Goal: Information Seeking & Learning: Learn about a topic

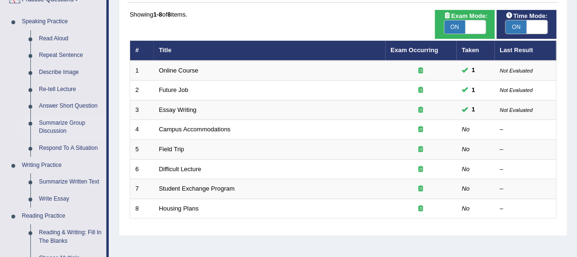
scroll to position [95, 0]
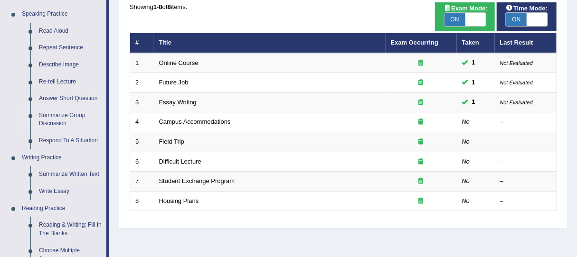
click at [132, 215] on div "Time Mode: ON OFF Exam Mode: ON OFF Showing 1-8 of 8 items. # Title Exam Occurr…" at bounding box center [343, 112] width 432 height 221
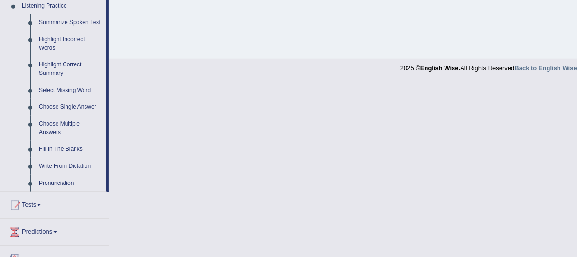
scroll to position [418, 0]
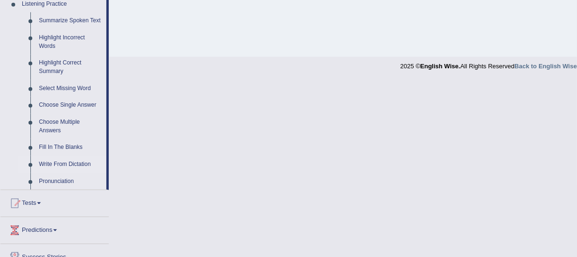
click at [66, 163] on link "Write From Dictation" at bounding box center [71, 164] width 72 height 17
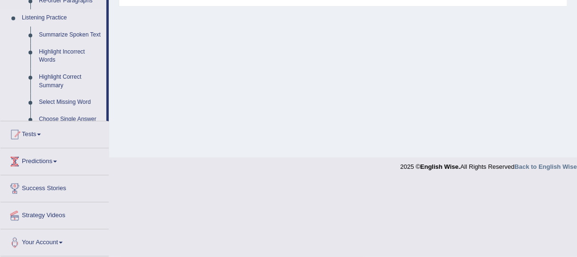
scroll to position [241, 0]
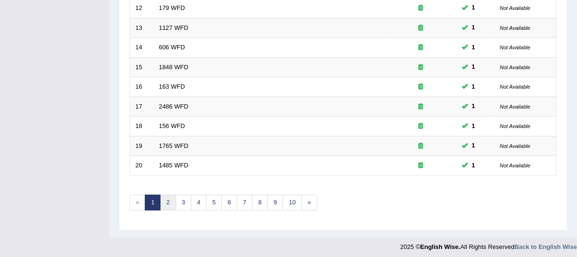
click at [170, 201] on link "2" at bounding box center [168, 203] width 16 height 16
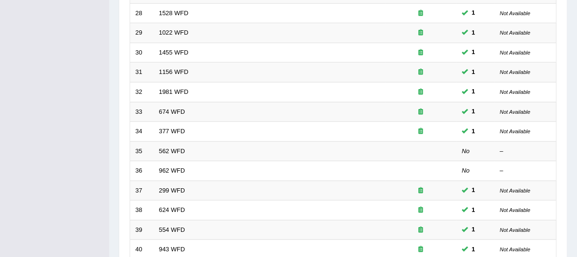
scroll to position [367, 0]
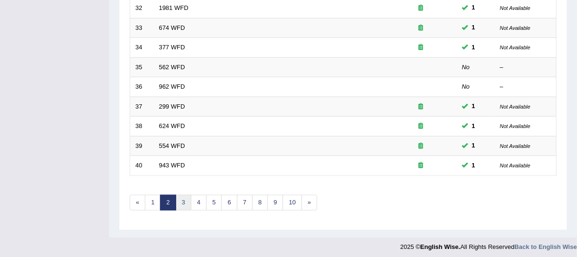
click at [180, 201] on link "3" at bounding box center [184, 203] width 16 height 16
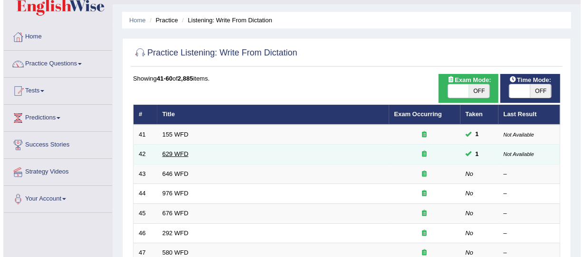
scroll to position [19, 0]
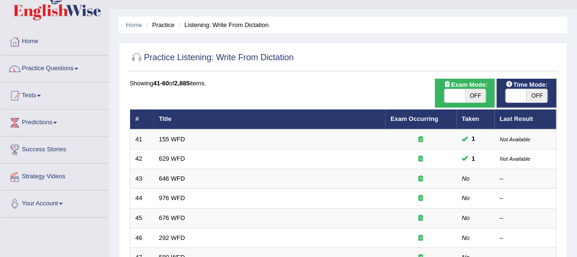
click at [464, 99] on span at bounding box center [454, 95] width 21 height 13
checkbox input "true"
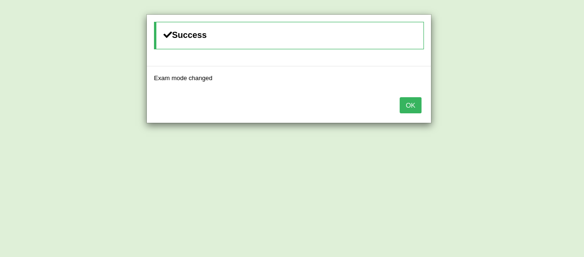
click at [418, 104] on button "OK" at bounding box center [410, 105] width 22 height 16
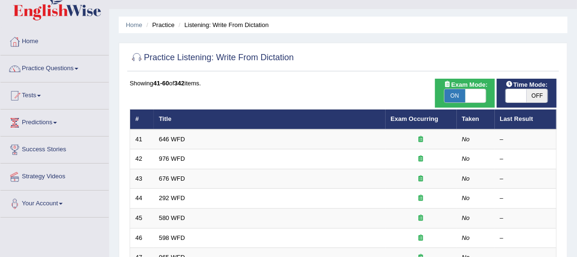
click at [525, 94] on span at bounding box center [516, 95] width 21 height 13
checkbox input "true"
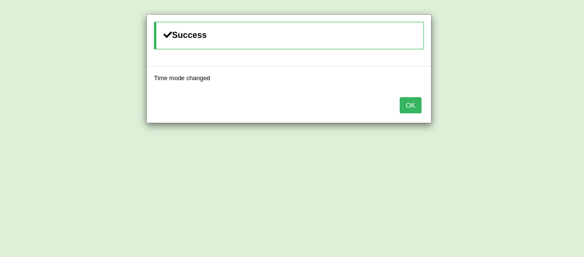
click at [404, 106] on button "OK" at bounding box center [410, 105] width 22 height 16
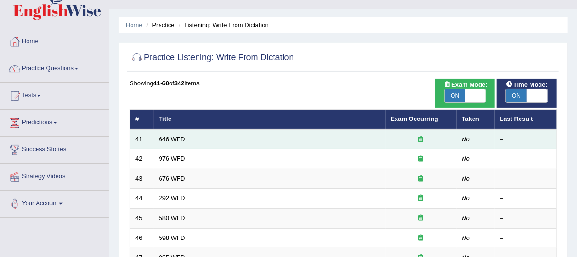
scroll to position [367, 0]
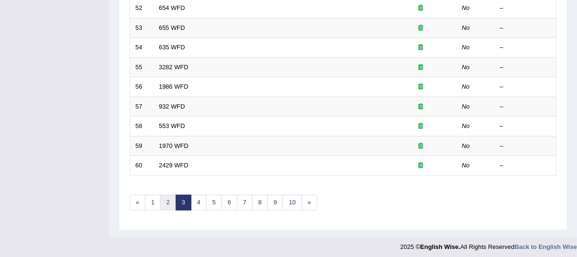
click at [167, 197] on link "2" at bounding box center [168, 203] width 16 height 16
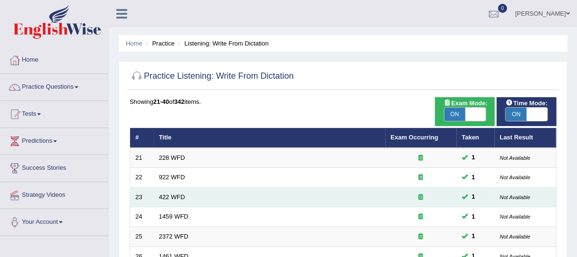
scroll to position [367, 0]
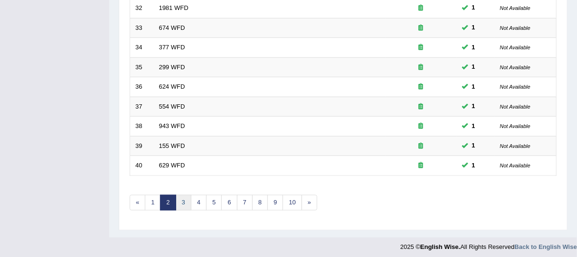
click at [185, 202] on link "3" at bounding box center [184, 203] width 16 height 16
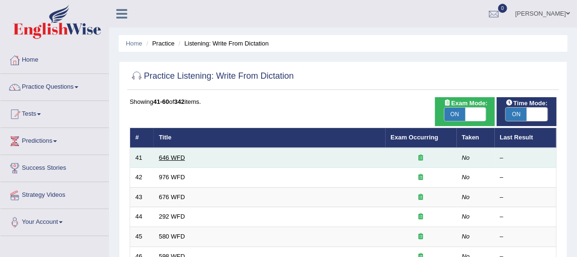
click at [177, 159] on link "646 WFD" at bounding box center [172, 157] width 26 height 7
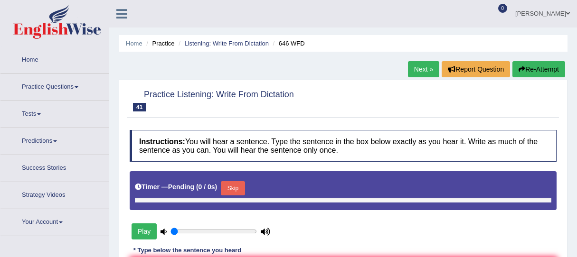
type input "0.5"
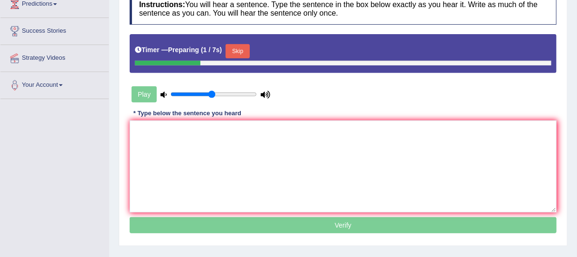
scroll to position [45, 0]
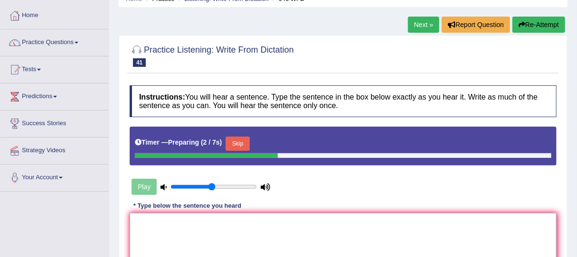
click at [285, 222] on textarea at bounding box center [343, 259] width 427 height 92
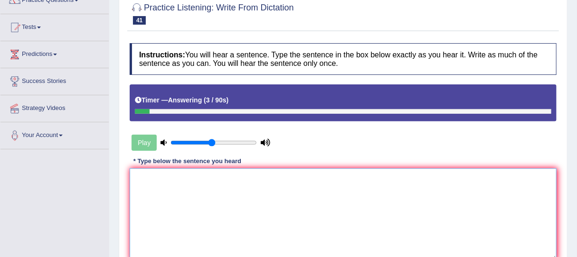
scroll to position [0, 0]
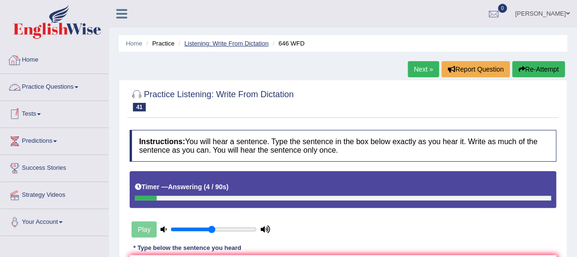
click at [198, 40] on link "Listening: Write From Dictation" at bounding box center [226, 43] width 85 height 7
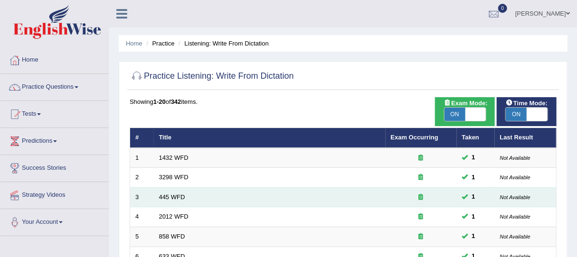
scroll to position [367, 0]
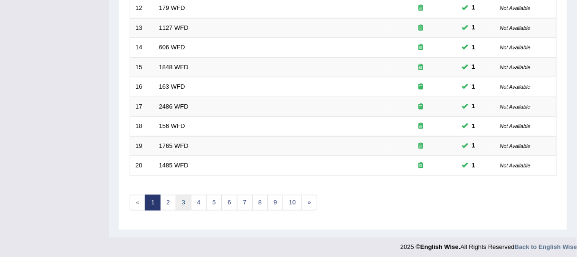
click at [182, 198] on link "3" at bounding box center [184, 203] width 16 height 16
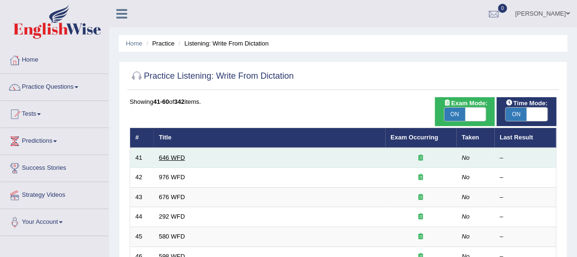
click at [176, 155] on link "646 WFD" at bounding box center [172, 157] width 26 height 7
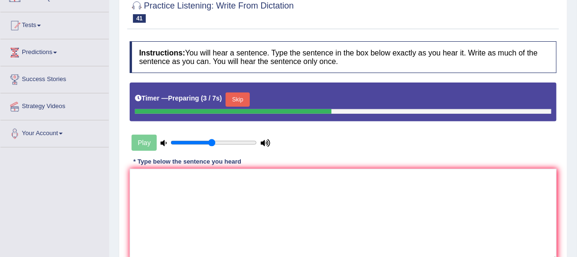
scroll to position [114, 0]
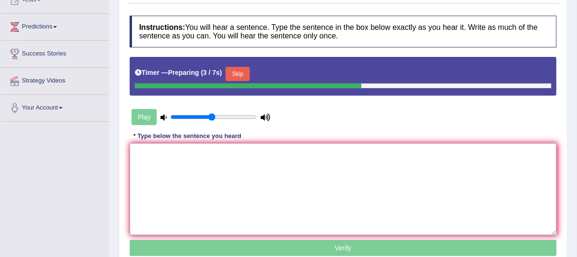
click at [274, 195] on textarea at bounding box center [343, 189] width 427 height 92
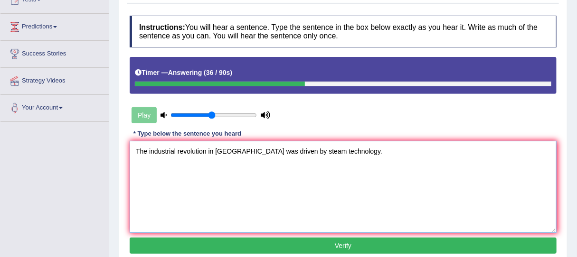
click at [217, 150] on textarea "The industrial revolution in europe was driven by steam technology." at bounding box center [343, 187] width 427 height 92
type textarea "The industrial revolution in Europe was driven by steam technology."
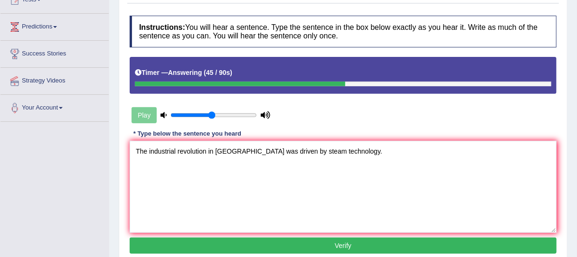
click at [322, 243] on button "Verify" at bounding box center [343, 246] width 427 height 16
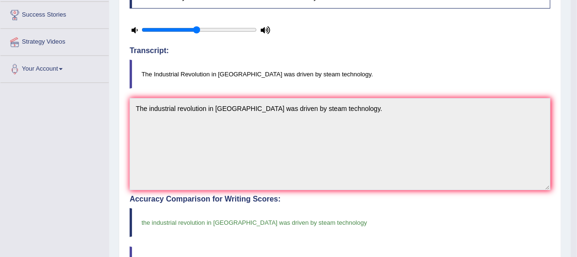
scroll to position [0, 0]
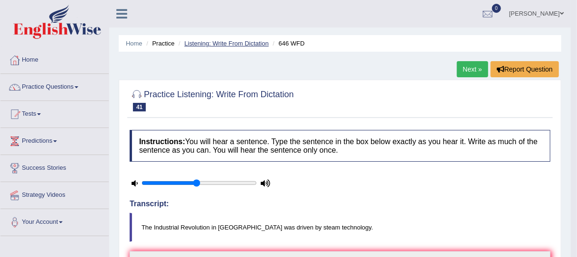
click at [246, 41] on link "Listening: Write From Dictation" at bounding box center [226, 43] width 85 height 7
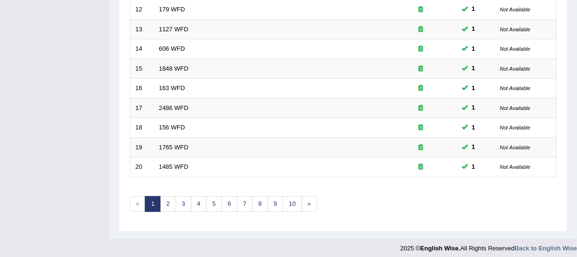
scroll to position [367, 0]
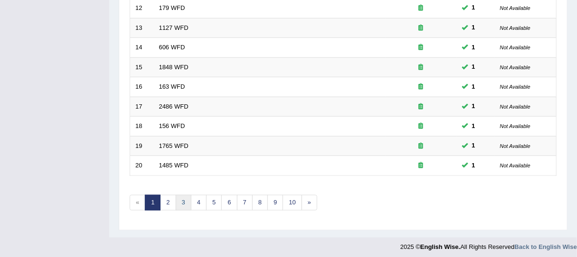
click at [178, 202] on link "3" at bounding box center [184, 203] width 16 height 16
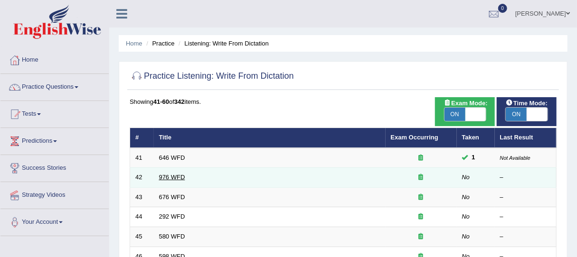
click at [170, 178] on link "976 WFD" at bounding box center [172, 177] width 26 height 7
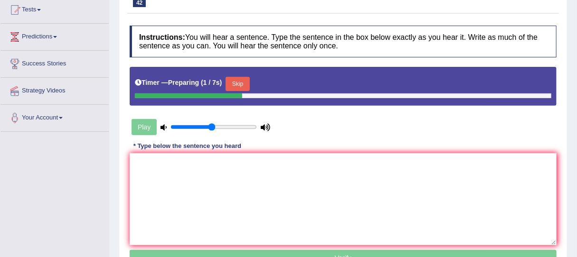
scroll to position [102, 0]
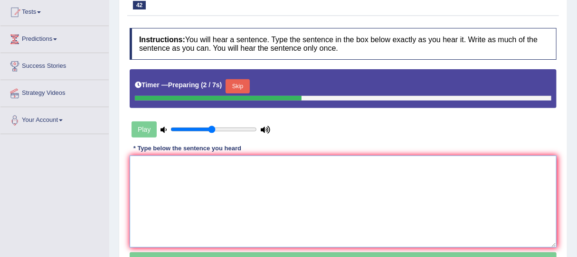
click at [226, 178] on textarea at bounding box center [343, 202] width 427 height 92
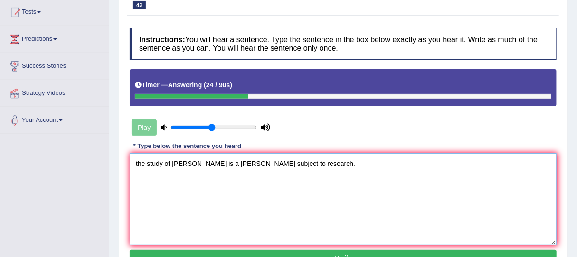
click at [137, 163] on textarea "the study of edonimy is a trickey subject to research." at bounding box center [343, 199] width 427 height 92
click at [180, 163] on textarea "The study of edonimy is a trickey subject to research." at bounding box center [343, 199] width 427 height 92
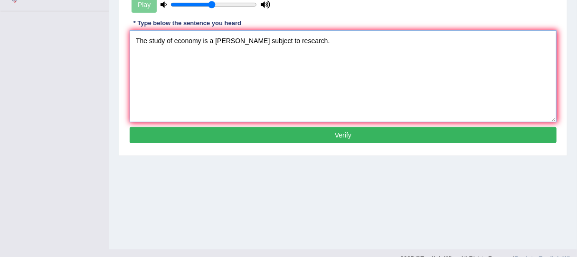
scroll to position [228, 0]
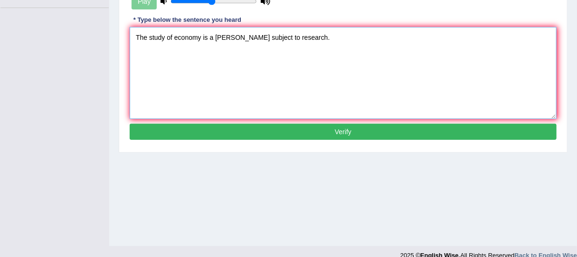
click at [228, 36] on textarea "The study of economy is a trickey subject to research." at bounding box center [343, 73] width 427 height 92
click at [306, 47] on textarea "The study of economy is a tricky subject to research." at bounding box center [343, 73] width 427 height 92
type textarea "The study of economy is a tricky subject to research."
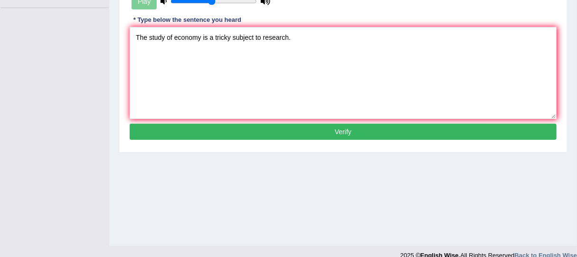
click at [281, 127] on button "Verify" at bounding box center [343, 132] width 427 height 16
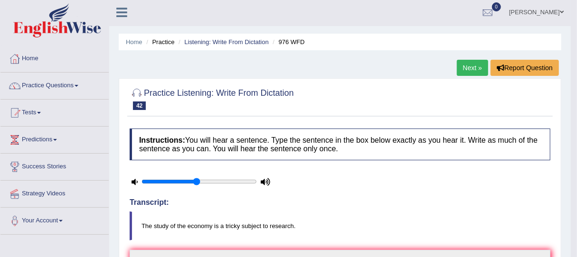
scroll to position [0, 0]
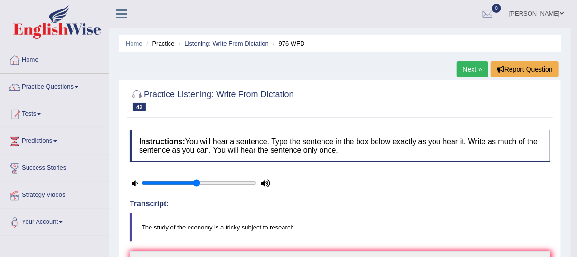
click at [212, 46] on link "Listening: Write From Dictation" at bounding box center [226, 43] width 85 height 7
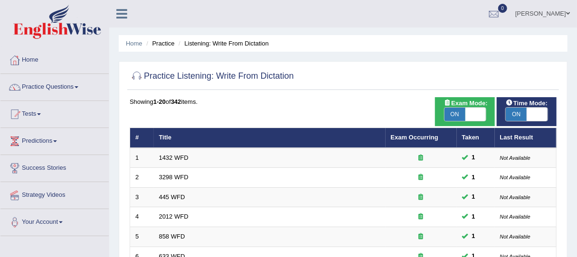
scroll to position [367, 0]
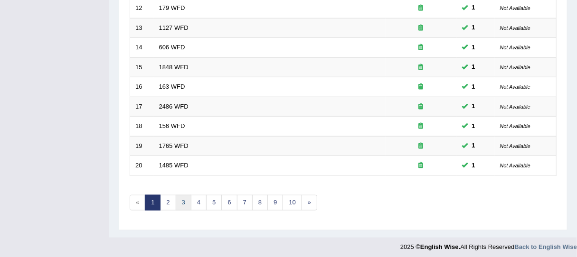
click at [180, 196] on link "3" at bounding box center [184, 203] width 16 height 16
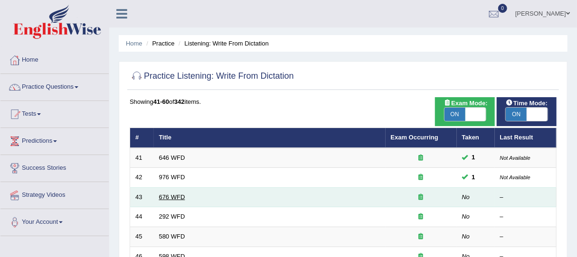
click at [176, 197] on link "676 WFD" at bounding box center [172, 197] width 26 height 7
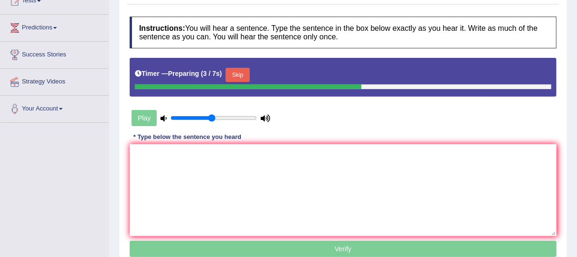
scroll to position [114, 0]
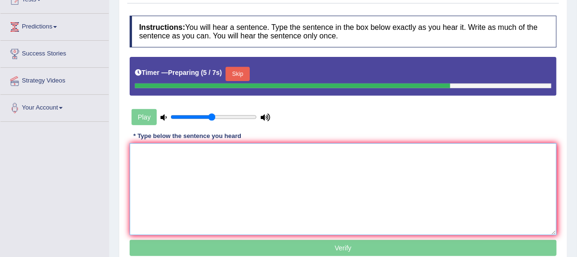
click at [218, 148] on textarea at bounding box center [343, 189] width 427 height 92
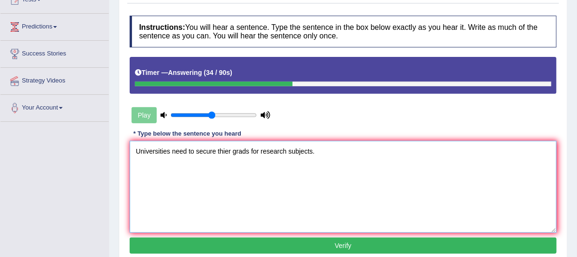
click at [227, 151] on textarea "Universities need to secure thier grads for research subjects." at bounding box center [343, 187] width 427 height 92
type textarea "Universities need to secure their grads for research subjects."
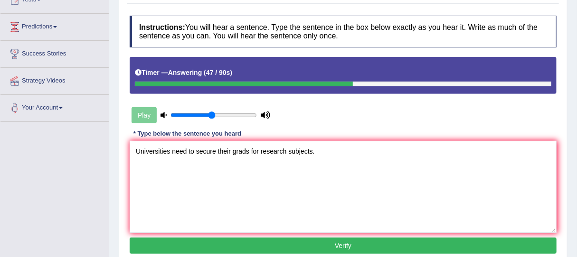
click at [335, 242] on button "Verify" at bounding box center [343, 246] width 427 height 16
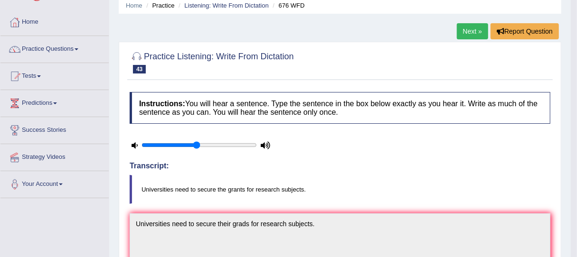
scroll to position [0, 0]
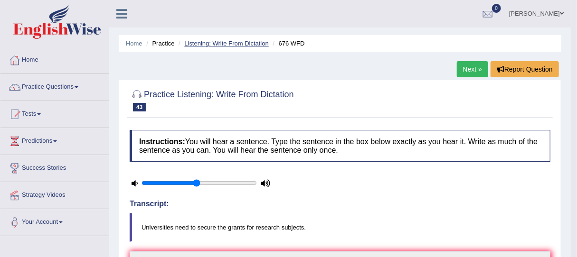
click at [246, 46] on link "Listening: Write From Dictation" at bounding box center [226, 43] width 85 height 7
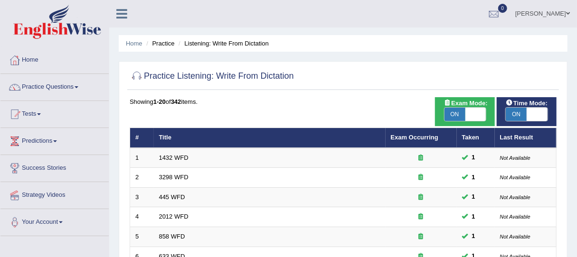
scroll to position [367, 0]
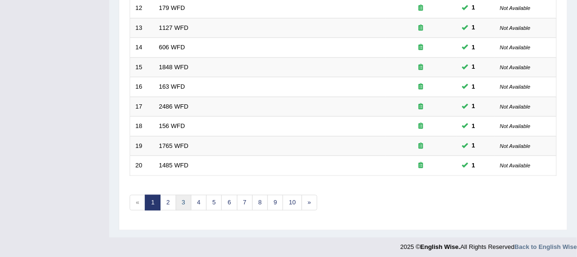
click at [180, 196] on link "3" at bounding box center [184, 203] width 16 height 16
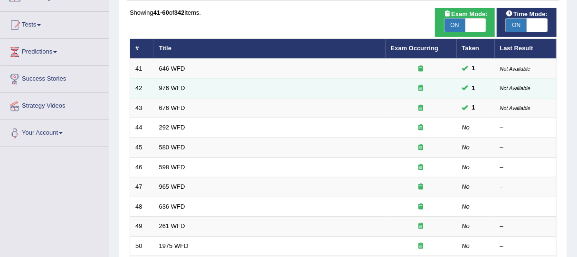
scroll to position [82, 0]
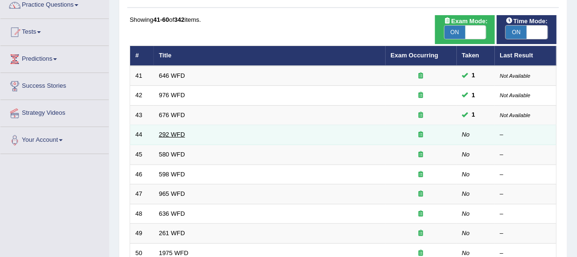
click at [174, 132] on link "292 WFD" at bounding box center [172, 134] width 26 height 7
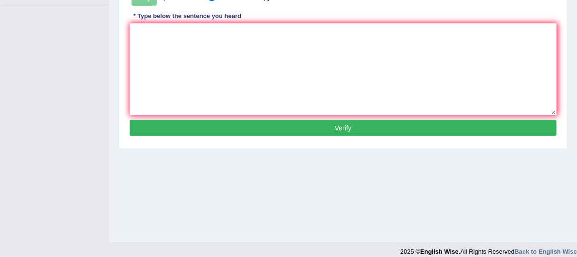
scroll to position [241, 0]
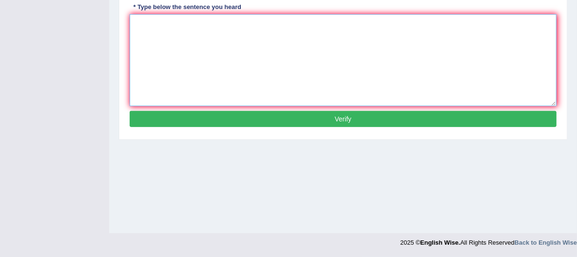
click at [180, 59] on textarea at bounding box center [343, 60] width 427 height 92
click at [136, 26] on textarea "some people argue that education is not that important." at bounding box center [343, 60] width 427 height 92
type textarea "Some people argue that education is not that important."
click at [297, 116] on button "Verify" at bounding box center [343, 119] width 427 height 16
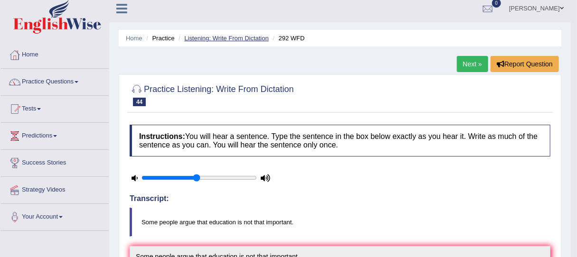
scroll to position [0, 0]
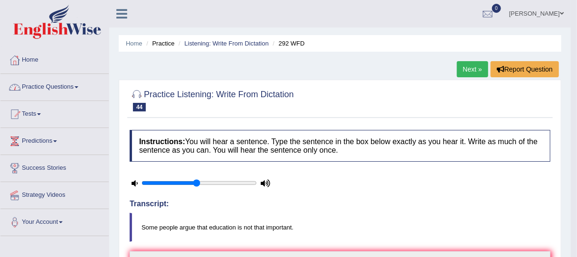
click at [78, 86] on span at bounding box center [77, 87] width 4 height 2
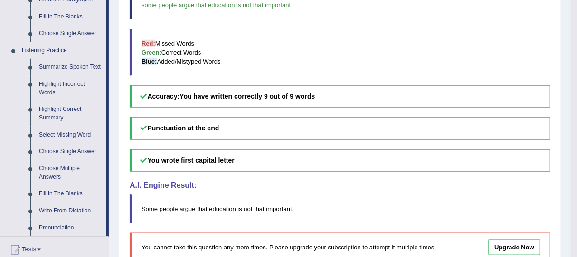
scroll to position [365, 0]
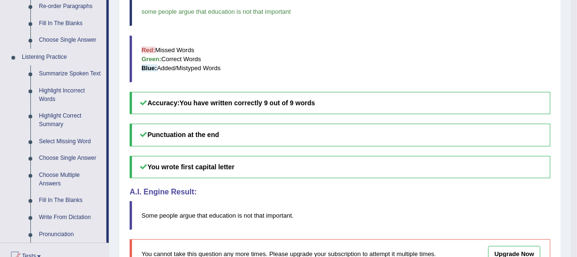
click at [69, 173] on link "Choose Multiple Answers" at bounding box center [71, 179] width 72 height 25
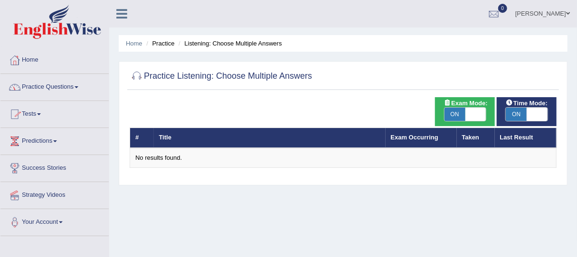
click at [78, 86] on span at bounding box center [77, 87] width 4 height 2
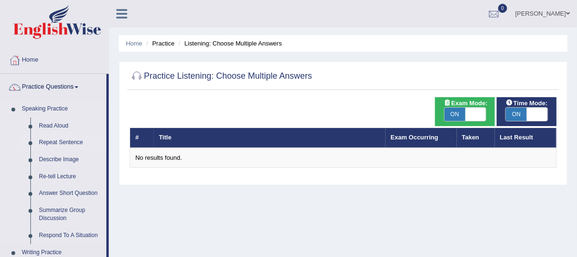
click at [63, 142] on link "Repeat Sentence" at bounding box center [71, 142] width 72 height 17
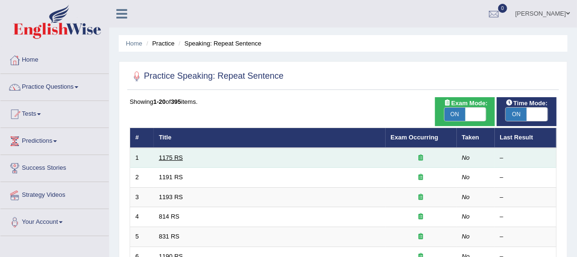
click at [171, 154] on link "1175 RS" at bounding box center [171, 157] width 24 height 7
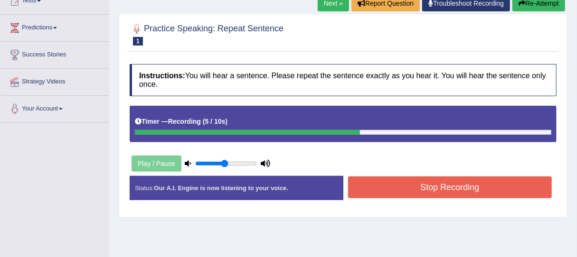
scroll to position [114, 0]
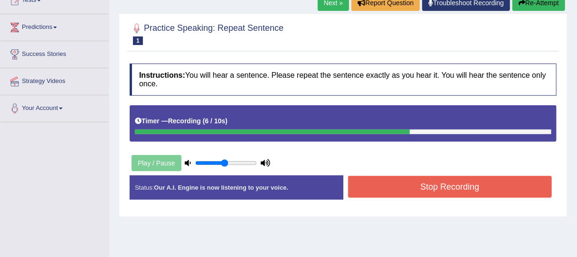
click at [406, 180] on button "Stop Recording" at bounding box center [450, 187] width 204 height 22
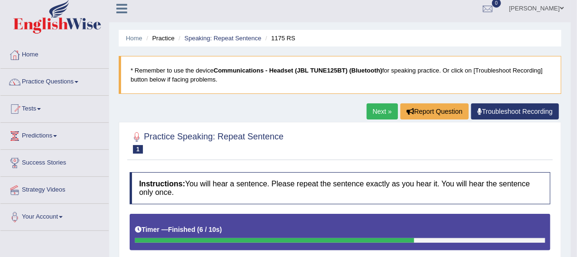
scroll to position [0, 0]
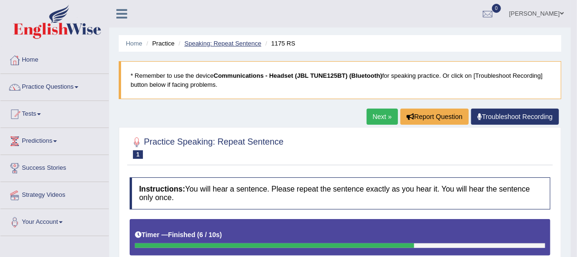
click at [232, 43] on link "Speaking: Repeat Sentence" at bounding box center [222, 43] width 77 height 7
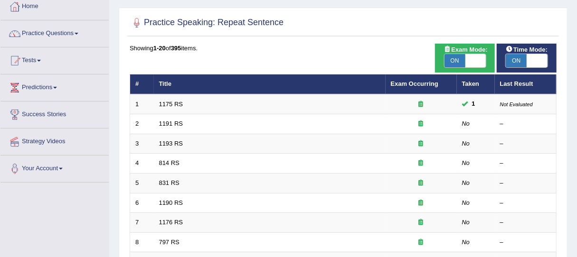
scroll to position [95, 0]
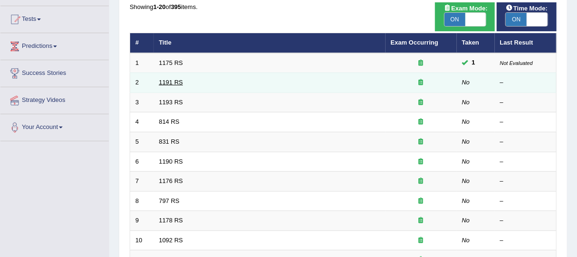
click at [170, 83] on link "1191 RS" at bounding box center [171, 82] width 24 height 7
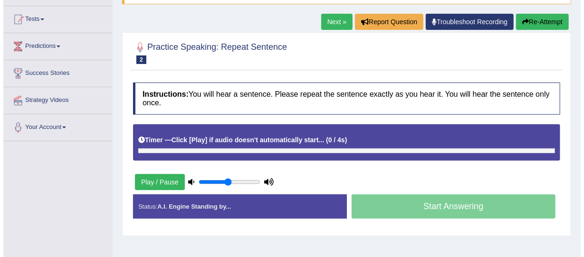
scroll to position [95, 0]
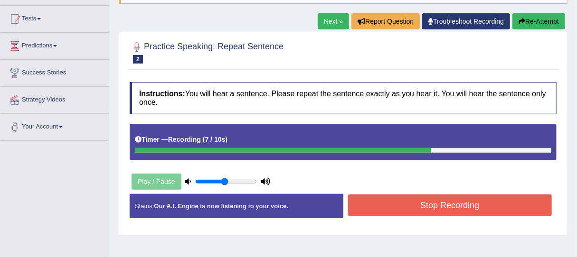
click at [361, 210] on button "Stop Recording" at bounding box center [450, 206] width 204 height 22
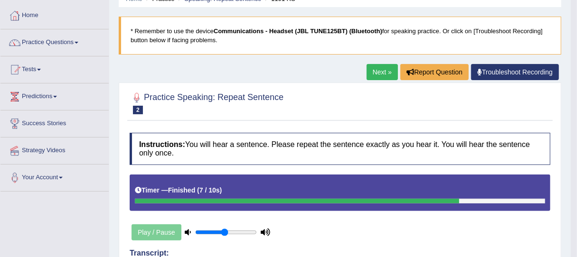
scroll to position [0, 0]
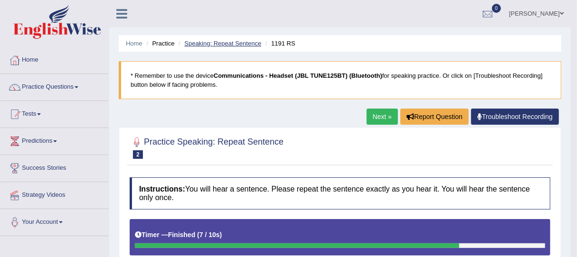
click at [217, 40] on link "Speaking: Repeat Sentence" at bounding box center [222, 43] width 77 height 7
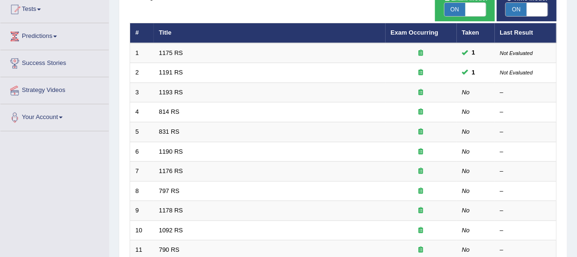
scroll to position [101, 0]
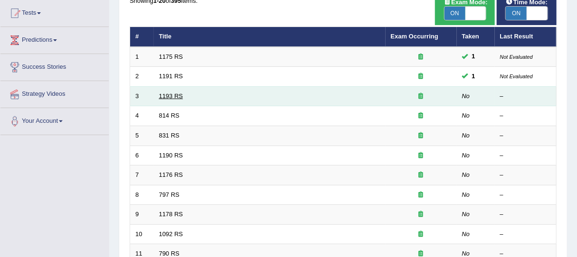
click at [177, 96] on link "1193 RS" at bounding box center [171, 96] width 24 height 7
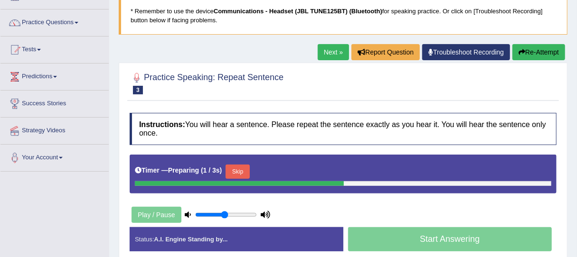
scroll to position [69, 0]
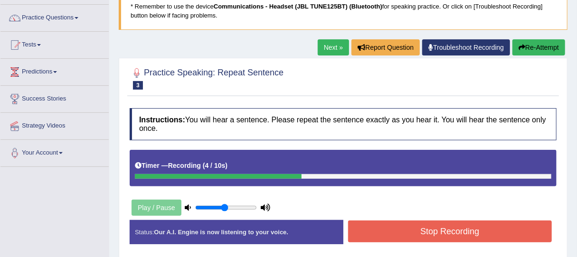
click at [401, 238] on button "Stop Recording" at bounding box center [450, 232] width 204 height 22
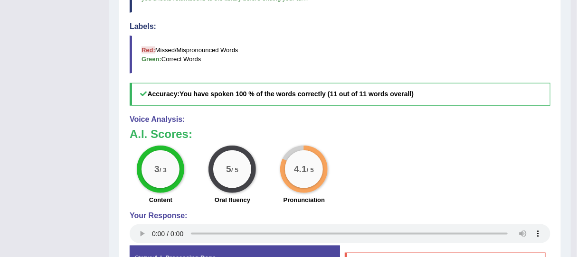
scroll to position [0, 0]
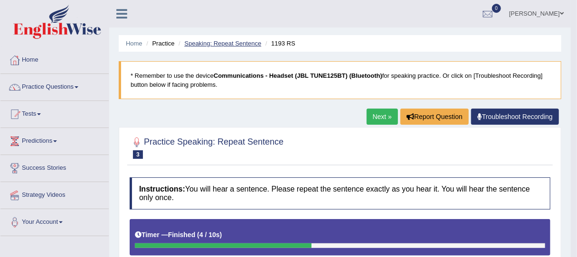
click at [236, 42] on link "Speaking: Repeat Sentence" at bounding box center [222, 43] width 77 height 7
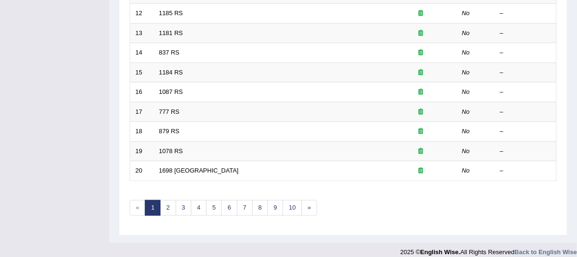
scroll to position [367, 0]
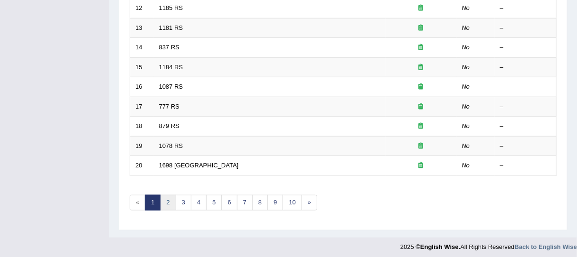
click at [168, 200] on link "2" at bounding box center [168, 203] width 16 height 16
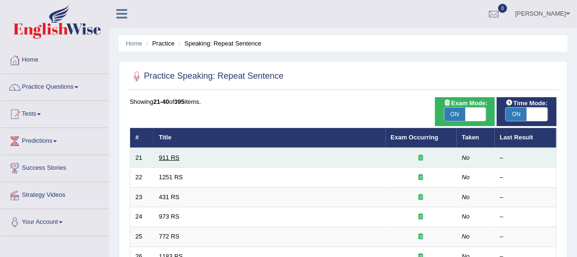
click at [165, 156] on link "911 RS" at bounding box center [169, 157] width 20 height 7
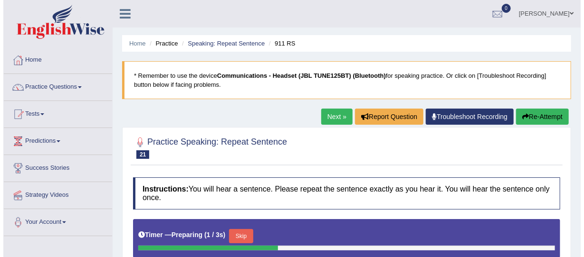
scroll to position [120, 0]
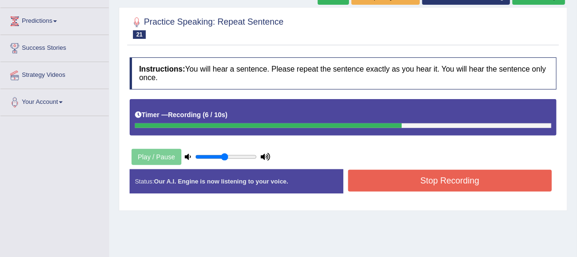
click at [455, 182] on button "Stop Recording" at bounding box center [450, 181] width 204 height 22
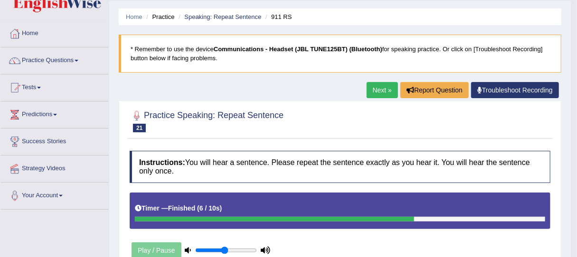
scroll to position [0, 0]
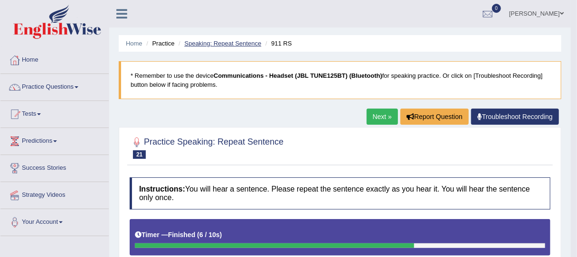
click at [245, 44] on link "Speaking: Repeat Sentence" at bounding box center [222, 43] width 77 height 7
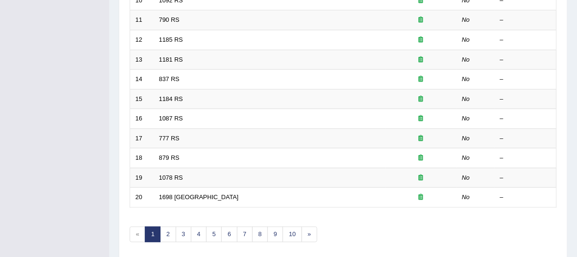
scroll to position [367, 0]
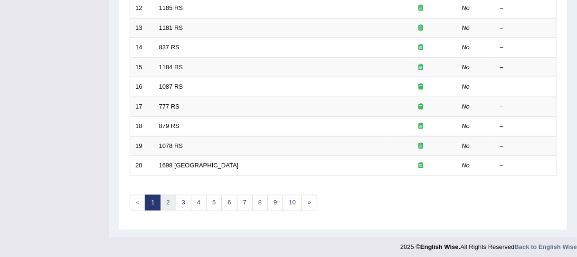
click at [169, 198] on link "2" at bounding box center [168, 203] width 16 height 16
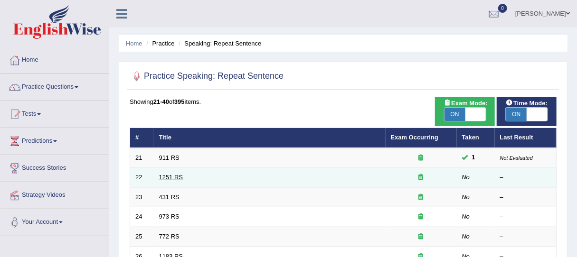
click at [171, 175] on link "1251 RS" at bounding box center [171, 177] width 24 height 7
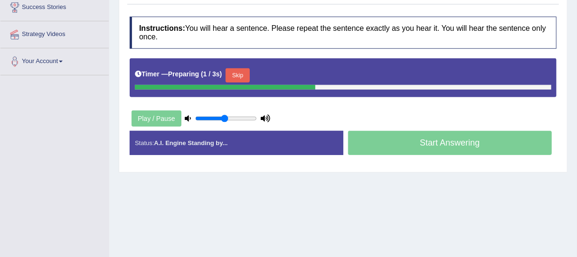
scroll to position [170, 0]
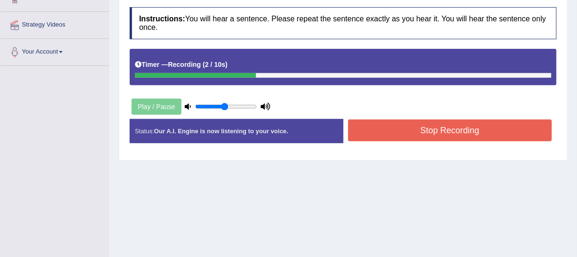
click at [392, 136] on button "Stop Recording" at bounding box center [450, 131] width 204 height 22
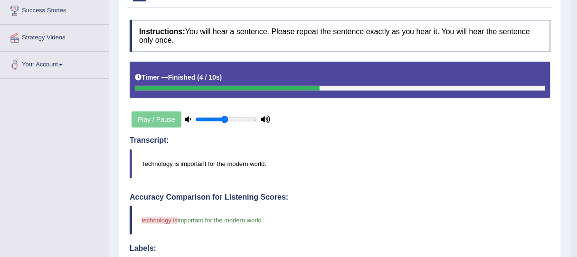
scroll to position [0, 0]
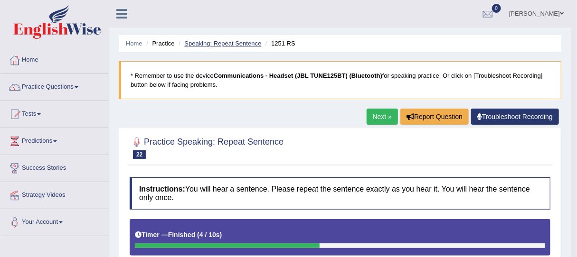
click at [218, 45] on link "Speaking: Repeat Sentence" at bounding box center [222, 43] width 77 height 7
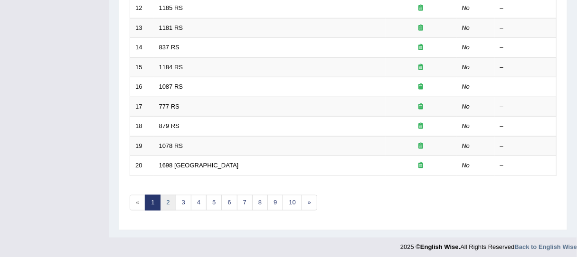
click at [166, 198] on link "2" at bounding box center [168, 203] width 16 height 16
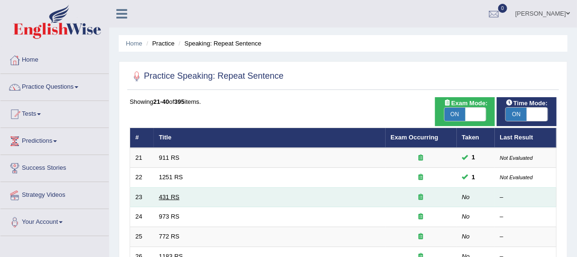
click at [166, 198] on link "431 RS" at bounding box center [169, 197] width 20 height 7
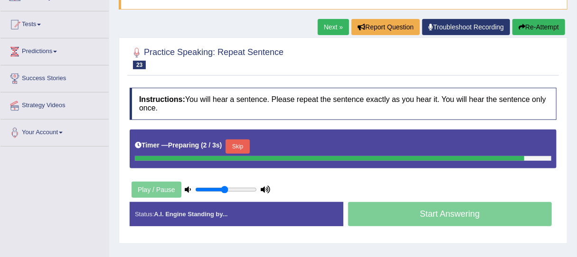
scroll to position [88, 0]
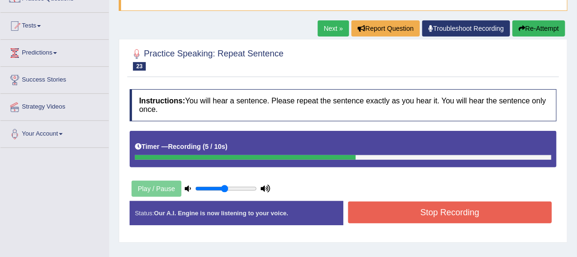
click at [391, 208] on button "Stop Recording" at bounding box center [450, 213] width 204 height 22
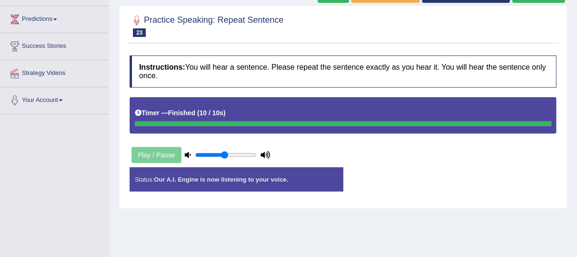
scroll to position [152, 0]
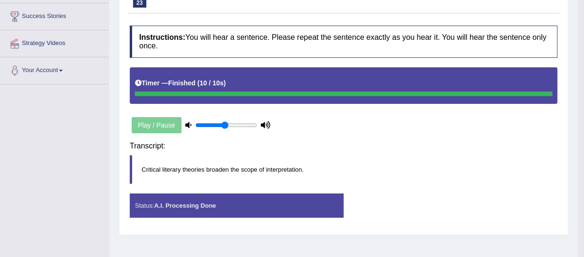
click at [0, 0] on div "Saving your answer..." at bounding box center [0, 0] width 0 height 0
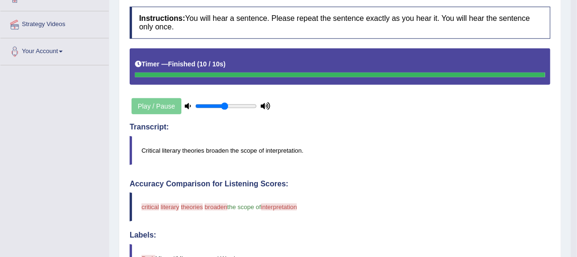
scroll to position [0, 0]
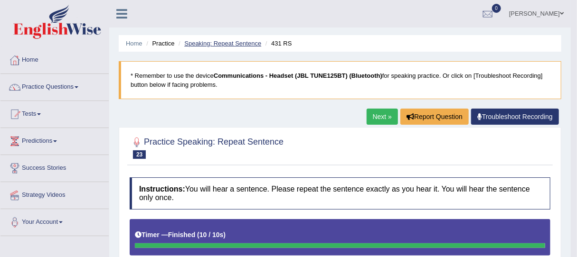
click at [232, 44] on link "Speaking: Repeat Sentence" at bounding box center [222, 43] width 77 height 7
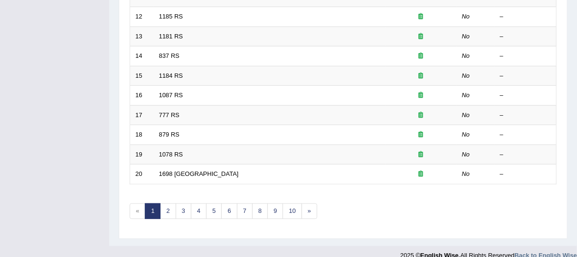
scroll to position [367, 0]
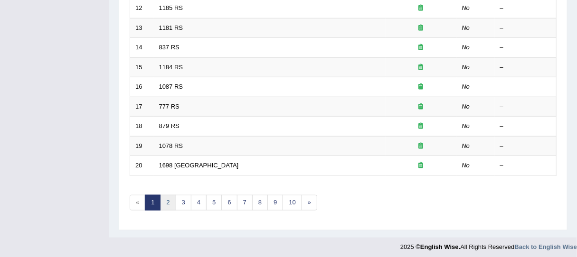
click at [171, 199] on link "2" at bounding box center [168, 203] width 16 height 16
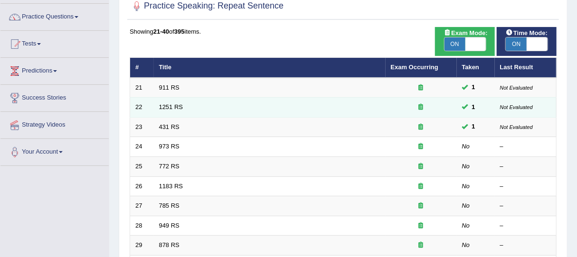
scroll to position [69, 0]
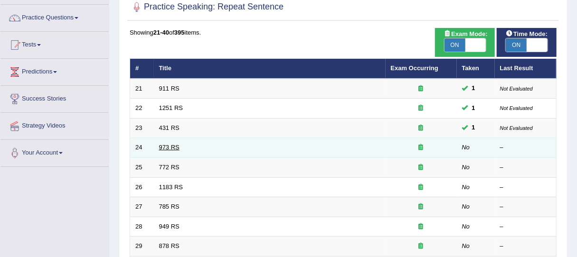
click at [170, 146] on link "973 RS" at bounding box center [169, 147] width 20 height 7
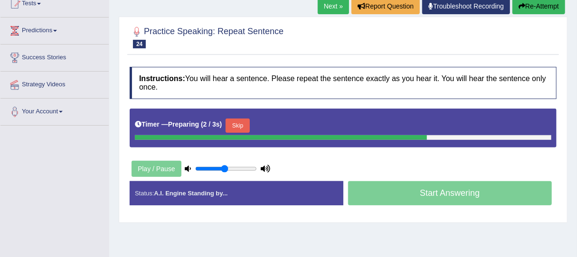
scroll to position [140, 0]
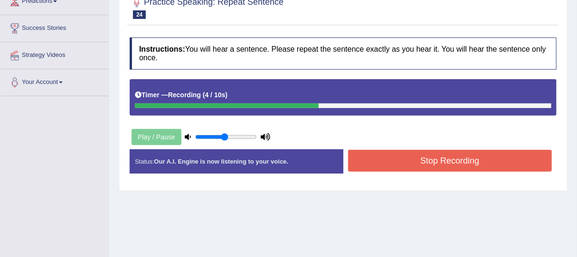
click at [435, 166] on button "Stop Recording" at bounding box center [450, 161] width 204 height 22
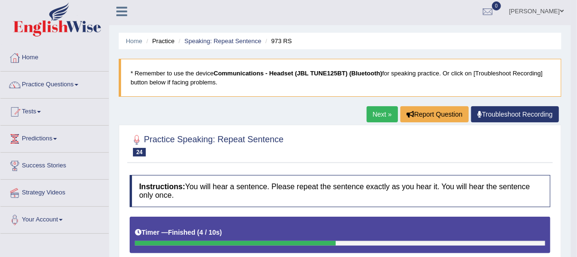
scroll to position [0, 0]
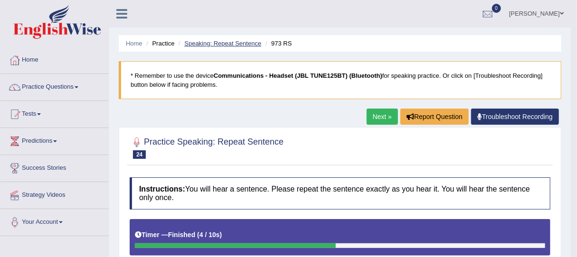
click at [235, 40] on link "Speaking: Repeat Sentence" at bounding box center [222, 43] width 77 height 7
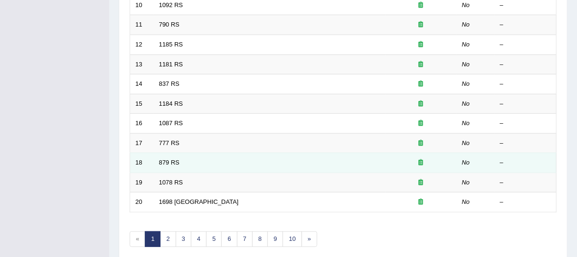
scroll to position [329, 0]
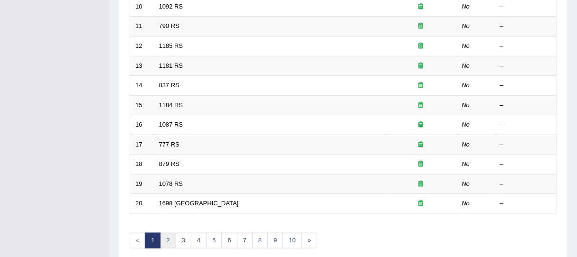
click at [167, 233] on link "2" at bounding box center [168, 241] width 16 height 16
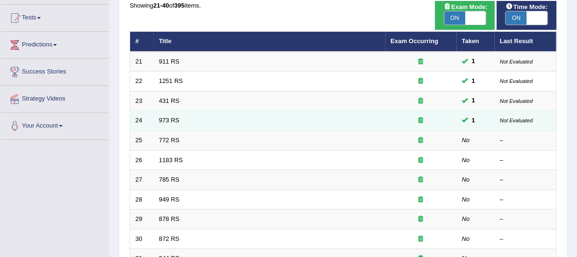
scroll to position [114, 0]
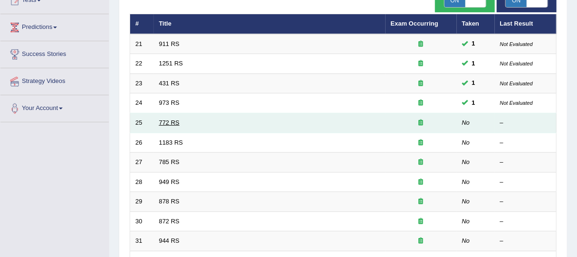
click at [172, 121] on link "772 RS" at bounding box center [169, 122] width 20 height 7
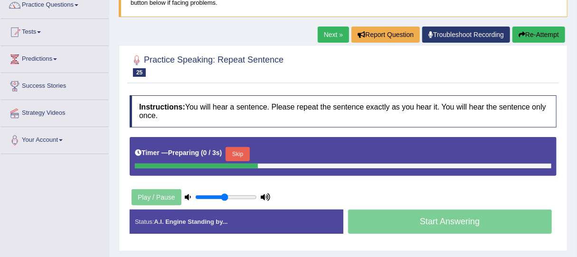
scroll to position [120, 0]
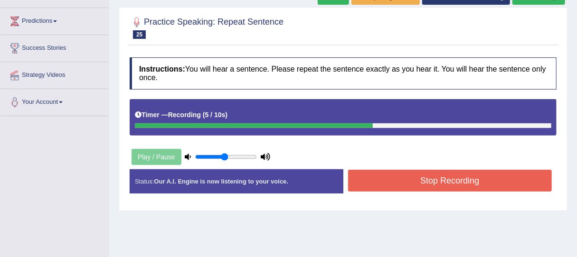
click at [397, 185] on button "Stop Recording" at bounding box center [450, 181] width 204 height 22
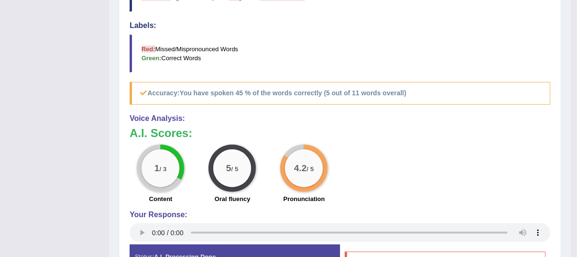
scroll to position [0, 0]
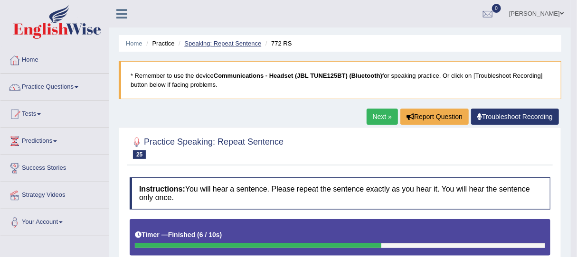
click at [230, 43] on link "Speaking: Repeat Sentence" at bounding box center [222, 43] width 77 height 7
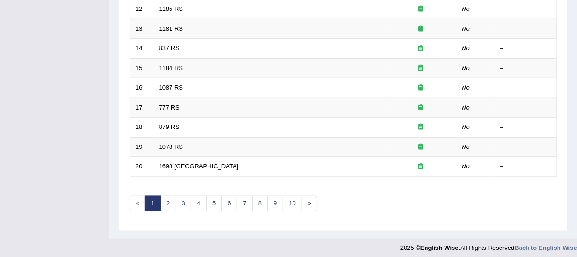
scroll to position [367, 0]
click at [168, 201] on link "2" at bounding box center [168, 203] width 16 height 16
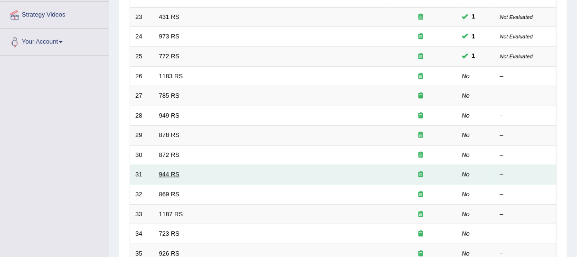
scroll to position [183, 0]
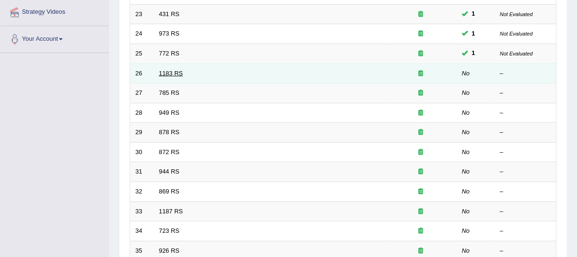
click at [169, 71] on link "1183 RS" at bounding box center [171, 73] width 24 height 7
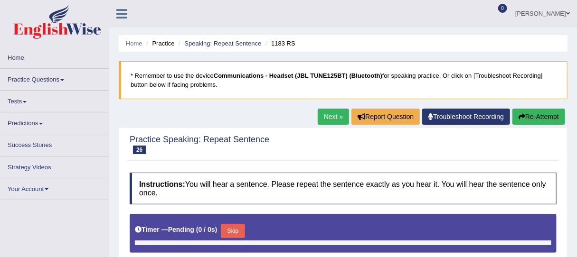
type input "0.5"
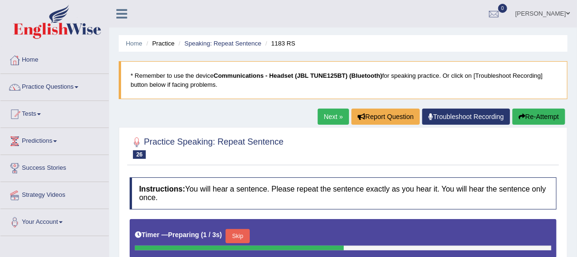
click at [291, 147] on div at bounding box center [343, 147] width 427 height 29
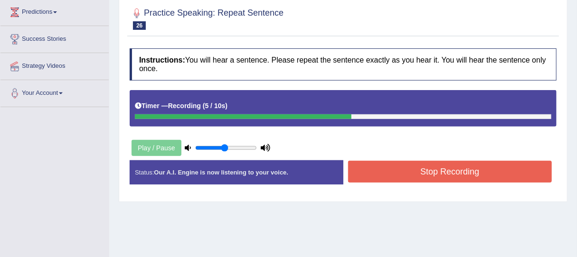
scroll to position [133, 0]
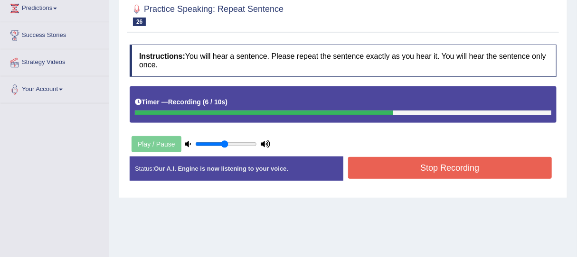
click at [390, 167] on button "Stop Recording" at bounding box center [450, 168] width 204 height 22
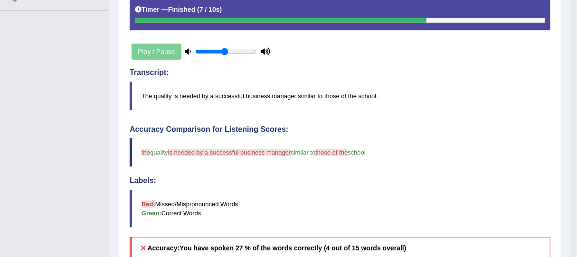
scroll to position [0, 0]
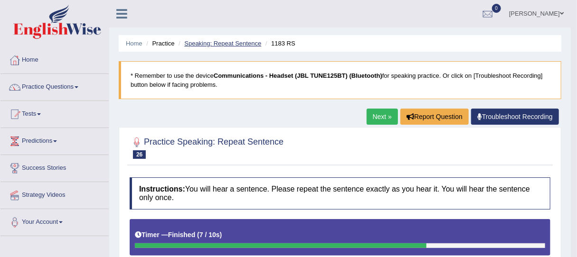
click at [241, 45] on link "Speaking: Repeat Sentence" at bounding box center [222, 43] width 77 height 7
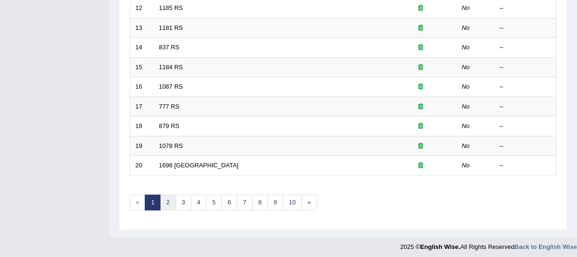
click at [169, 196] on link "2" at bounding box center [168, 203] width 16 height 16
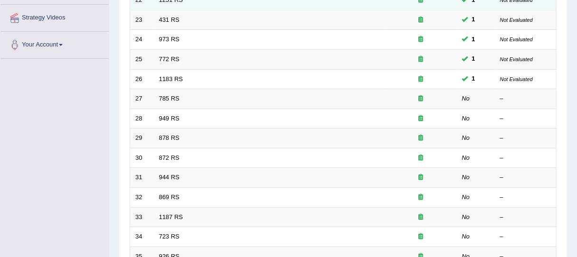
scroll to position [120, 0]
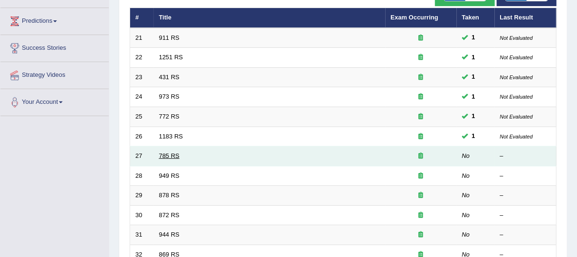
click at [167, 153] on link "785 RS" at bounding box center [169, 155] width 20 height 7
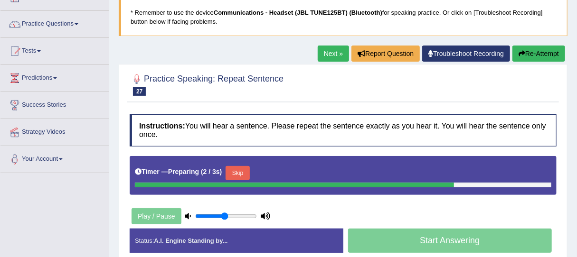
scroll to position [64, 0]
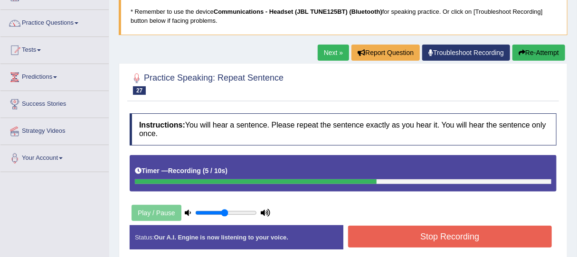
click at [416, 231] on button "Stop Recording" at bounding box center [450, 237] width 204 height 22
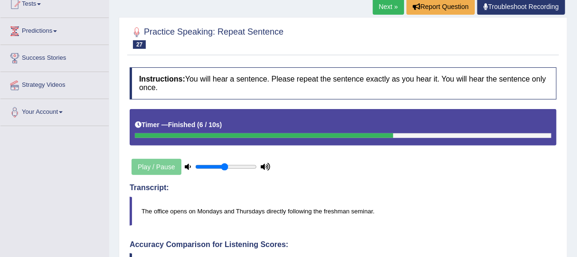
scroll to position [0, 0]
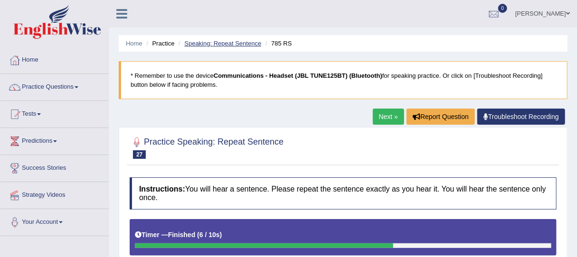
click at [216, 44] on link "Speaking: Repeat Sentence" at bounding box center [222, 43] width 77 height 7
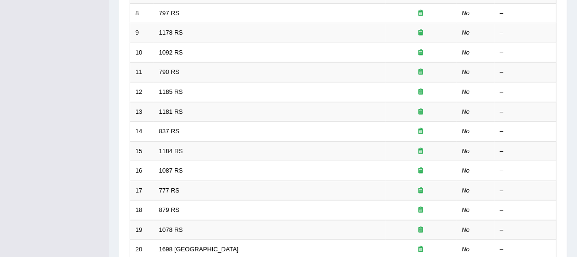
scroll to position [367, 0]
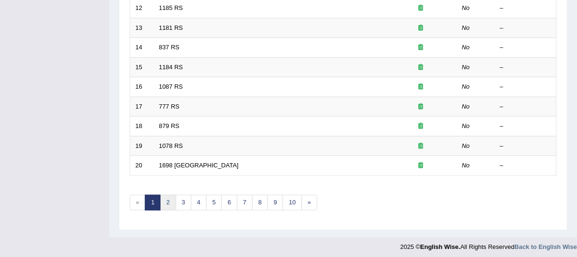
click at [173, 200] on link "2" at bounding box center [168, 203] width 16 height 16
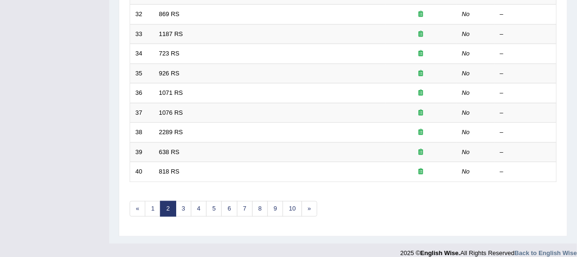
scroll to position [107, 0]
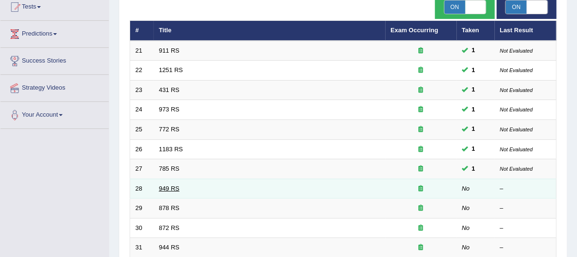
click at [170, 189] on link "949 RS" at bounding box center [169, 188] width 20 height 7
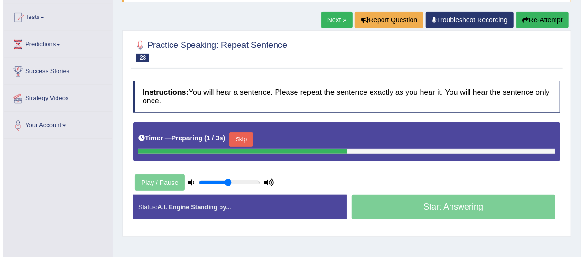
scroll to position [114, 0]
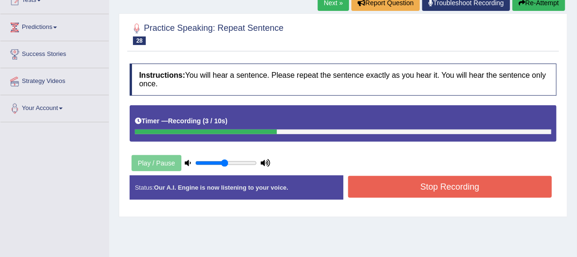
click at [426, 194] on button "Stop Recording" at bounding box center [450, 187] width 204 height 22
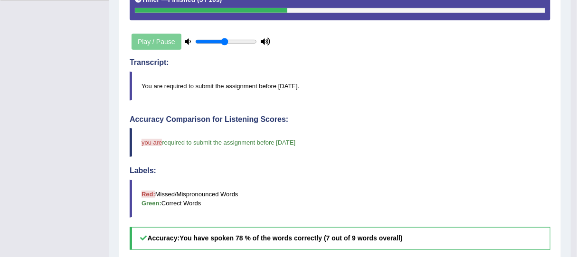
scroll to position [0, 0]
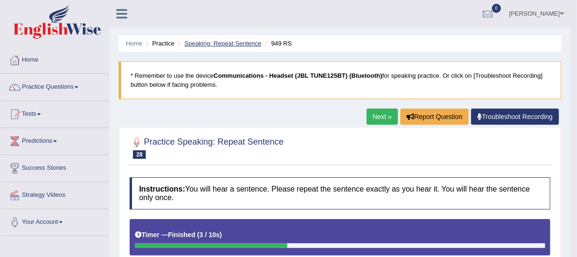
click at [229, 45] on link "Speaking: Repeat Sentence" at bounding box center [222, 43] width 77 height 7
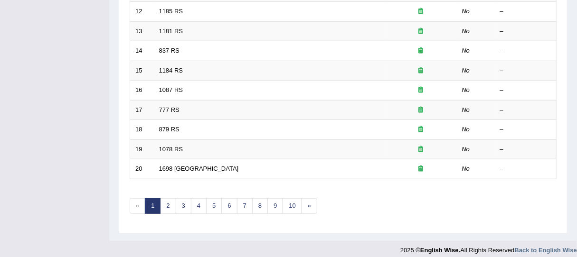
scroll to position [367, 0]
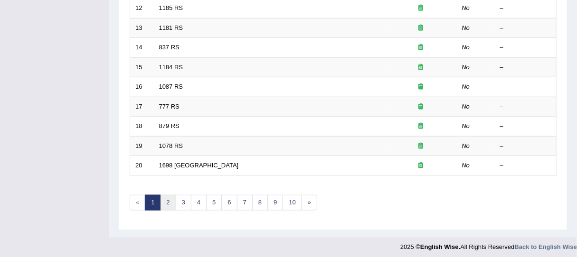
click at [171, 200] on link "2" at bounding box center [168, 203] width 16 height 16
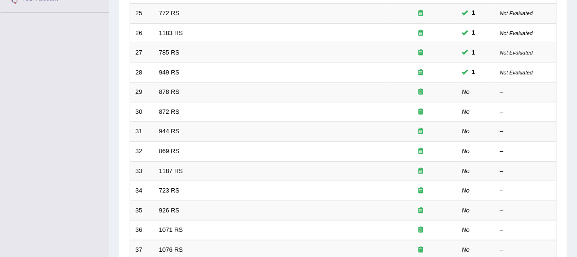
scroll to position [221, 0]
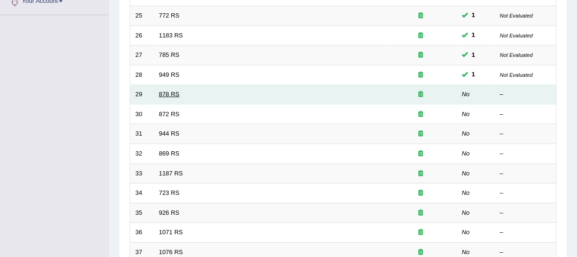
click at [167, 92] on link "878 RS" at bounding box center [169, 94] width 20 height 7
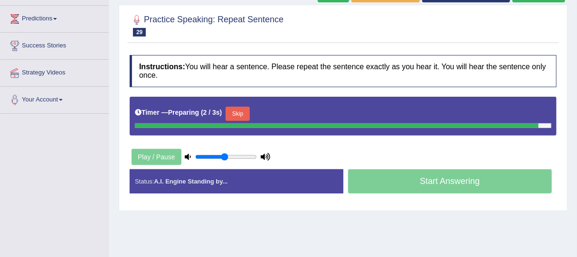
scroll to position [127, 0]
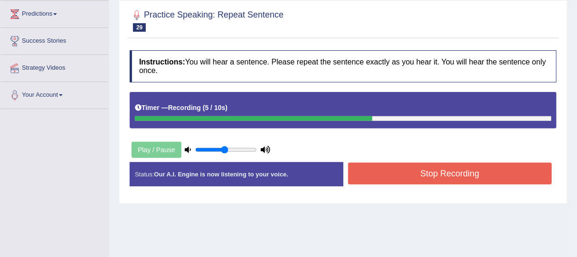
click at [400, 174] on button "Stop Recording" at bounding box center [450, 174] width 204 height 22
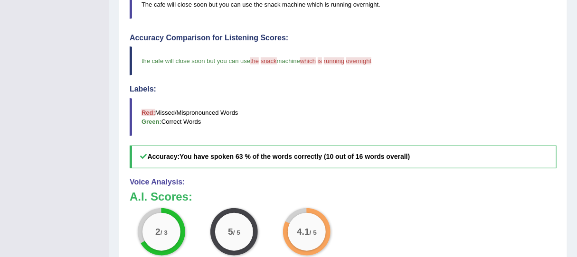
scroll to position [0, 0]
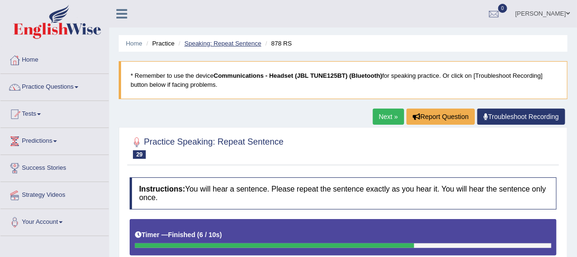
click at [242, 43] on link "Speaking: Repeat Sentence" at bounding box center [222, 43] width 77 height 7
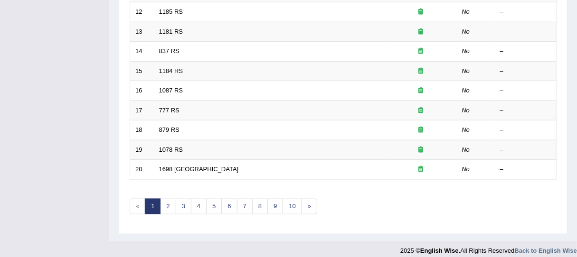
scroll to position [367, 0]
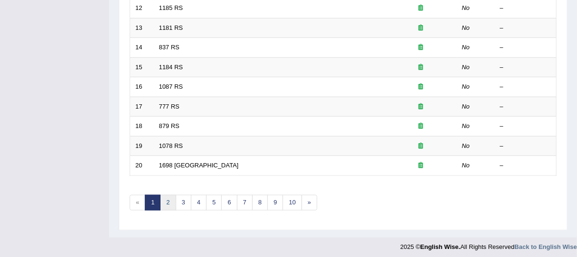
click at [170, 199] on link "2" at bounding box center [168, 203] width 16 height 16
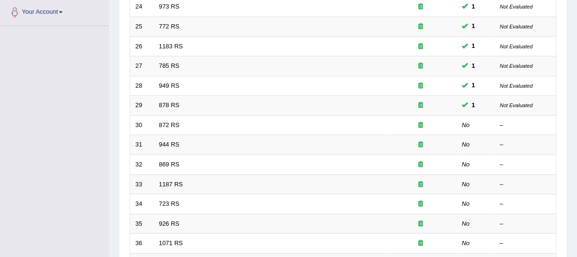
scroll to position [228, 0]
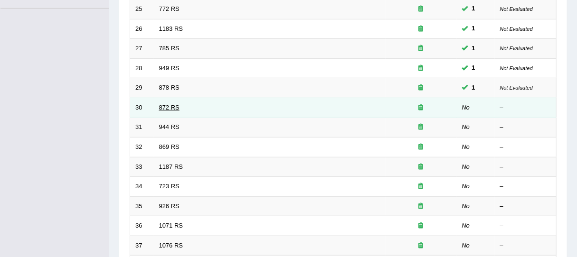
click at [169, 105] on link "872 RS" at bounding box center [169, 107] width 20 height 7
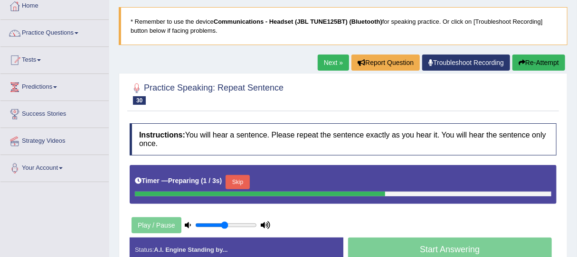
scroll to position [51, 0]
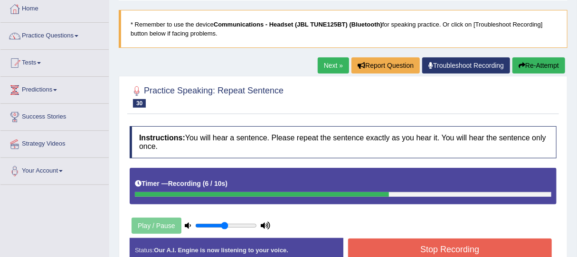
click at [390, 243] on button "Stop Recording" at bounding box center [450, 250] width 204 height 22
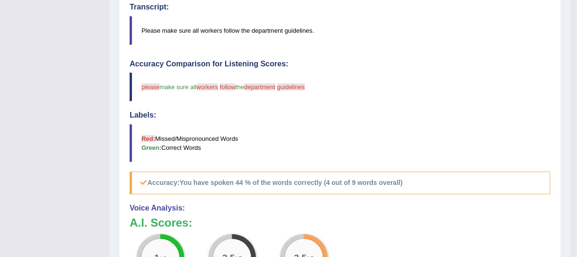
scroll to position [0, 0]
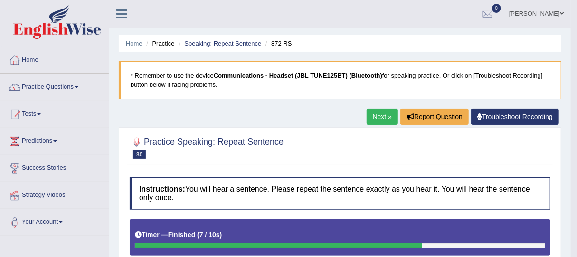
click at [240, 40] on link "Speaking: Repeat Sentence" at bounding box center [222, 43] width 77 height 7
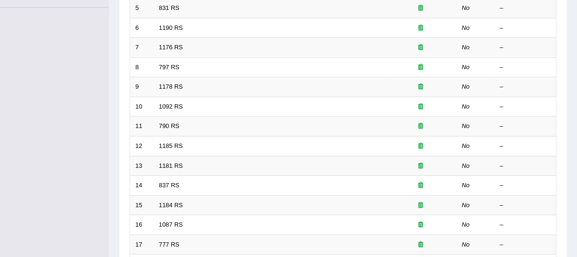
scroll to position [367, 0]
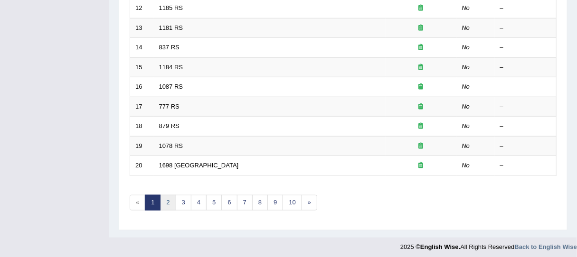
click at [167, 205] on link "2" at bounding box center [168, 203] width 16 height 16
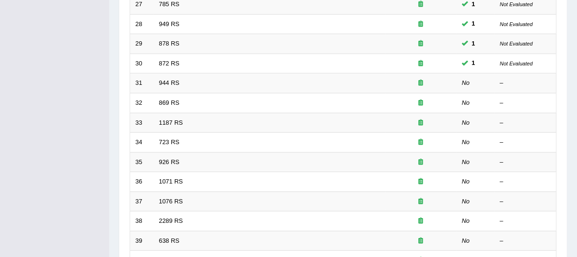
scroll to position [278, 0]
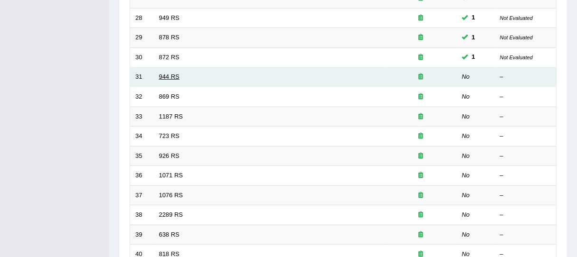
click at [174, 74] on link "944 RS" at bounding box center [169, 76] width 20 height 7
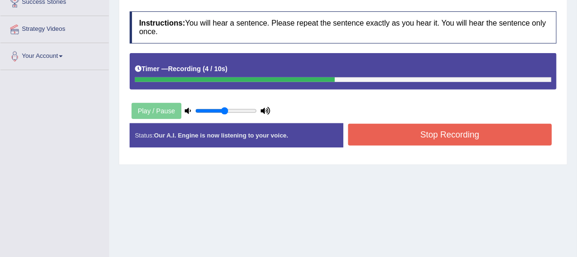
scroll to position [221, 0]
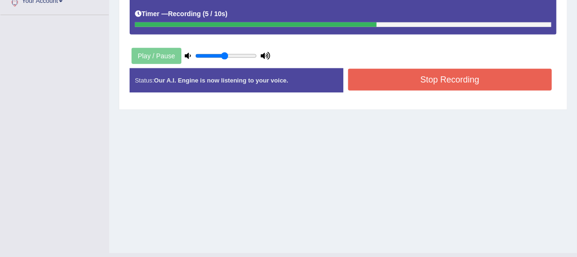
click at [374, 75] on button "Stop Recording" at bounding box center [450, 80] width 204 height 22
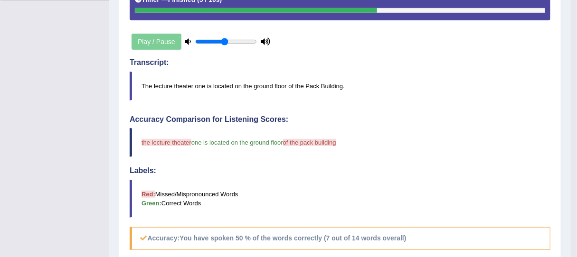
scroll to position [0, 0]
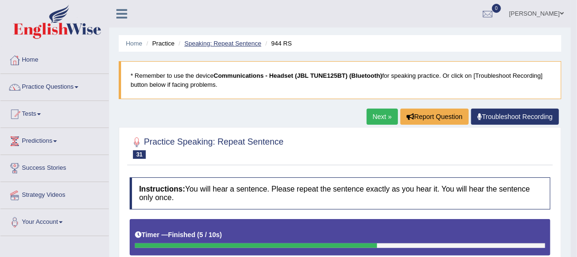
click at [248, 46] on link "Speaking: Repeat Sentence" at bounding box center [222, 43] width 77 height 7
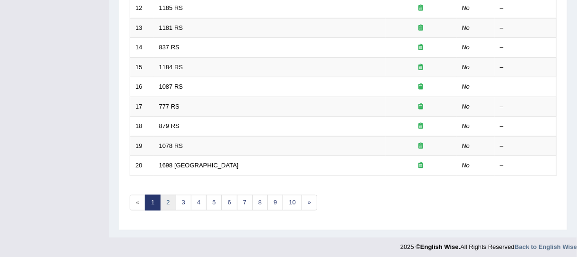
click at [169, 201] on link "2" at bounding box center [168, 203] width 16 height 16
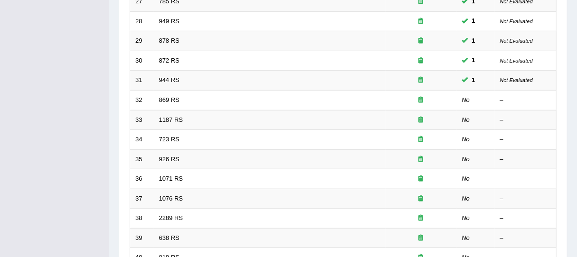
scroll to position [284, 0]
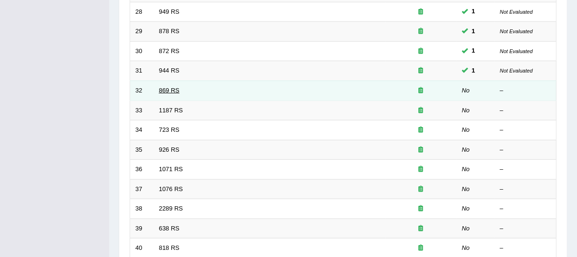
click at [174, 87] on link "869 RS" at bounding box center [169, 90] width 20 height 7
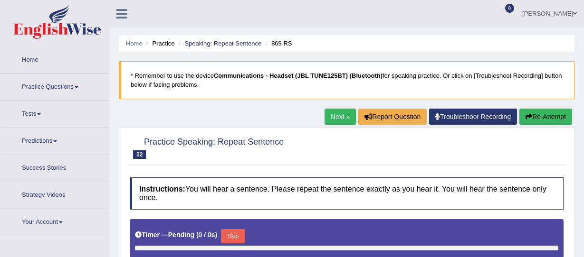
type input "0.5"
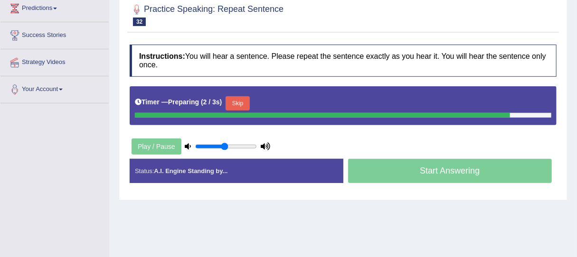
scroll to position [102, 0]
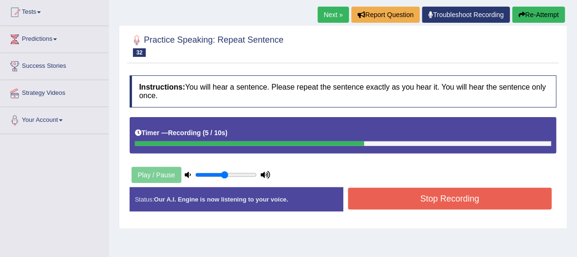
click at [392, 194] on button "Stop Recording" at bounding box center [450, 199] width 204 height 22
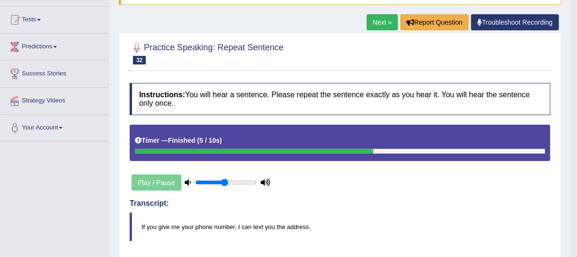
scroll to position [19, 0]
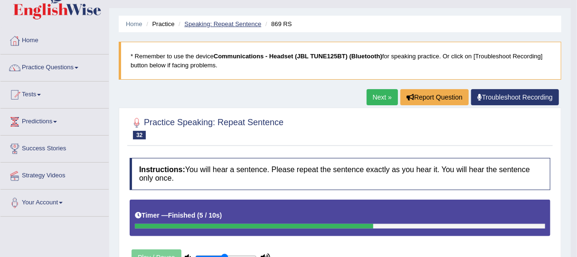
click at [234, 21] on link "Speaking: Repeat Sentence" at bounding box center [222, 23] width 77 height 7
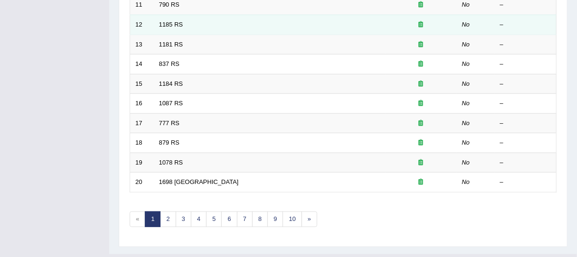
scroll to position [367, 0]
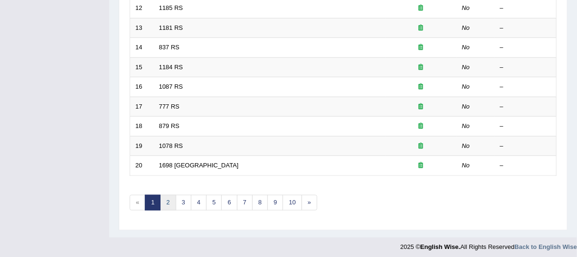
click at [167, 204] on link "2" at bounding box center [168, 203] width 16 height 16
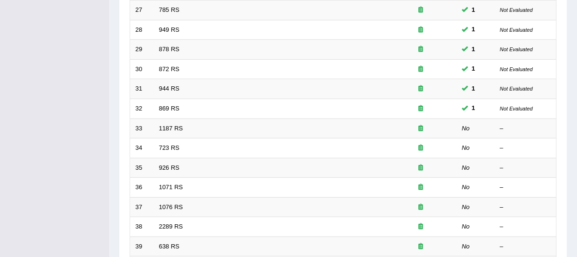
scroll to position [316, 0]
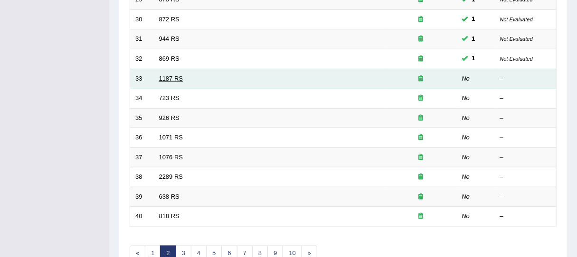
click at [174, 75] on link "1187 RS" at bounding box center [171, 78] width 24 height 7
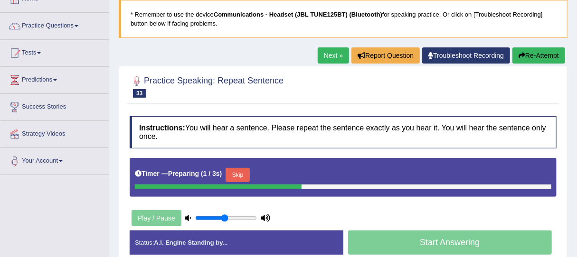
scroll to position [76, 0]
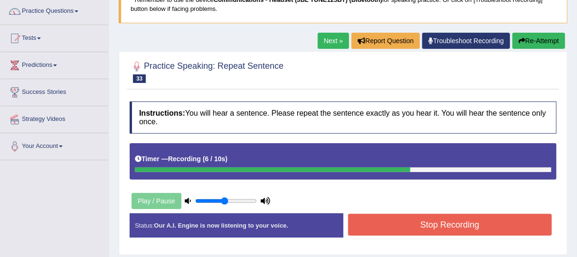
click at [398, 218] on button "Stop Recording" at bounding box center [450, 225] width 204 height 22
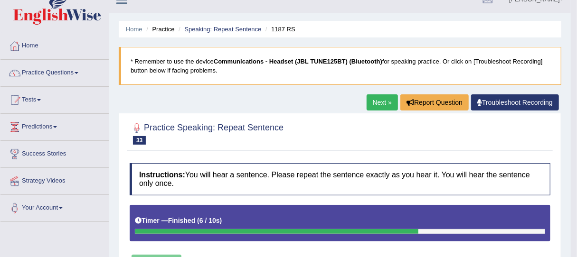
scroll to position [0, 0]
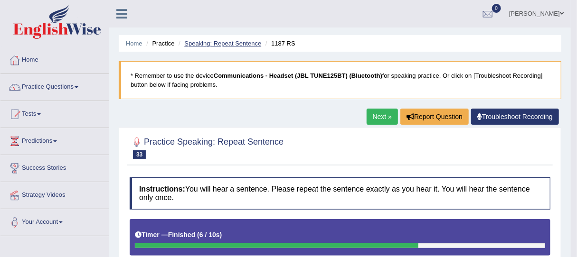
click at [234, 40] on link "Speaking: Repeat Sentence" at bounding box center [222, 43] width 77 height 7
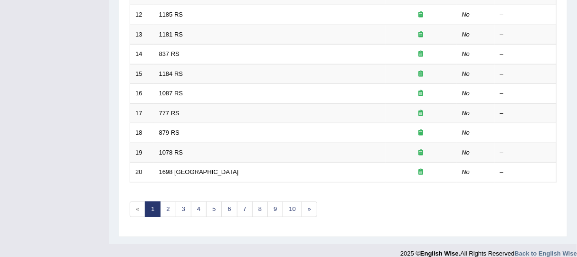
scroll to position [367, 0]
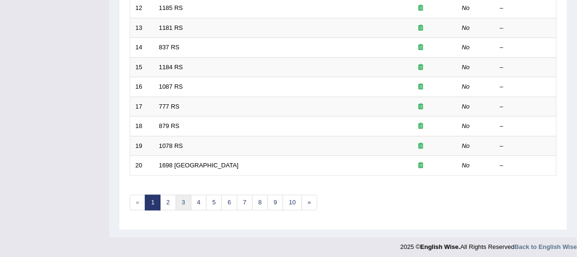
click at [180, 200] on link "3" at bounding box center [184, 203] width 16 height 16
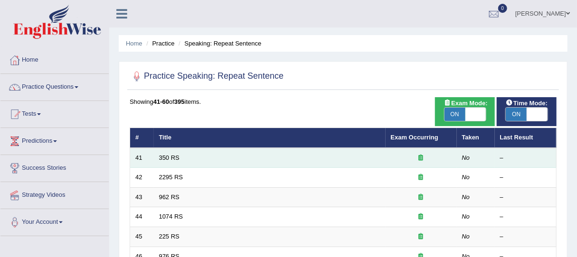
click at [174, 153] on td "350 RS" at bounding box center [270, 158] width 232 height 20
click at [170, 157] on link "350 RS" at bounding box center [169, 157] width 20 height 7
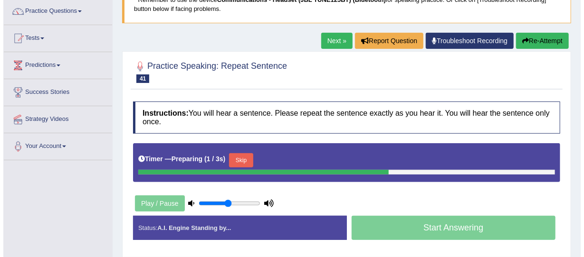
scroll to position [76, 0]
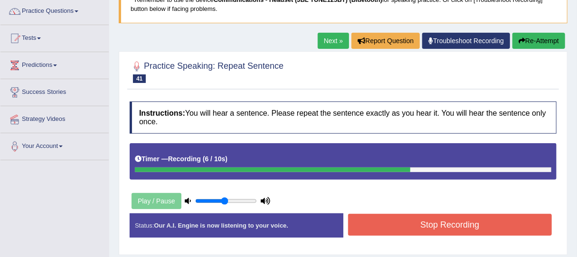
click at [379, 219] on button "Stop Recording" at bounding box center [450, 225] width 204 height 22
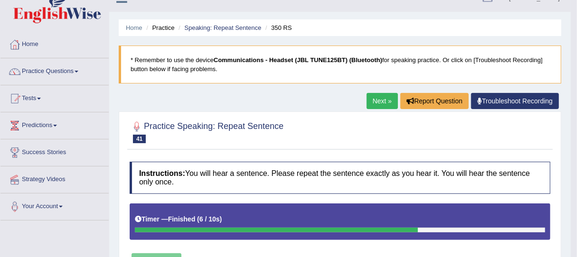
scroll to position [0, 0]
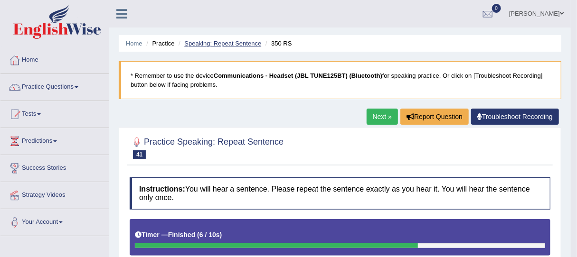
click at [227, 44] on link "Speaking: Repeat Sentence" at bounding box center [222, 43] width 77 height 7
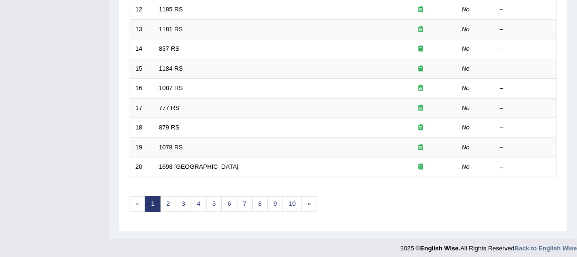
scroll to position [367, 0]
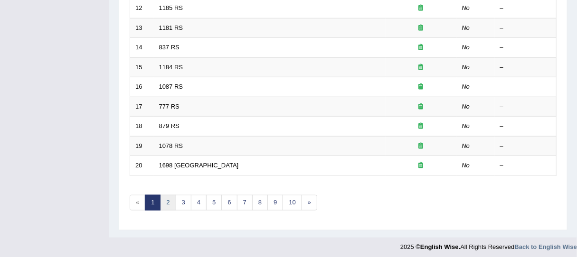
click at [168, 196] on link "2" at bounding box center [168, 203] width 16 height 16
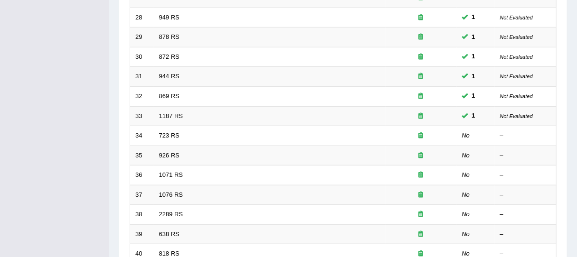
scroll to position [266, 0]
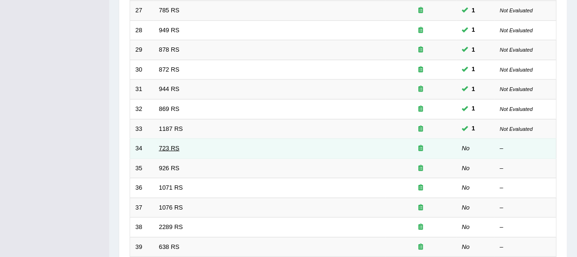
click at [169, 148] on link "723 RS" at bounding box center [169, 148] width 20 height 7
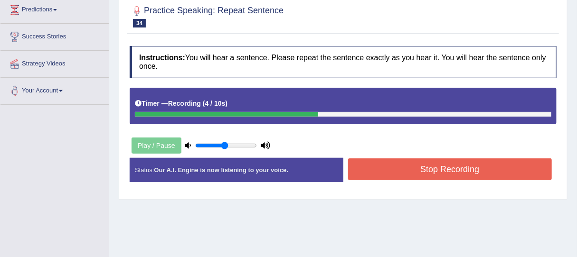
scroll to position [133, 0]
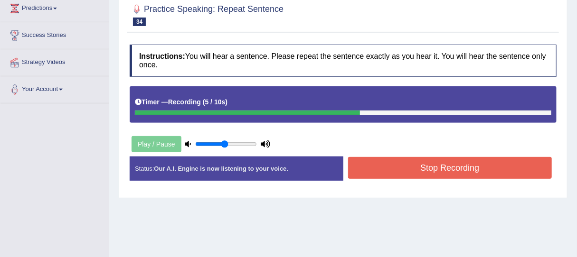
click at [406, 171] on button "Stop Recording" at bounding box center [450, 168] width 204 height 22
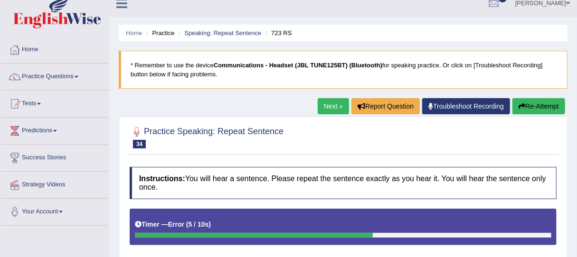
scroll to position [0, 0]
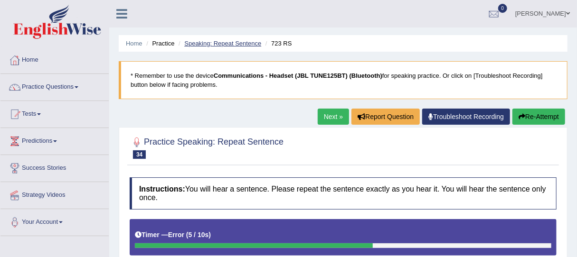
click at [198, 41] on link "Speaking: Repeat Sentence" at bounding box center [222, 43] width 77 height 7
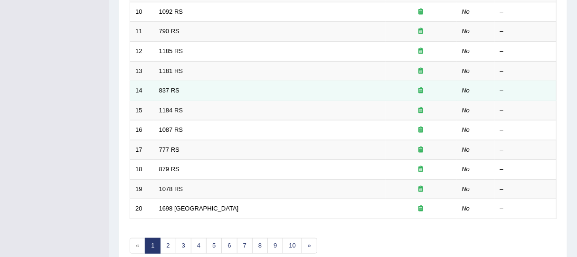
scroll to position [329, 0]
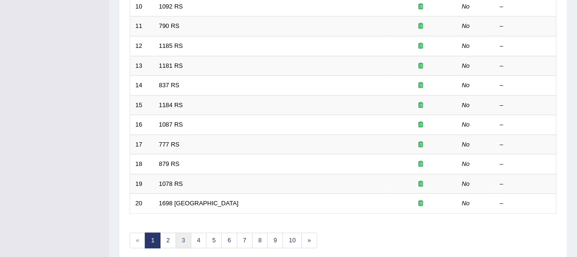
click at [185, 235] on link "3" at bounding box center [184, 241] width 16 height 16
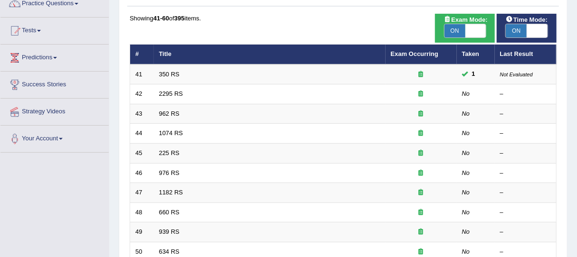
scroll to position [38, 0]
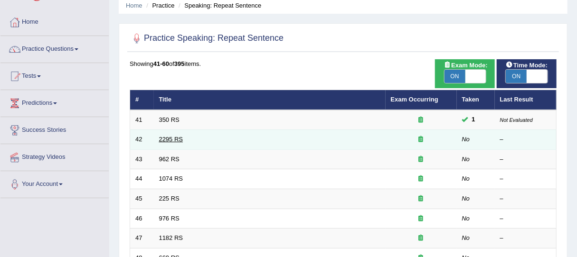
click at [170, 139] on link "2295 RS" at bounding box center [171, 139] width 24 height 7
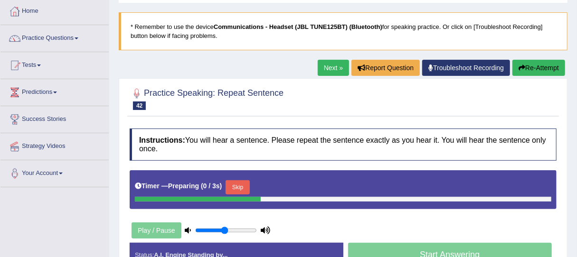
scroll to position [50, 0]
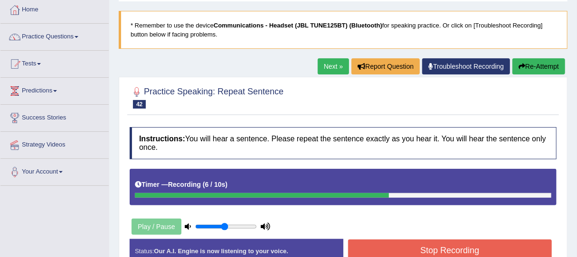
click at [440, 245] on button "Stop Recording" at bounding box center [450, 251] width 204 height 22
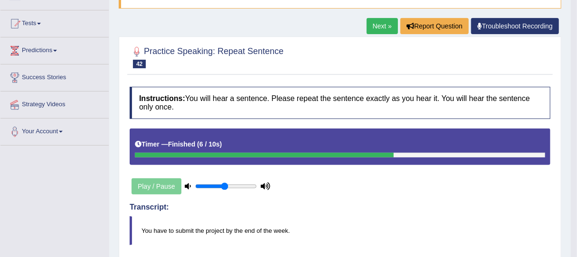
scroll to position [0, 0]
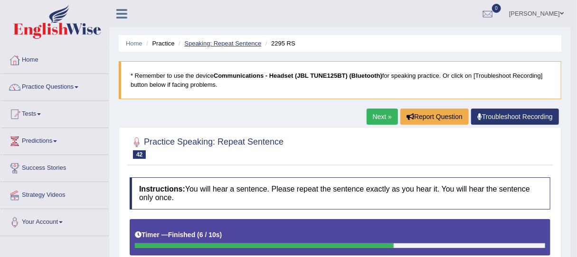
click at [239, 42] on link "Speaking: Repeat Sentence" at bounding box center [222, 43] width 77 height 7
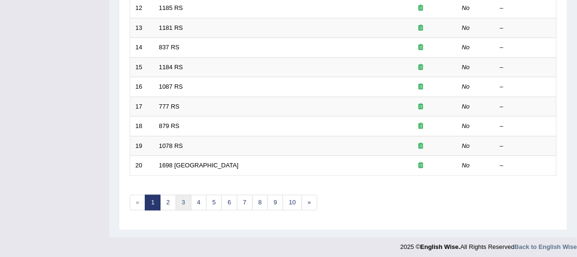
click at [185, 200] on link "3" at bounding box center [184, 203] width 16 height 16
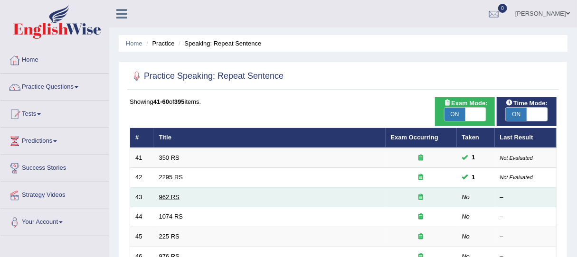
click at [170, 197] on link "962 RS" at bounding box center [169, 197] width 20 height 7
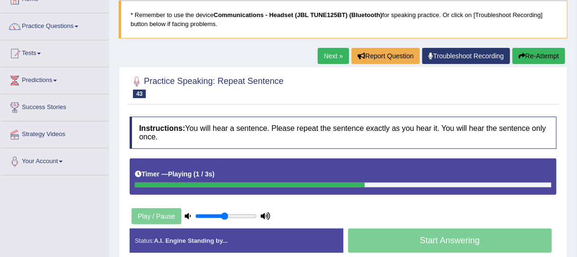
scroll to position [63, 0]
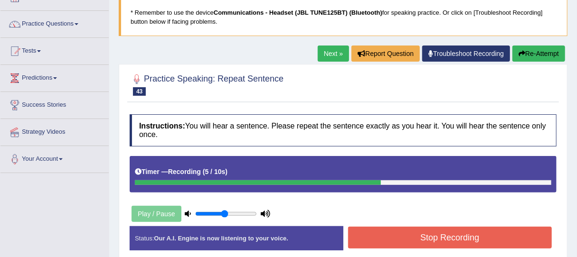
click at [432, 243] on button "Stop Recording" at bounding box center [450, 238] width 204 height 22
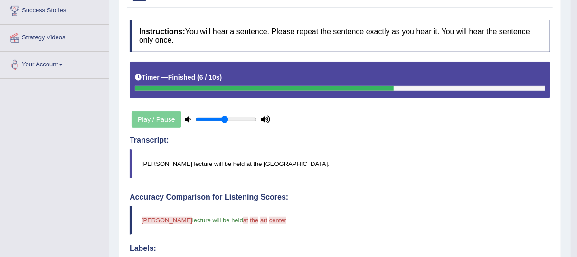
scroll to position [0, 0]
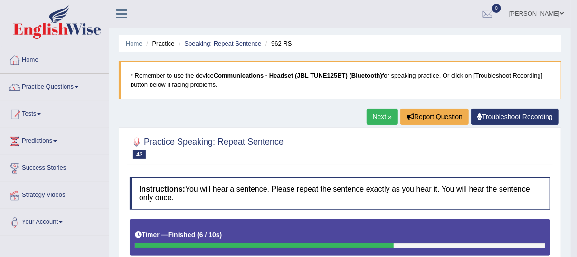
click at [231, 45] on link "Speaking: Repeat Sentence" at bounding box center [222, 43] width 77 height 7
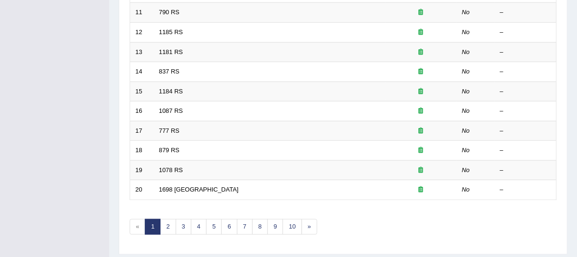
scroll to position [367, 0]
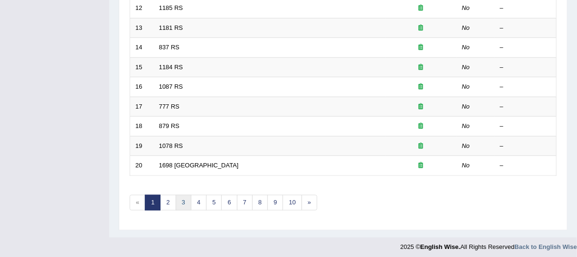
click at [181, 201] on link "3" at bounding box center [184, 203] width 16 height 16
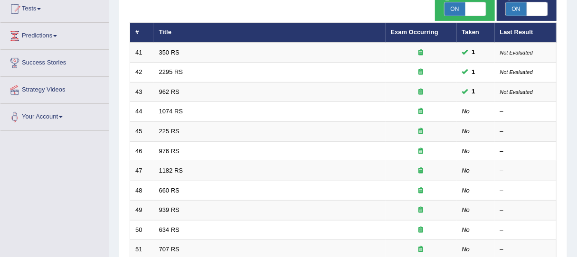
scroll to position [107, 0]
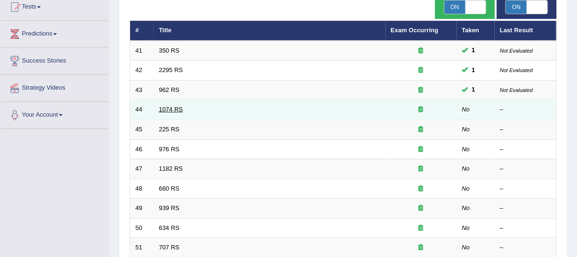
click at [175, 109] on link "1074 RS" at bounding box center [171, 109] width 24 height 7
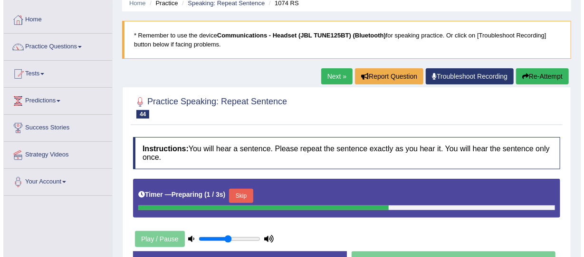
scroll to position [44, 0]
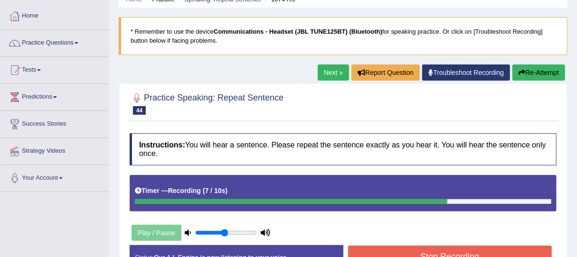
click at [396, 253] on button "Stop Recording" at bounding box center [450, 257] width 204 height 22
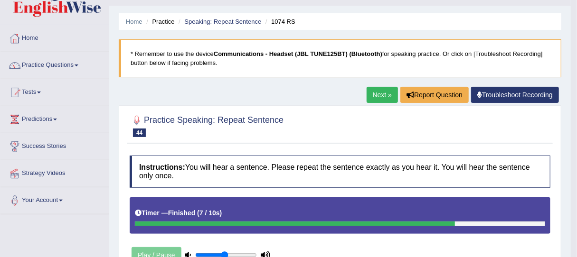
scroll to position [0, 0]
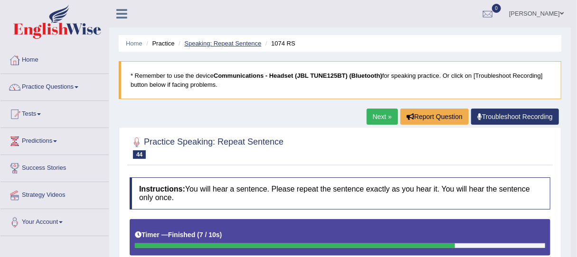
click at [213, 45] on link "Speaking: Repeat Sentence" at bounding box center [222, 43] width 77 height 7
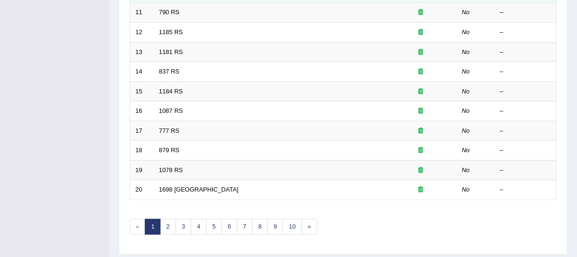
scroll to position [367, 0]
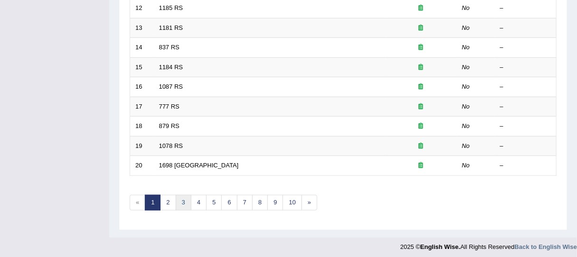
click at [185, 200] on link "3" at bounding box center [184, 203] width 16 height 16
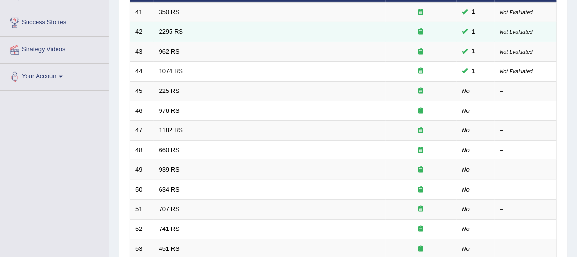
scroll to position [139, 0]
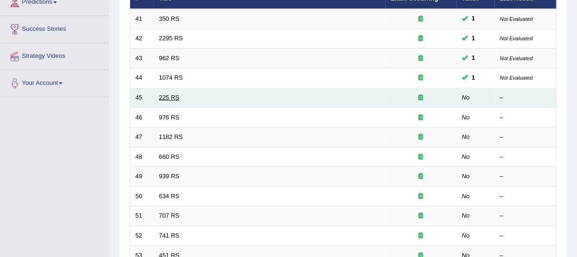
click at [172, 96] on link "225 RS" at bounding box center [169, 97] width 20 height 7
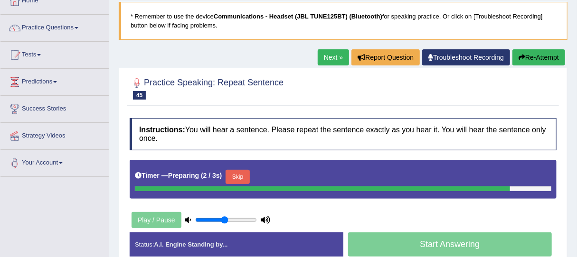
scroll to position [69, 0]
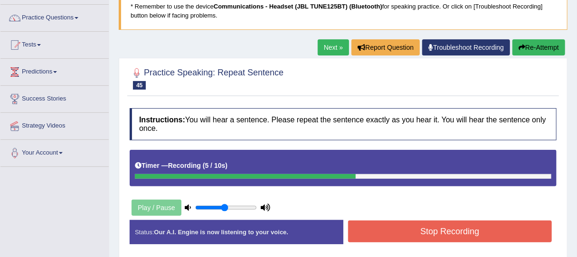
click at [423, 226] on button "Stop Recording" at bounding box center [450, 232] width 204 height 22
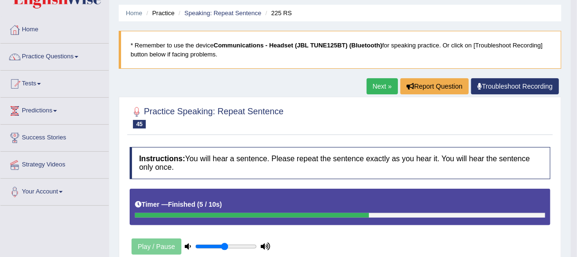
scroll to position [0, 0]
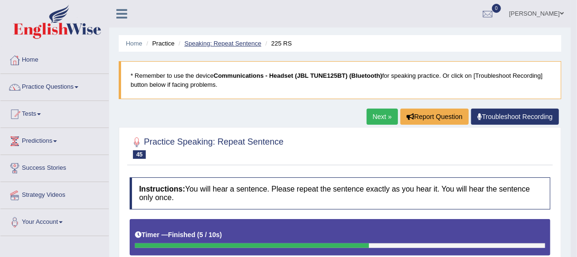
click at [231, 45] on link "Speaking: Repeat Sentence" at bounding box center [222, 43] width 77 height 7
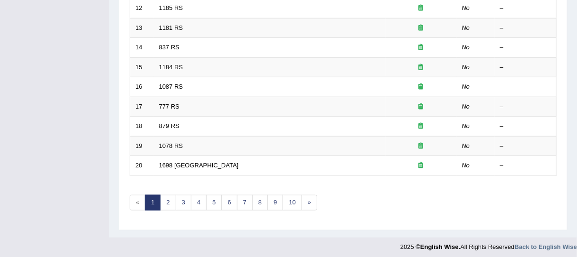
scroll to position [367, 0]
click at [185, 197] on link "3" at bounding box center [184, 203] width 16 height 16
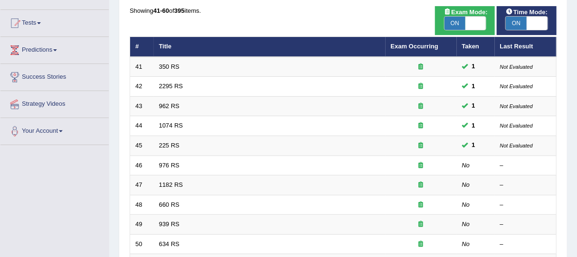
scroll to position [107, 0]
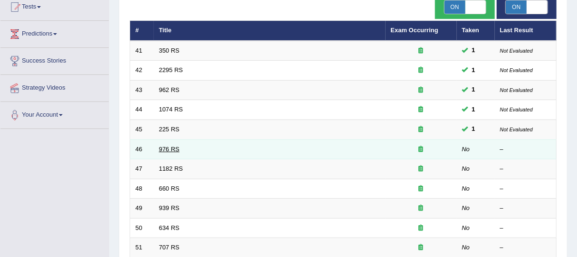
click at [173, 150] on link "976 RS" at bounding box center [169, 149] width 20 height 7
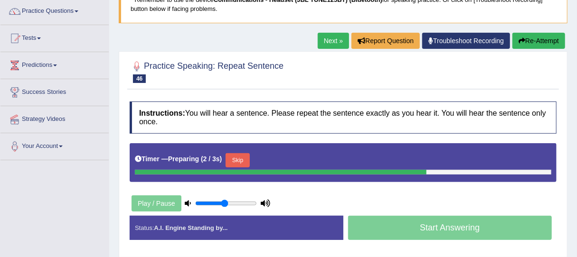
scroll to position [88, 0]
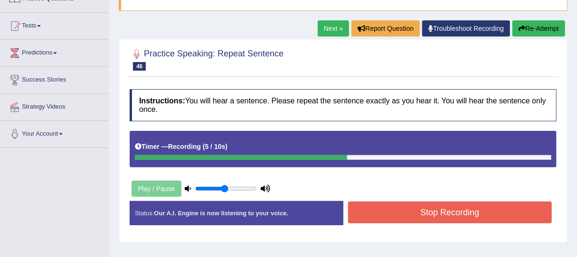
click at [400, 213] on button "Stop Recording" at bounding box center [450, 213] width 204 height 22
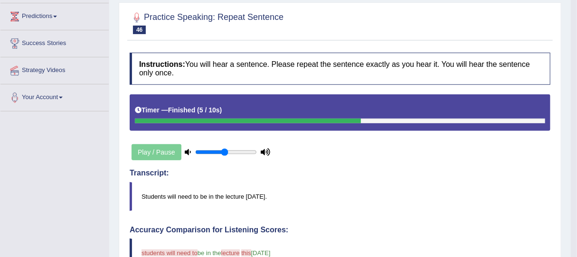
scroll to position [0, 0]
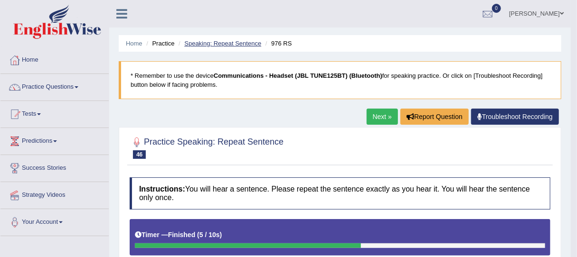
click at [242, 42] on link "Speaking: Repeat Sentence" at bounding box center [222, 43] width 77 height 7
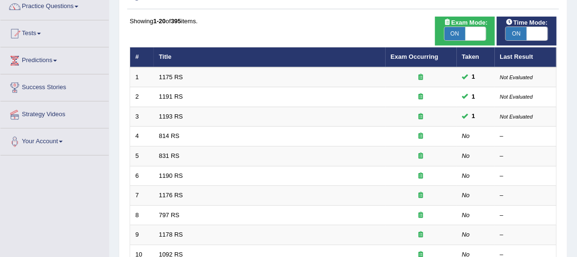
scroll to position [82, 0]
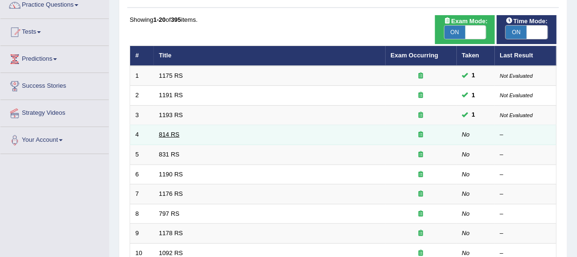
click at [173, 134] on link "814 RS" at bounding box center [169, 134] width 20 height 7
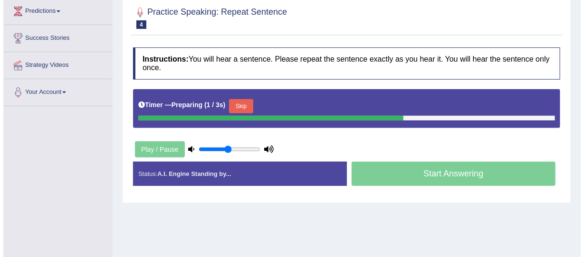
scroll to position [114, 0]
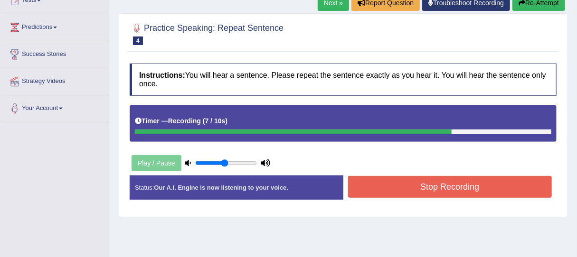
click at [393, 180] on button "Stop Recording" at bounding box center [450, 187] width 204 height 22
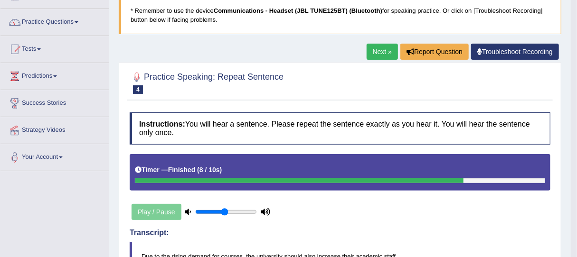
scroll to position [0, 0]
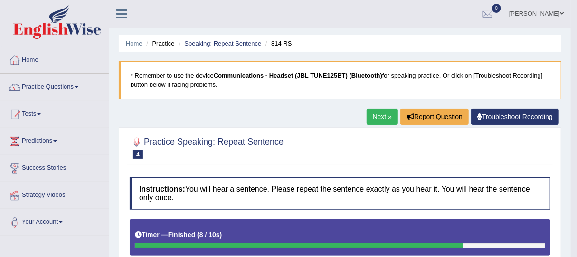
click at [224, 42] on link "Speaking: Repeat Sentence" at bounding box center [222, 43] width 77 height 7
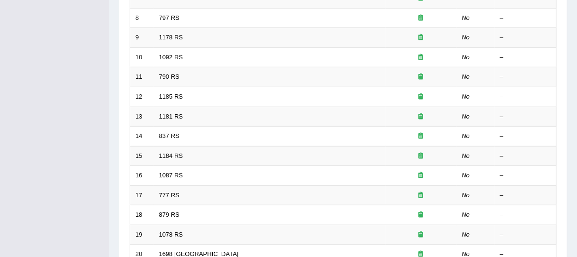
scroll to position [367, 0]
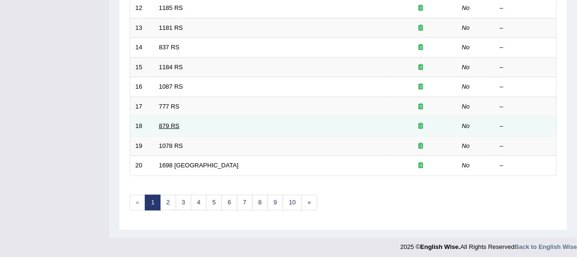
click at [170, 123] on link "879 RS" at bounding box center [169, 126] width 20 height 7
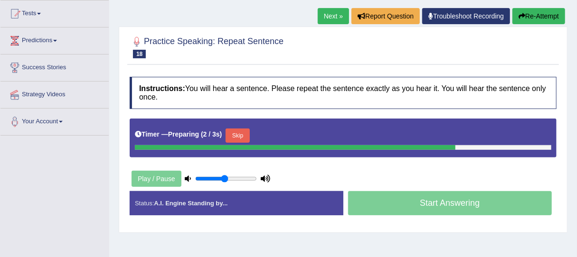
scroll to position [88, 0]
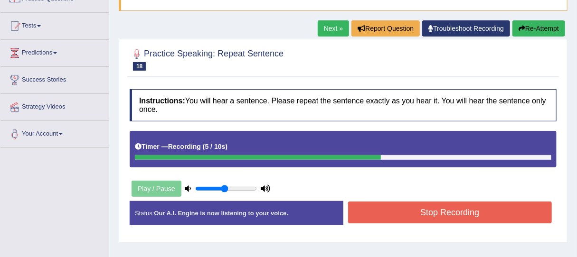
click at [441, 211] on button "Stop Recording" at bounding box center [450, 213] width 204 height 22
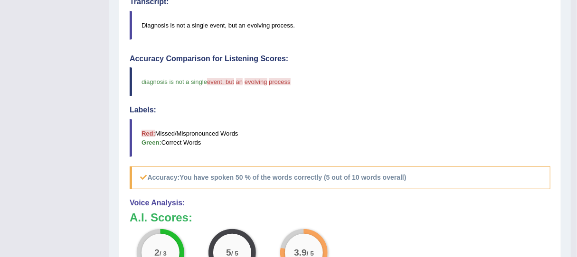
scroll to position [0, 0]
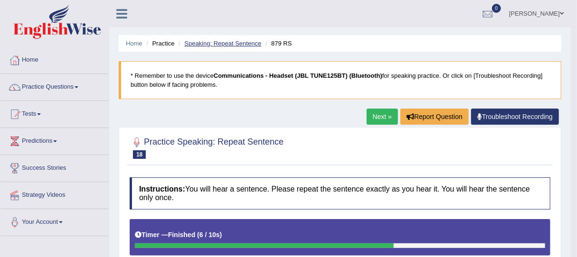
click at [228, 44] on link "Speaking: Repeat Sentence" at bounding box center [222, 43] width 77 height 7
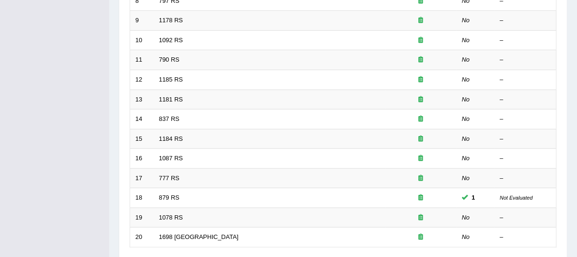
scroll to position [367, 0]
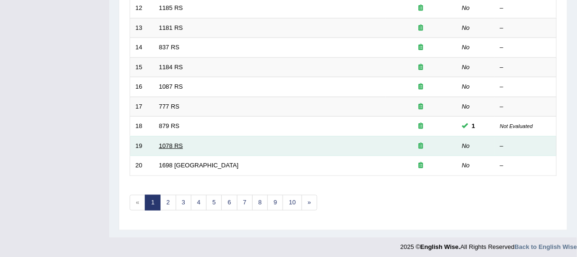
click at [167, 142] on link "1078 RS" at bounding box center [171, 145] width 24 height 7
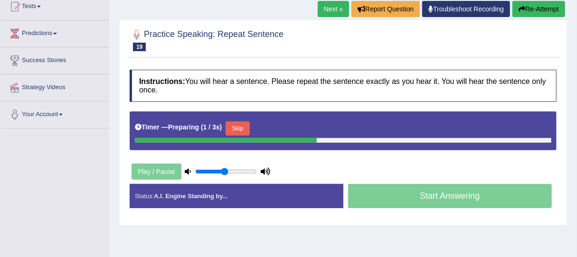
scroll to position [107, 0]
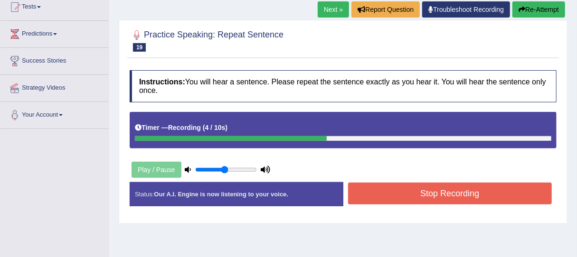
click at [423, 196] on button "Stop Recording" at bounding box center [450, 194] width 204 height 22
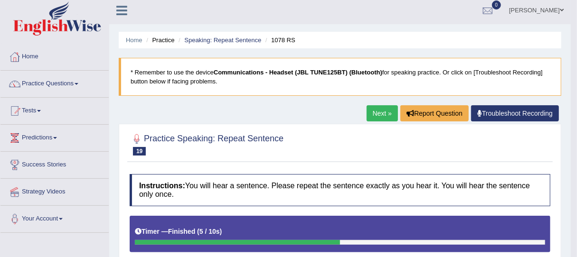
scroll to position [0, 0]
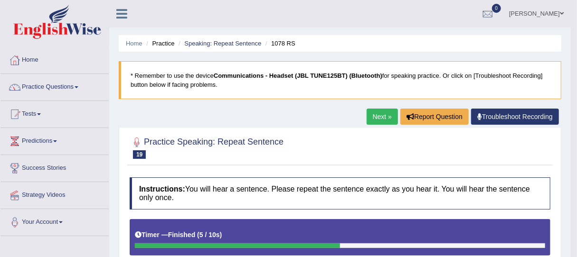
click at [517, 116] on link "Troubleshoot Recording" at bounding box center [515, 117] width 88 height 16
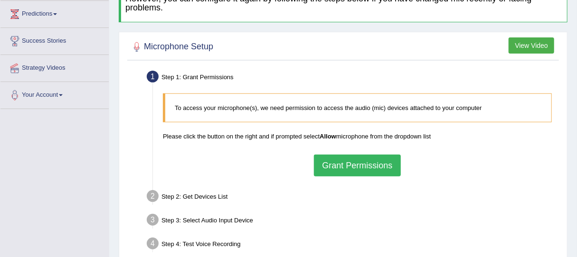
scroll to position [132, 0]
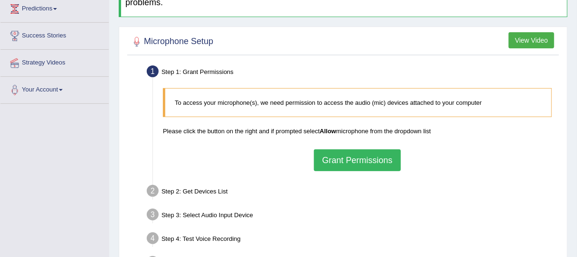
click at [358, 159] on button "Grant Permissions" at bounding box center [357, 161] width 86 height 22
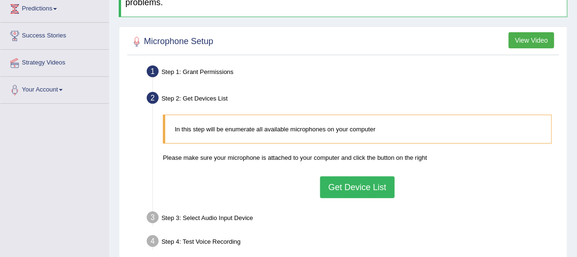
click at [344, 187] on button "Get Device List" at bounding box center [357, 188] width 74 height 22
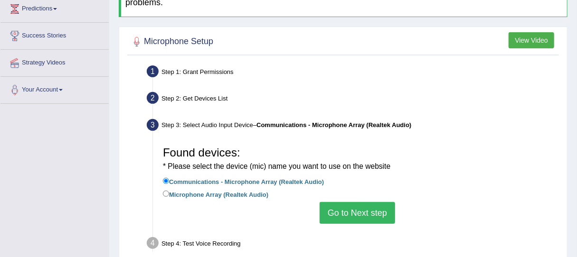
click at [384, 208] on button "Go to Next step" at bounding box center [357, 213] width 75 height 22
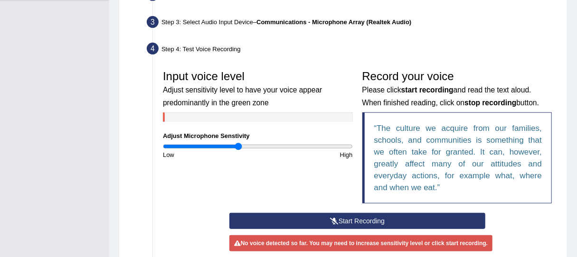
scroll to position [240, 0]
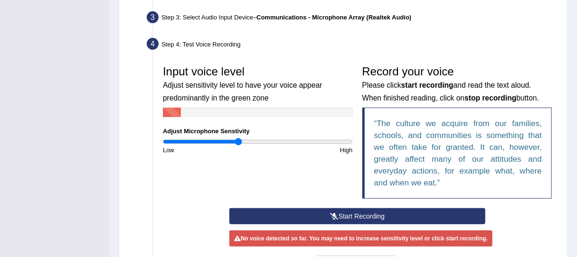
click at [306, 214] on button "Start Recording" at bounding box center [357, 216] width 256 height 16
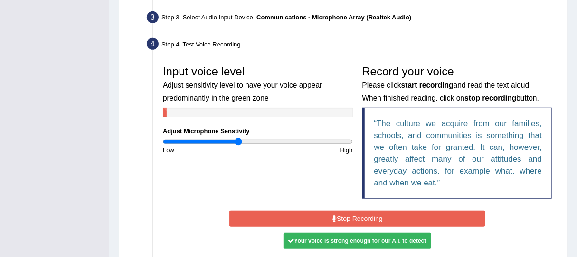
click at [304, 218] on button "Stop Recording" at bounding box center [357, 219] width 256 height 16
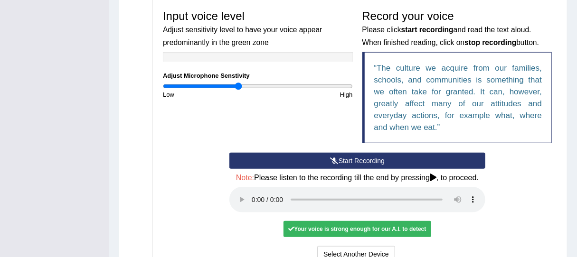
scroll to position [272, 0]
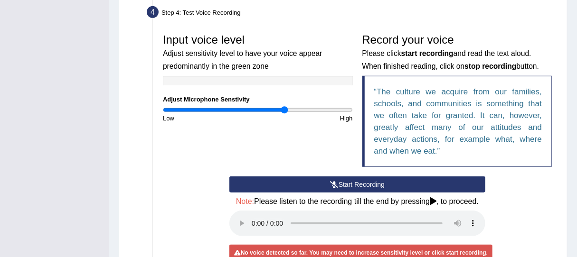
drag, startPoint x: 238, startPoint y: 108, endPoint x: 283, endPoint y: 116, distance: 45.7
click at [283, 114] on input "range" at bounding box center [258, 110] width 190 height 8
click at [302, 188] on button "Start Recording" at bounding box center [357, 185] width 256 height 16
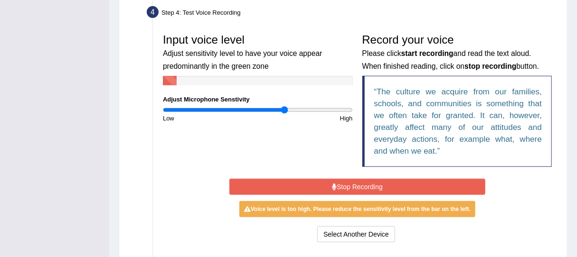
click at [339, 187] on button "Stop Recording" at bounding box center [357, 187] width 256 height 16
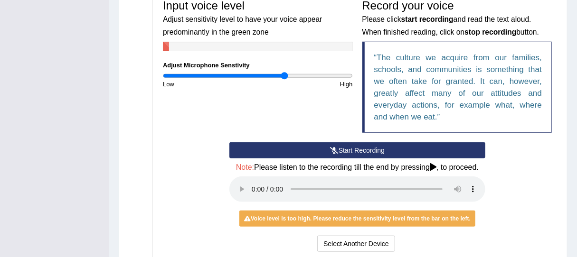
scroll to position [298, 0]
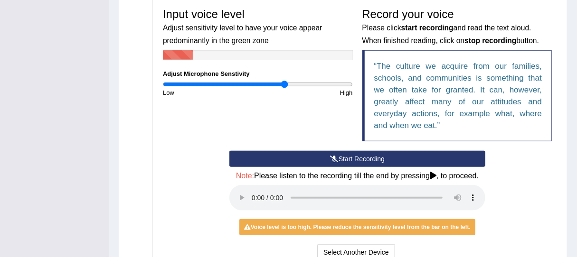
click at [273, 83] on input "range" at bounding box center [258, 85] width 190 height 8
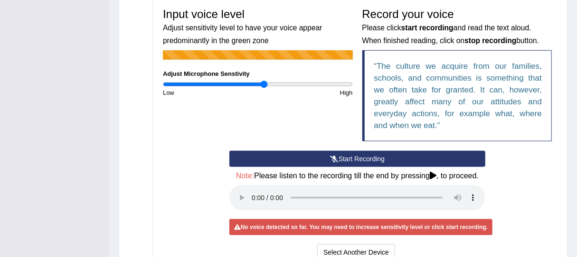
click at [264, 84] on input "range" at bounding box center [258, 85] width 190 height 8
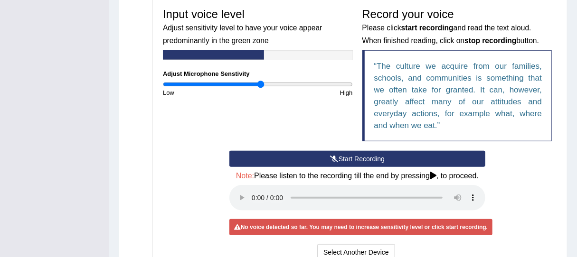
click at [260, 83] on input "range" at bounding box center [258, 85] width 190 height 8
click at [362, 157] on button "Start Recording" at bounding box center [357, 159] width 256 height 16
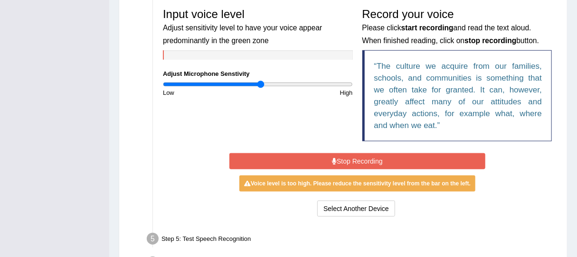
click at [362, 157] on button "Stop Recording" at bounding box center [357, 161] width 256 height 16
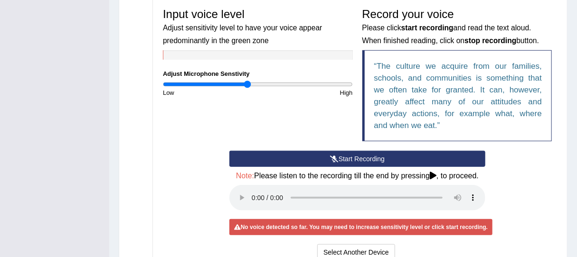
drag, startPoint x: 263, startPoint y: 82, endPoint x: 247, endPoint y: 87, distance: 16.7
type input "0.9"
click at [247, 87] on input "range" at bounding box center [258, 85] width 190 height 8
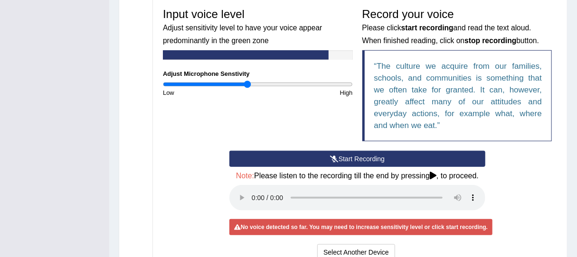
click at [319, 154] on button "Start Recording" at bounding box center [357, 159] width 256 height 16
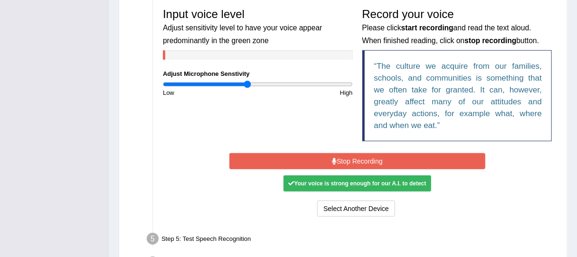
click at [351, 164] on button "Stop Recording" at bounding box center [357, 161] width 256 height 16
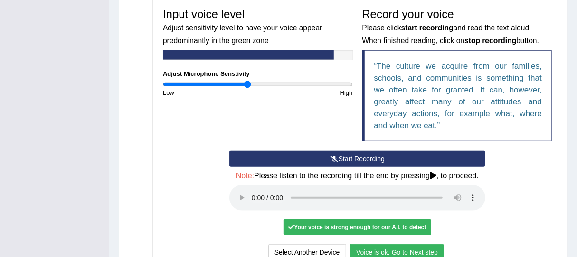
click at [422, 247] on button "Voice is ok. Go to Next step" at bounding box center [397, 253] width 94 height 16
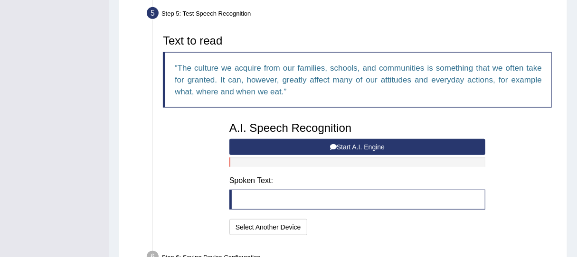
click at [320, 150] on button "Start A.I. Engine" at bounding box center [357, 147] width 256 height 16
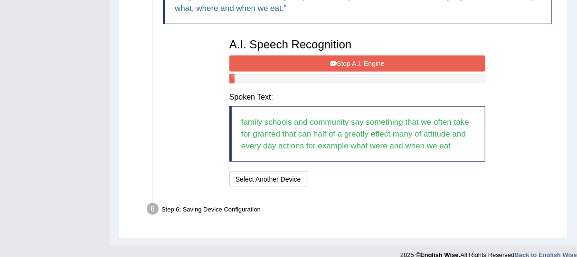
scroll to position [391, 0]
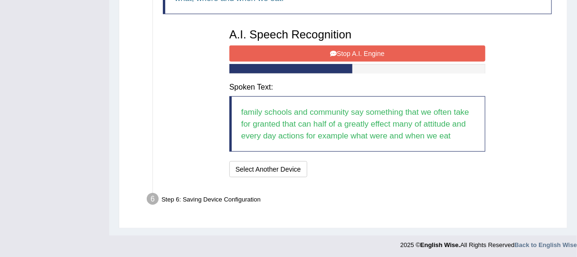
click at [372, 52] on button "Stop A.I. Engine" at bounding box center [357, 54] width 256 height 16
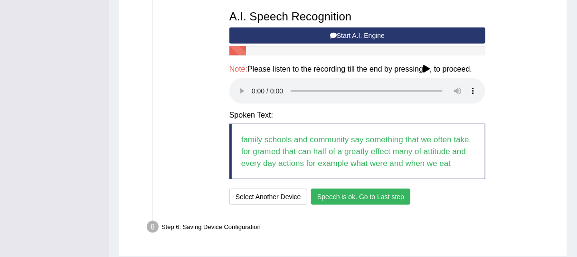
scroll to position [431, 0]
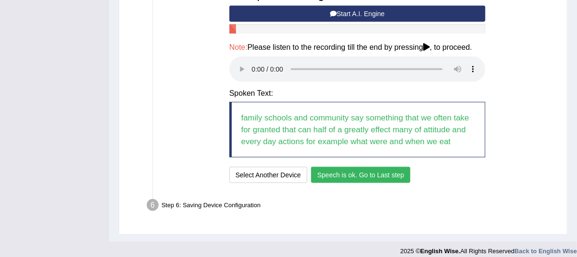
click at [381, 174] on button "Speech is ok. Go to Last step" at bounding box center [360, 175] width 99 height 16
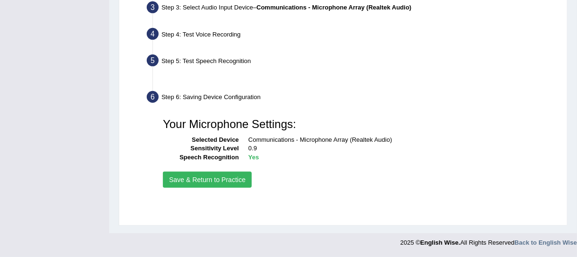
scroll to position [241, 0]
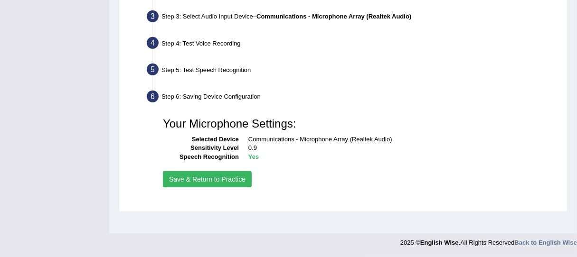
click at [232, 176] on button "Save & Return to Practice" at bounding box center [207, 179] width 89 height 16
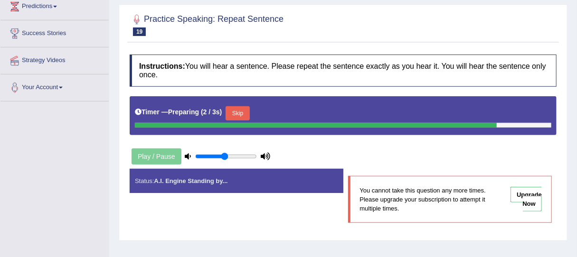
scroll to position [127, 0]
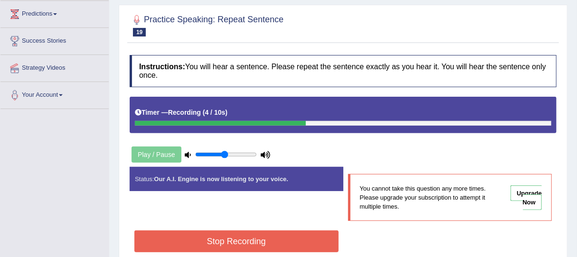
click at [309, 241] on button "Stop Recording" at bounding box center [236, 242] width 204 height 22
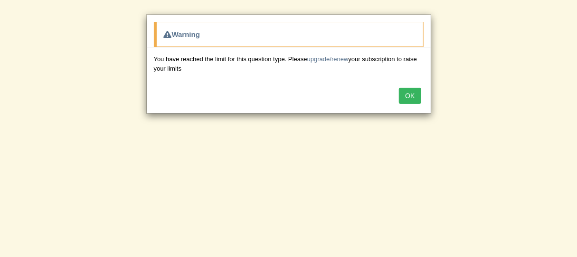
click at [414, 92] on button "OK" at bounding box center [410, 96] width 22 height 16
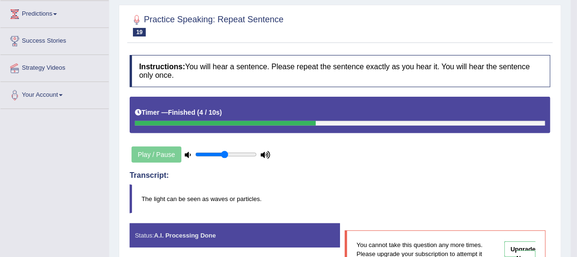
scroll to position [0, 0]
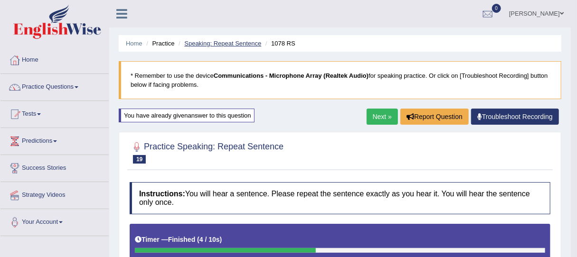
click at [214, 45] on link "Speaking: Repeat Sentence" at bounding box center [222, 43] width 77 height 7
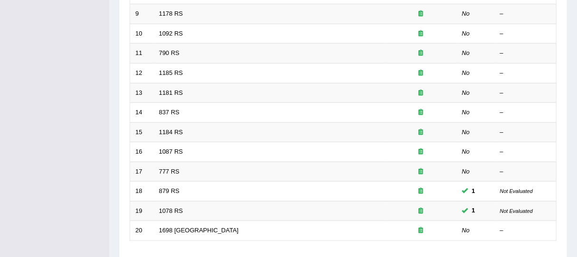
scroll to position [348, 0]
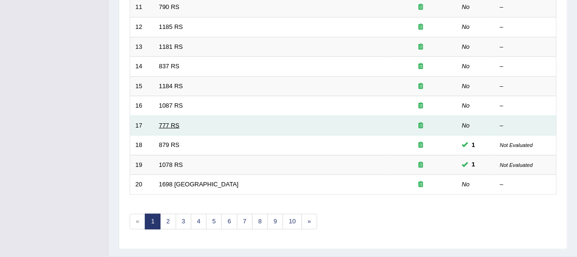
click at [169, 123] on link "777 RS" at bounding box center [169, 125] width 20 height 7
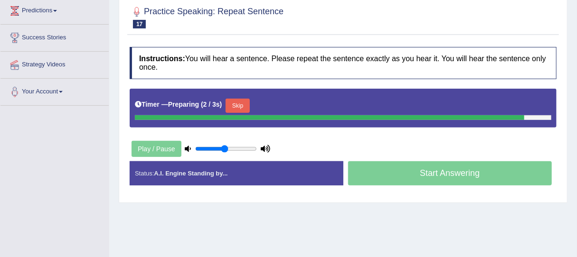
scroll to position [126, 0]
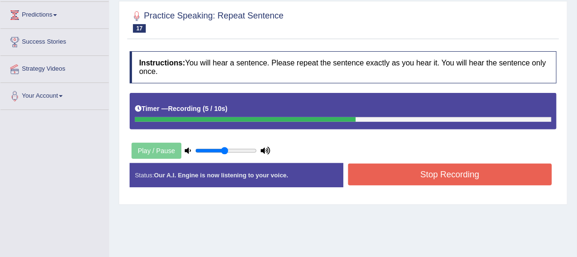
click at [387, 173] on button "Stop Recording" at bounding box center [450, 175] width 204 height 22
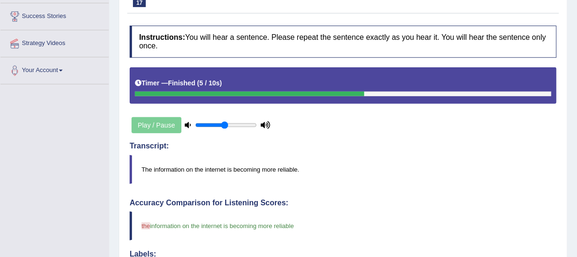
scroll to position [0, 0]
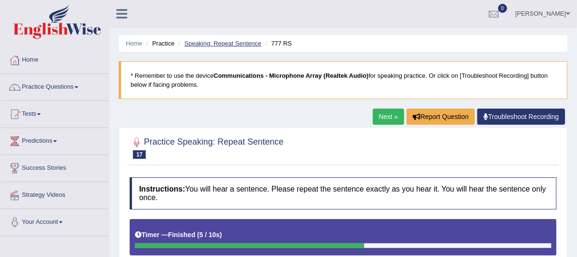
click at [228, 40] on link "Speaking: Repeat Sentence" at bounding box center [222, 43] width 77 height 7
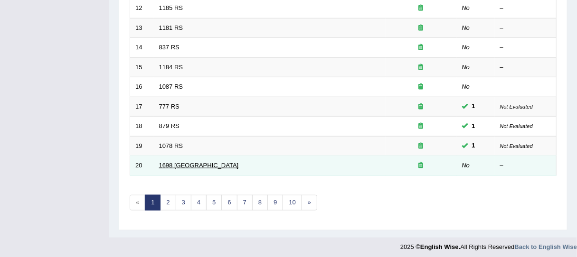
click at [172, 163] on link "1698 [GEOGRAPHIC_DATA]" at bounding box center [199, 165] width 80 height 7
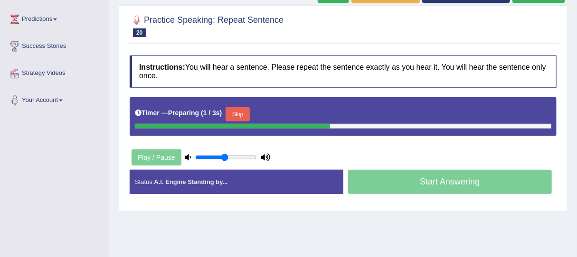
scroll to position [114, 0]
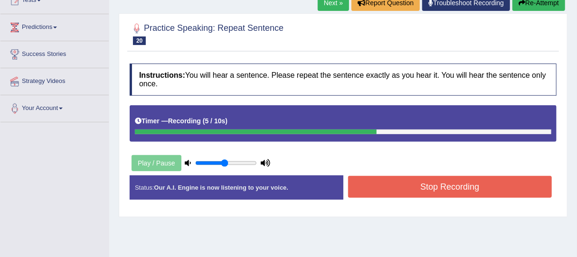
click at [374, 184] on button "Stop Recording" at bounding box center [450, 187] width 204 height 22
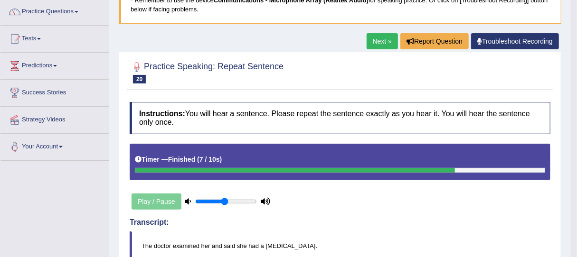
scroll to position [0, 0]
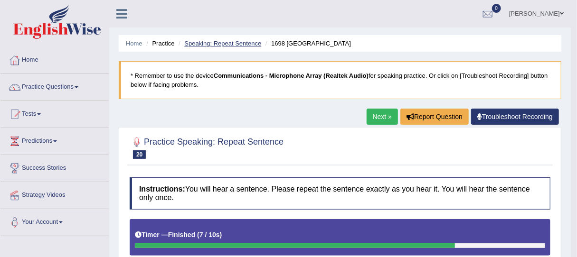
click at [213, 42] on link "Speaking: Repeat Sentence" at bounding box center [222, 43] width 77 height 7
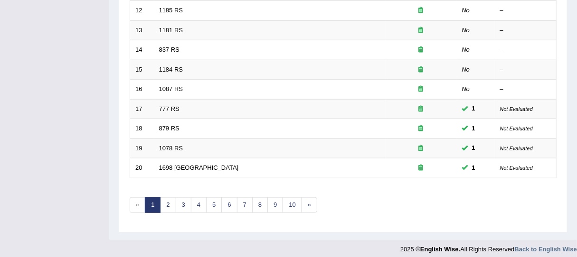
scroll to position [367, 0]
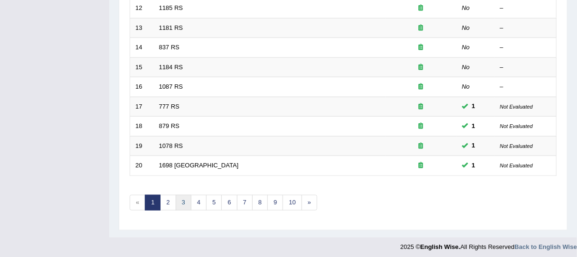
click at [179, 200] on link "3" at bounding box center [184, 203] width 16 height 16
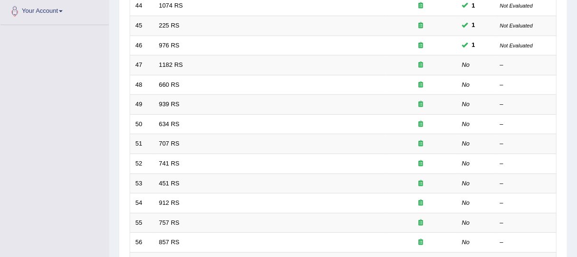
scroll to position [183, 0]
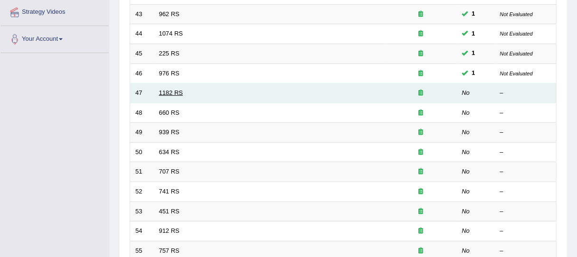
click at [169, 91] on link "1182 RS" at bounding box center [171, 92] width 24 height 7
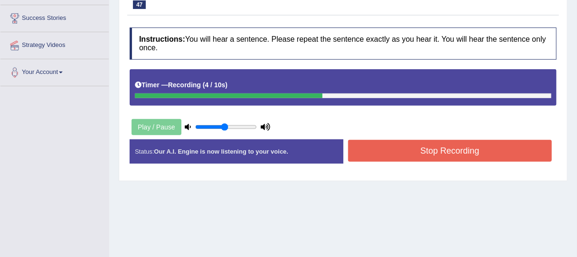
scroll to position [158, 0]
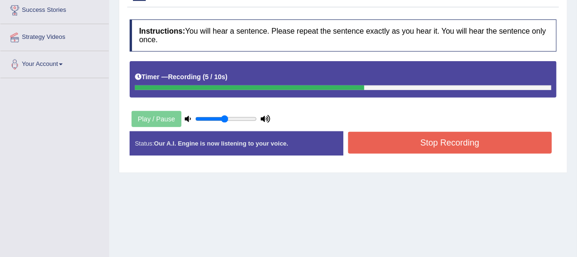
click at [389, 134] on button "Stop Recording" at bounding box center [450, 143] width 204 height 22
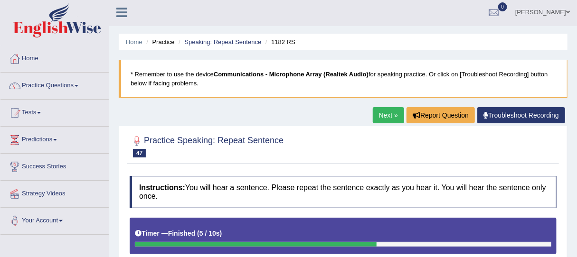
scroll to position [0, 0]
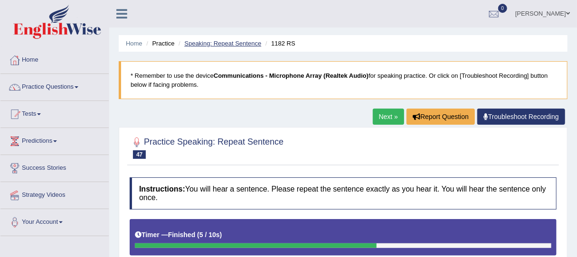
click at [241, 43] on link "Speaking: Repeat Sentence" at bounding box center [222, 43] width 77 height 7
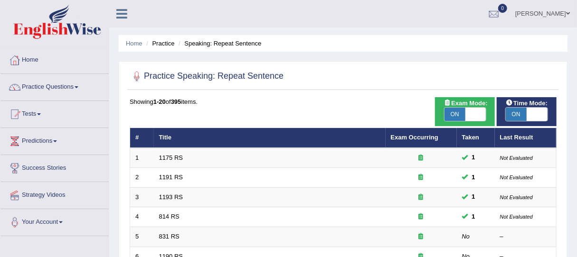
scroll to position [367, 0]
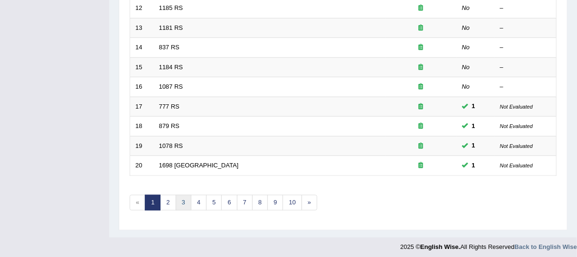
click at [181, 198] on link "3" at bounding box center [184, 203] width 16 height 16
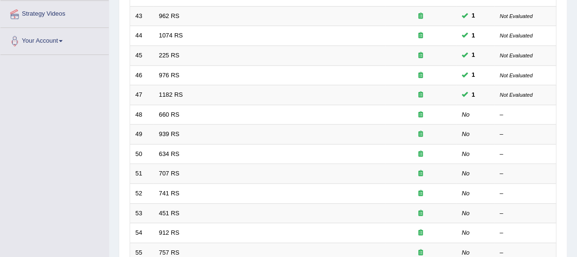
scroll to position [183, 0]
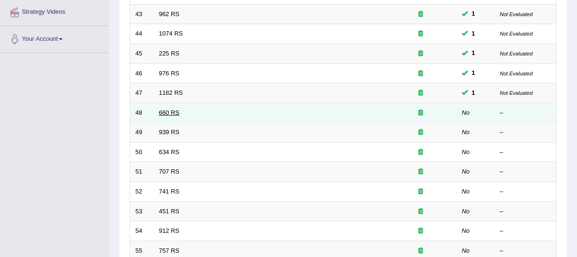
click at [165, 110] on link "660 RS" at bounding box center [169, 112] width 20 height 7
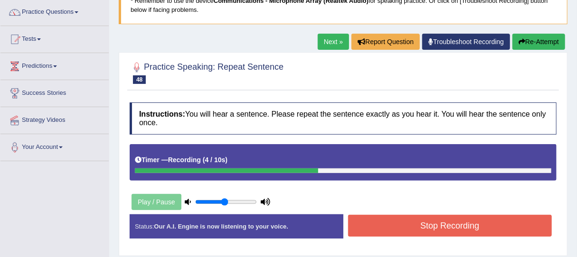
scroll to position [82, 0]
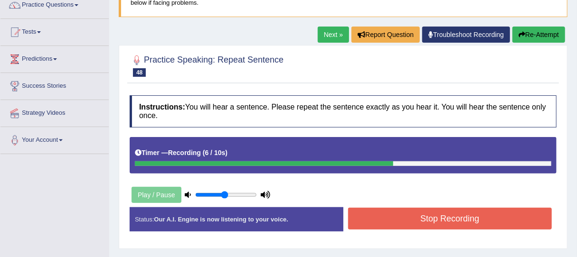
click at [398, 218] on button "Stop Recording" at bounding box center [450, 219] width 204 height 22
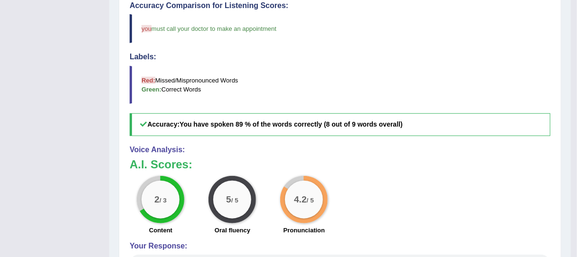
scroll to position [0, 0]
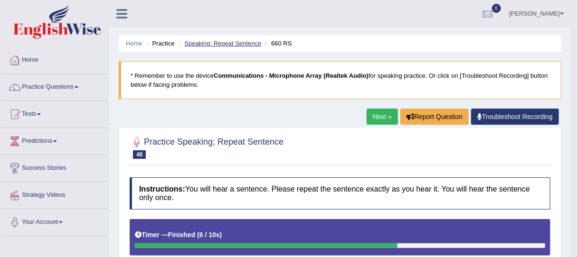
click at [252, 43] on link "Speaking: Repeat Sentence" at bounding box center [222, 43] width 77 height 7
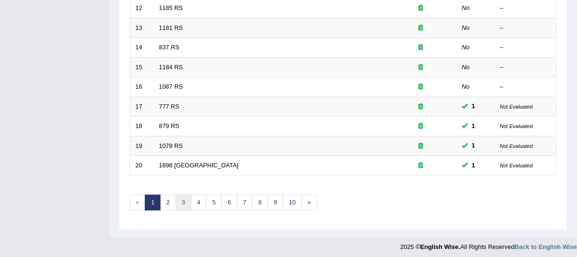
click at [180, 202] on link "3" at bounding box center [184, 203] width 16 height 16
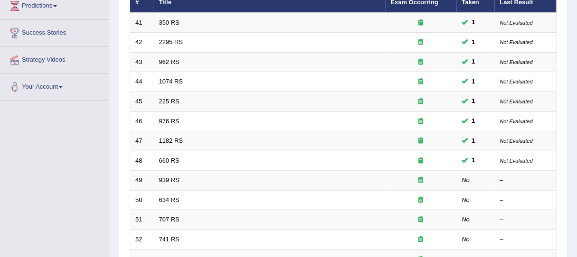
scroll to position [196, 0]
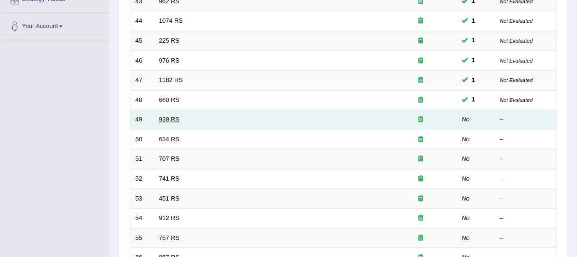
click at [167, 118] on link "939 RS" at bounding box center [169, 119] width 20 height 7
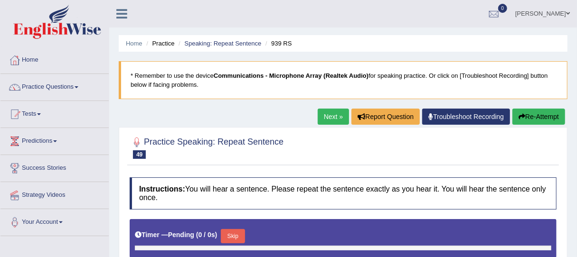
type input "0.5"
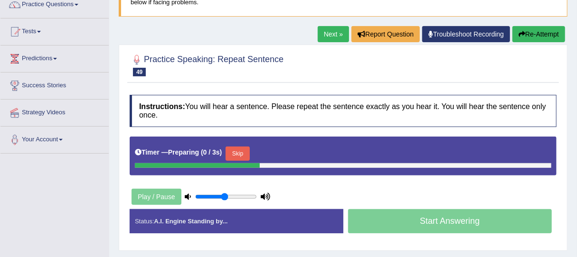
scroll to position [82, 0]
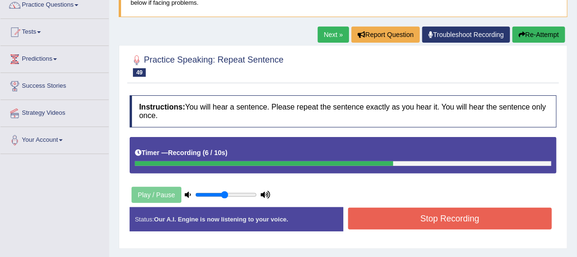
click at [425, 224] on button "Stop Recording" at bounding box center [450, 219] width 204 height 22
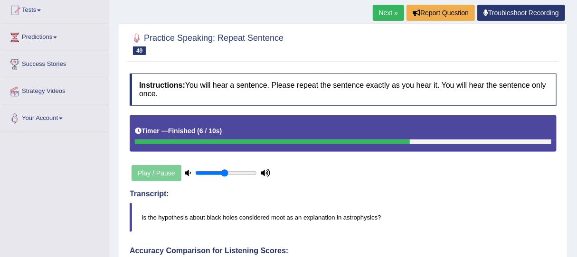
scroll to position [0, 0]
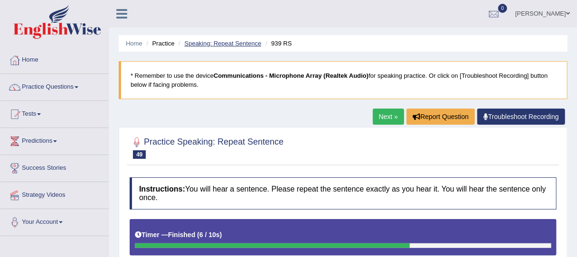
click at [226, 44] on link "Speaking: Repeat Sentence" at bounding box center [222, 43] width 77 height 7
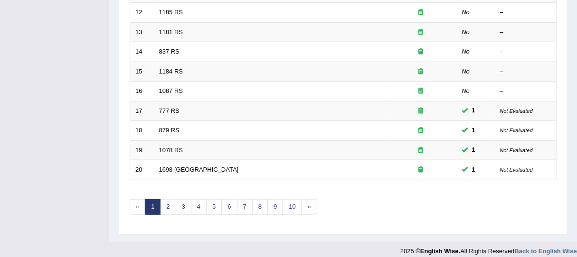
scroll to position [367, 0]
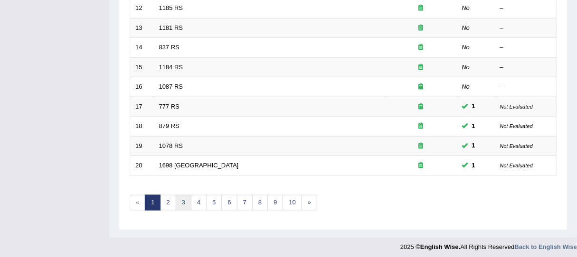
click at [185, 196] on link "3" at bounding box center [184, 203] width 16 height 16
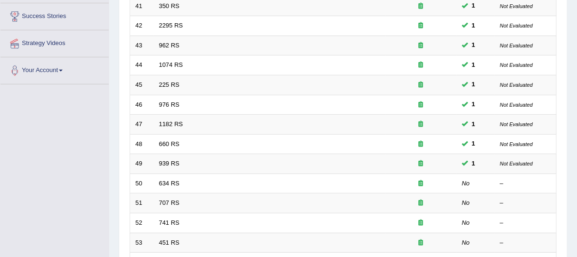
scroll to position [278, 0]
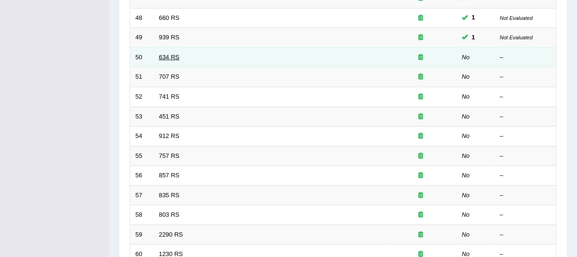
click at [168, 56] on link "634 RS" at bounding box center [169, 57] width 20 height 7
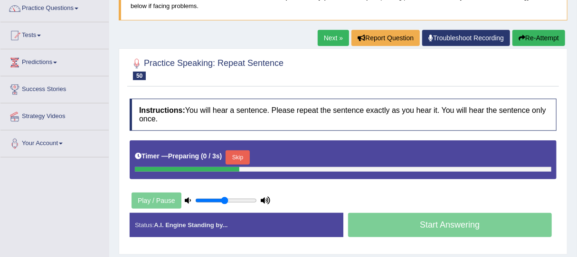
scroll to position [107, 0]
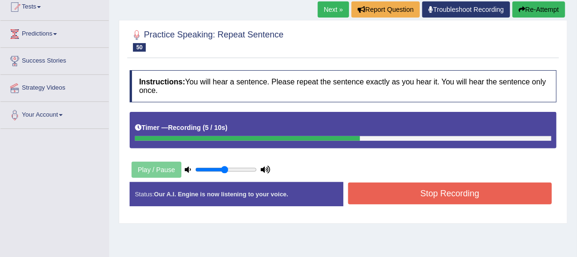
click at [429, 197] on button "Stop Recording" at bounding box center [450, 194] width 204 height 22
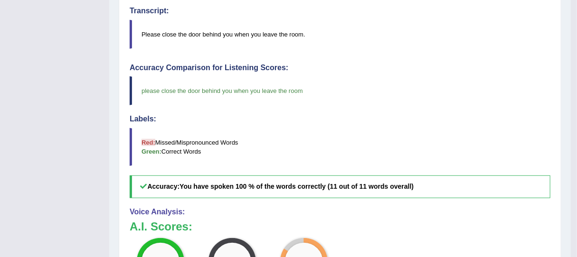
scroll to position [0, 0]
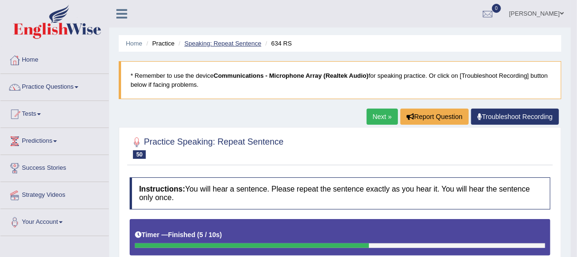
click at [233, 43] on link "Speaking: Repeat Sentence" at bounding box center [222, 43] width 77 height 7
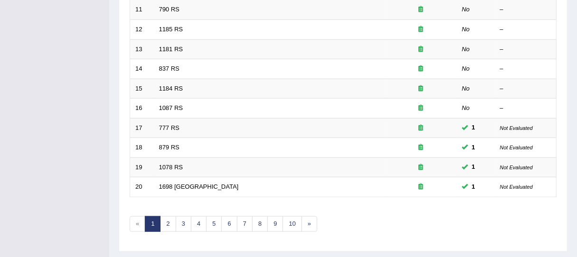
scroll to position [367, 0]
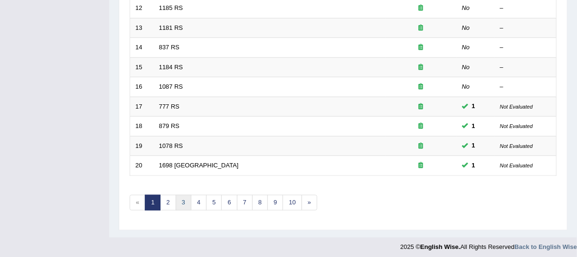
click at [183, 198] on link "3" at bounding box center [184, 203] width 16 height 16
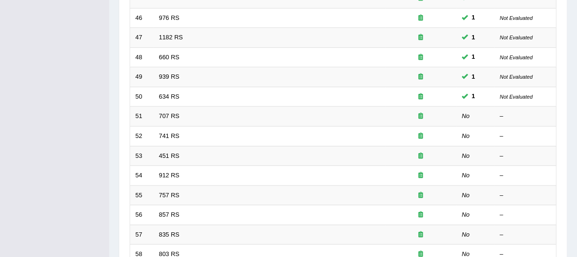
scroll to position [221, 0]
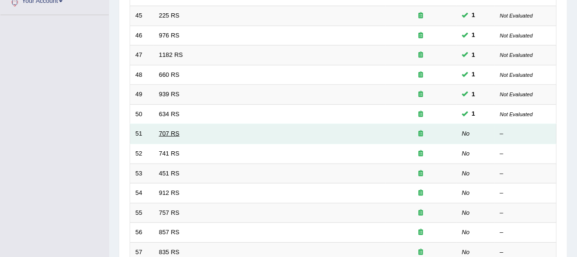
click at [165, 132] on link "707 RS" at bounding box center [169, 133] width 20 height 7
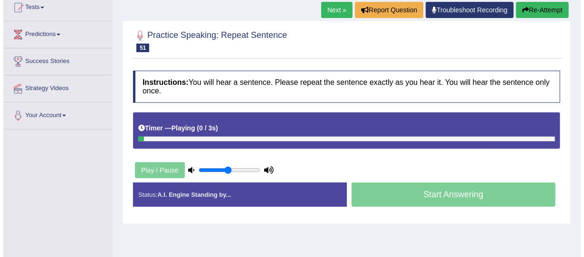
scroll to position [107, 0]
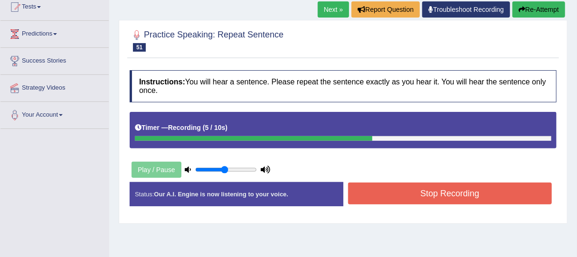
click at [383, 197] on button "Stop Recording" at bounding box center [450, 194] width 204 height 22
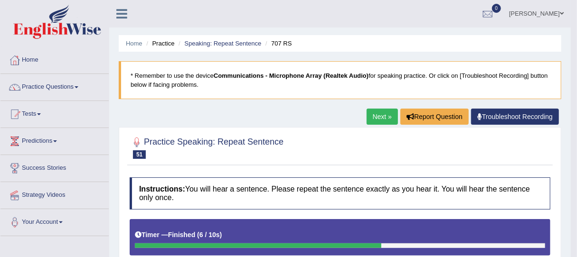
scroll to position [0, 0]
click at [236, 42] on link "Speaking: Repeat Sentence" at bounding box center [222, 43] width 77 height 7
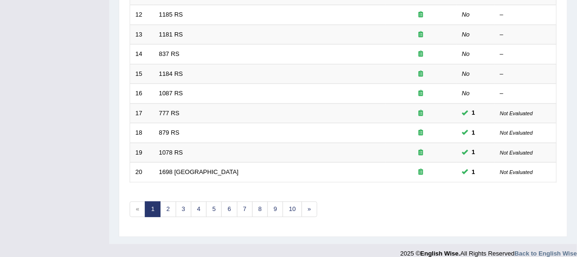
scroll to position [367, 0]
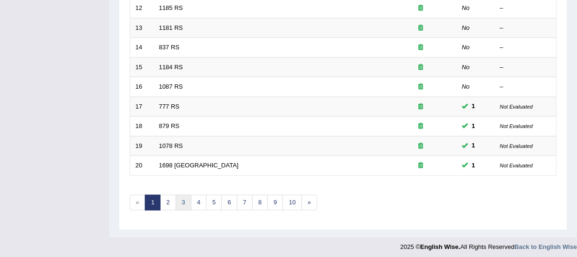
click at [179, 197] on link "3" at bounding box center [184, 203] width 16 height 16
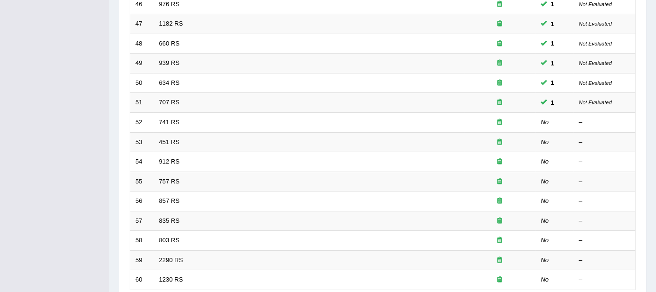
scroll to position [210, 0]
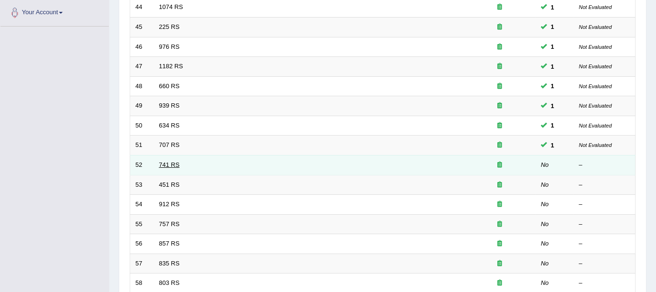
click at [174, 163] on link "741 RS" at bounding box center [169, 164] width 20 height 7
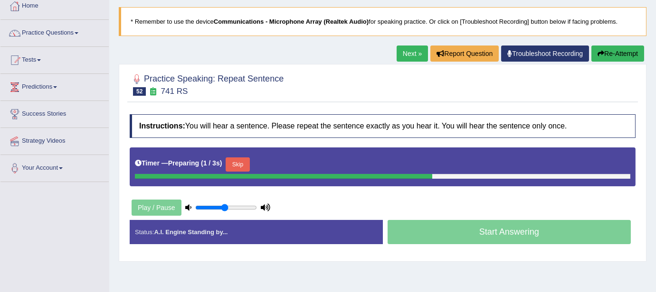
scroll to position [57, 0]
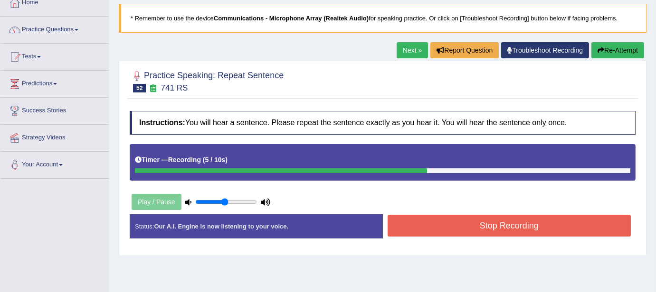
click at [467, 221] on button "Stop Recording" at bounding box center [509, 226] width 244 height 22
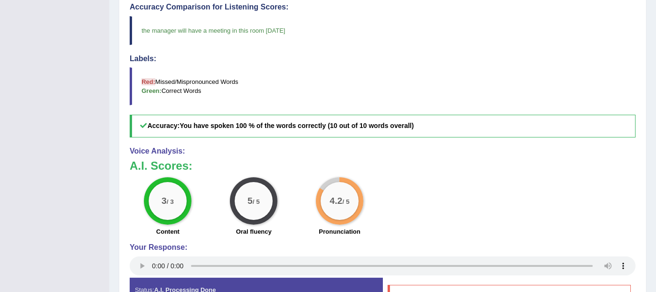
scroll to position [0, 0]
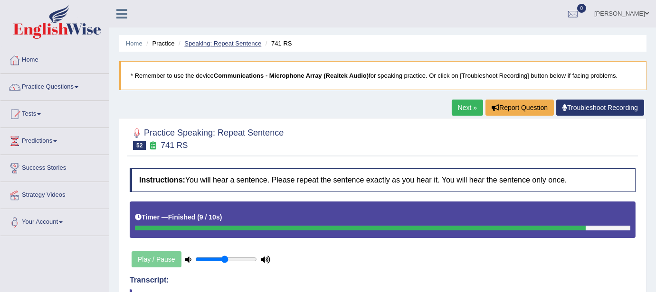
click at [232, 41] on link "Speaking: Repeat Sentence" at bounding box center [222, 43] width 77 height 7
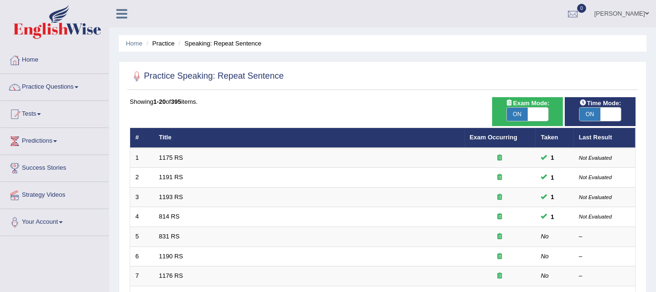
scroll to position [332, 0]
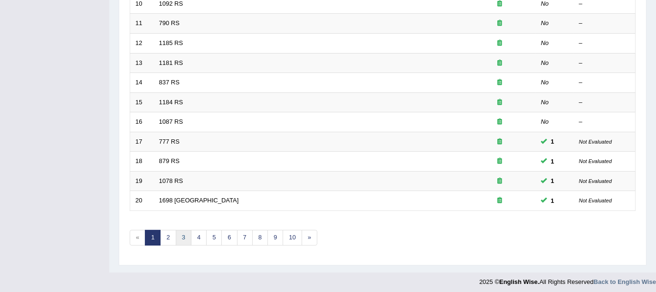
click at [179, 238] on link "3" at bounding box center [184, 238] width 16 height 16
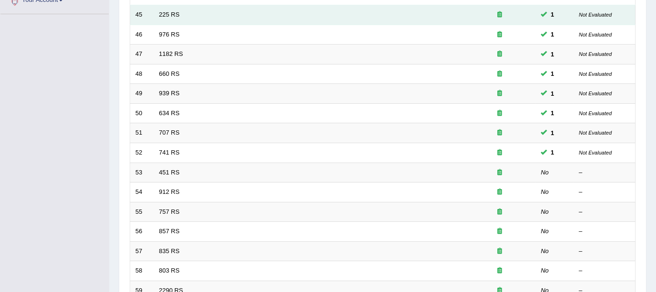
scroll to position [223, 0]
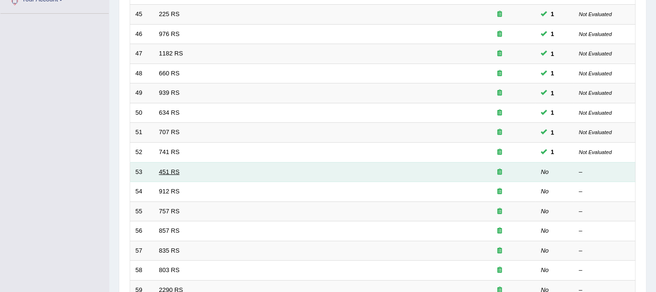
click at [168, 171] on link "451 RS" at bounding box center [169, 172] width 20 height 7
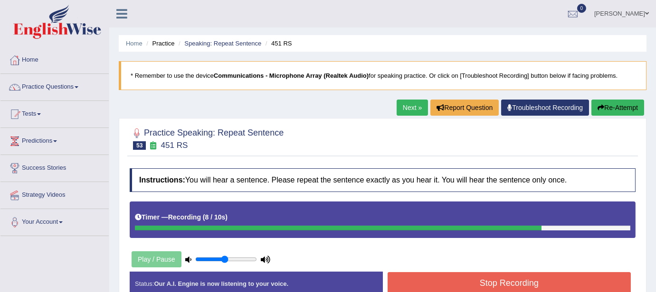
click at [493, 274] on button "Stop Recording" at bounding box center [509, 284] width 244 height 22
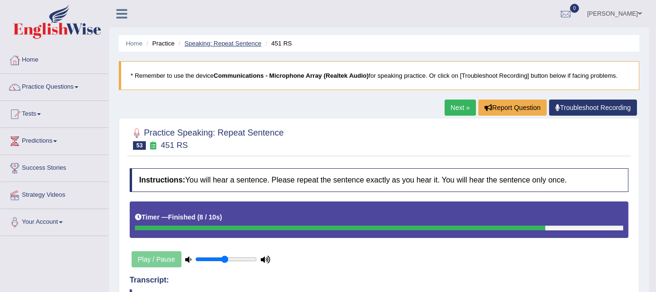
click at [239, 40] on link "Speaking: Repeat Sentence" at bounding box center [222, 43] width 77 height 7
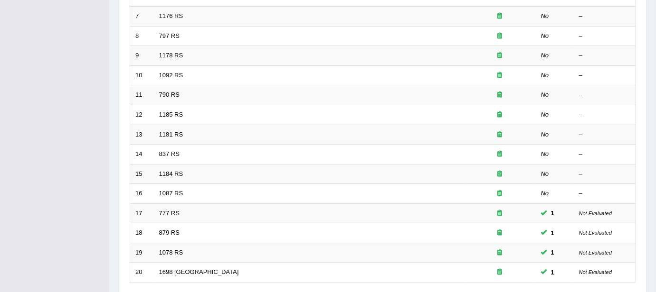
scroll to position [332, 0]
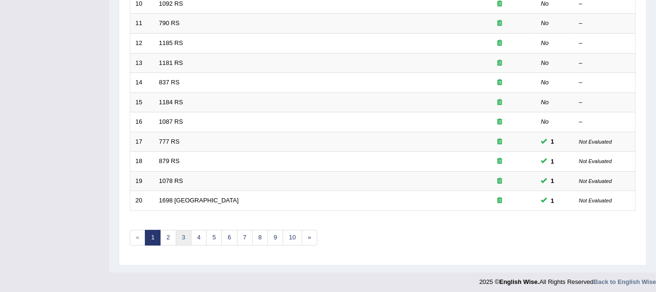
click at [182, 236] on link "3" at bounding box center [184, 238] width 16 height 16
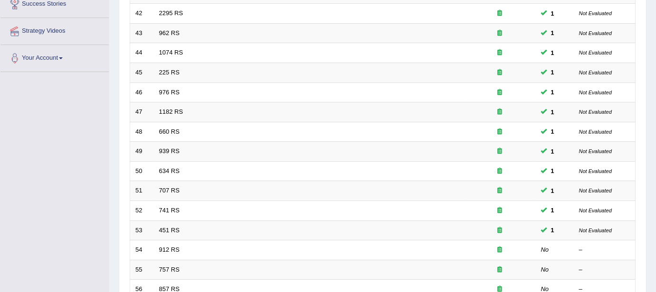
scroll to position [302, 0]
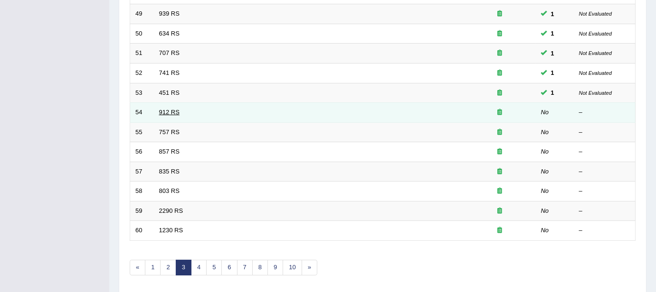
click at [166, 111] on link "912 RS" at bounding box center [169, 112] width 20 height 7
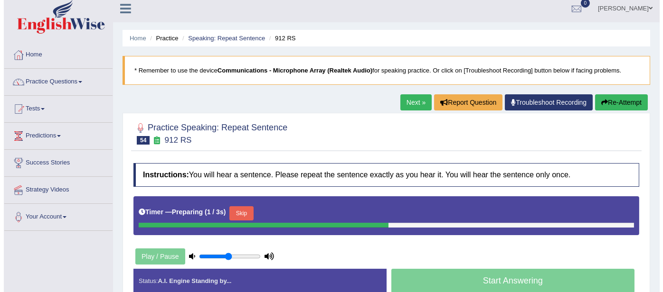
scroll to position [7, 0]
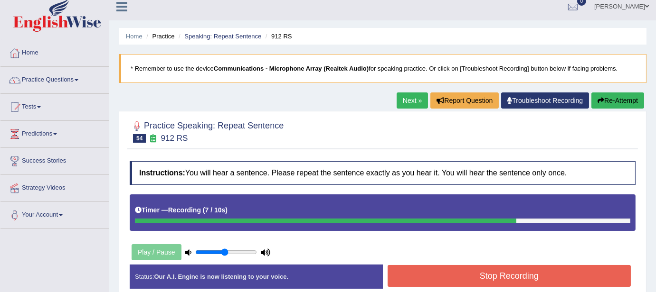
click at [498, 280] on button "Stop Recording" at bounding box center [509, 276] width 244 height 22
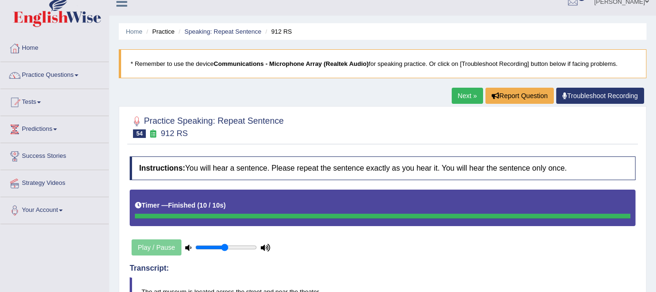
scroll to position [0, 0]
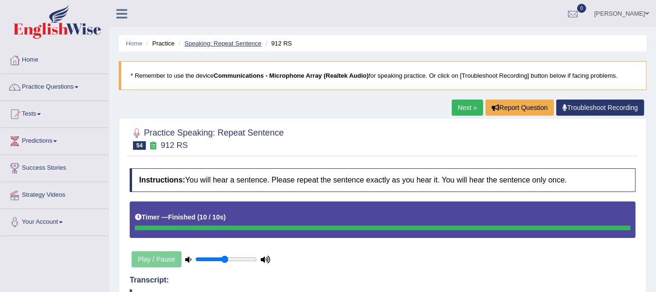
click at [246, 46] on link "Speaking: Repeat Sentence" at bounding box center [222, 43] width 77 height 7
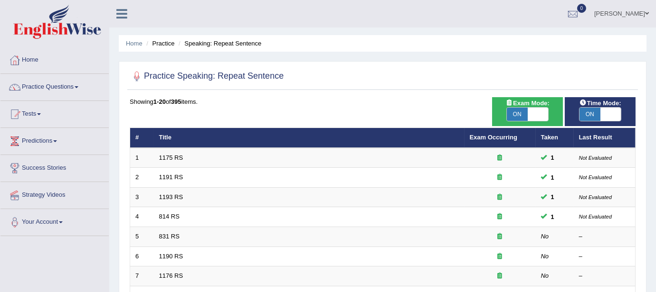
scroll to position [332, 0]
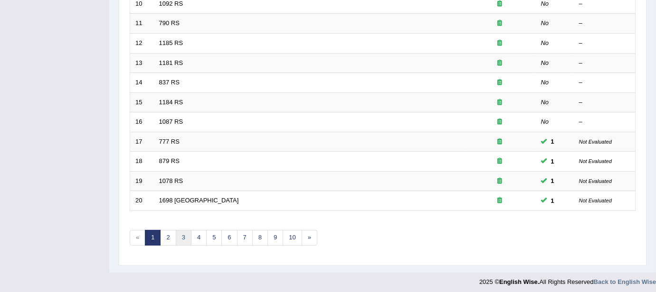
click at [184, 233] on link "3" at bounding box center [184, 238] width 16 height 16
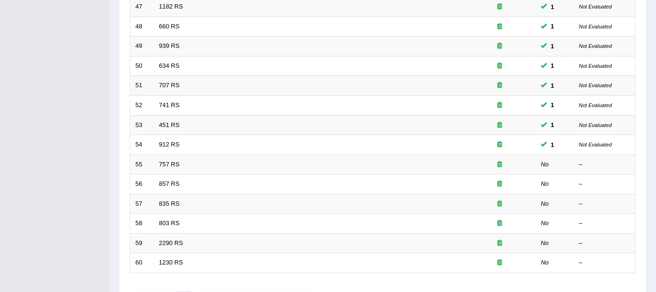
scroll to position [332, 0]
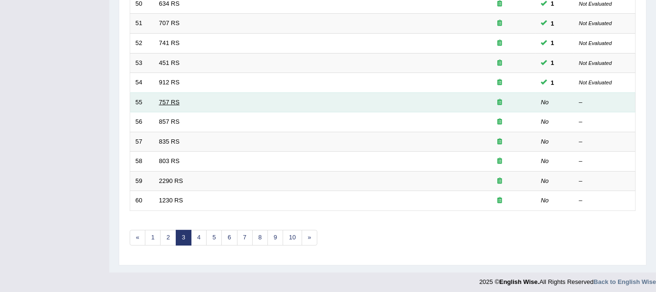
click at [173, 99] on link "757 RS" at bounding box center [169, 102] width 20 height 7
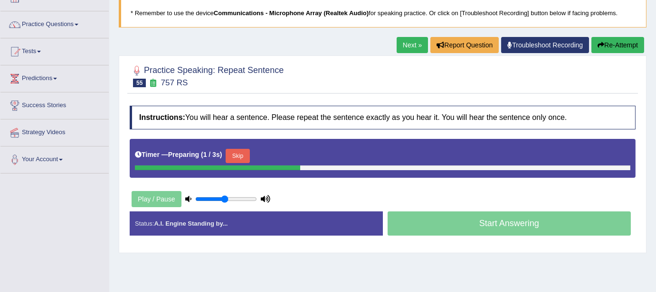
scroll to position [65, 0]
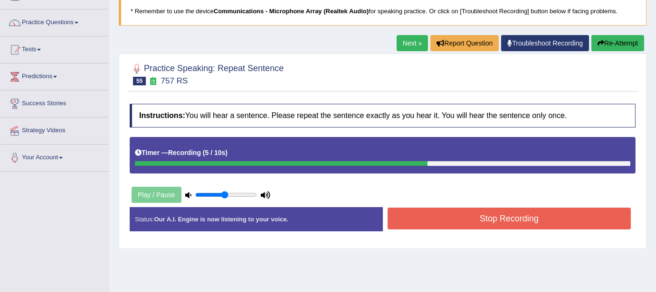
click at [448, 220] on button "Stop Recording" at bounding box center [509, 219] width 244 height 22
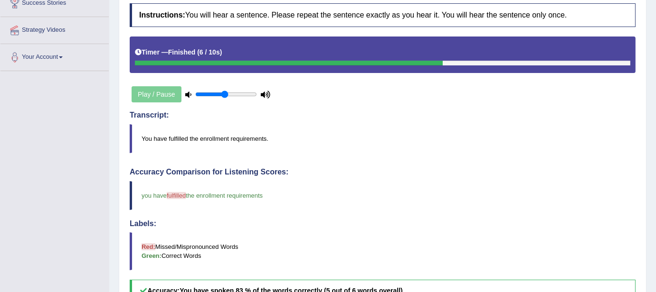
scroll to position [0, 0]
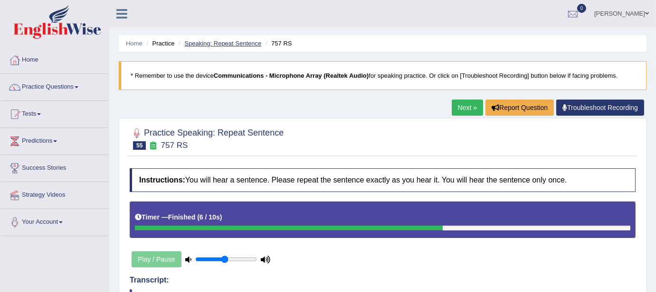
click at [246, 41] on link "Speaking: Repeat Sentence" at bounding box center [222, 43] width 77 height 7
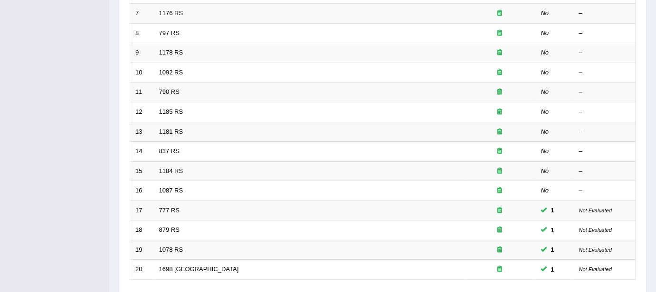
scroll to position [332, 0]
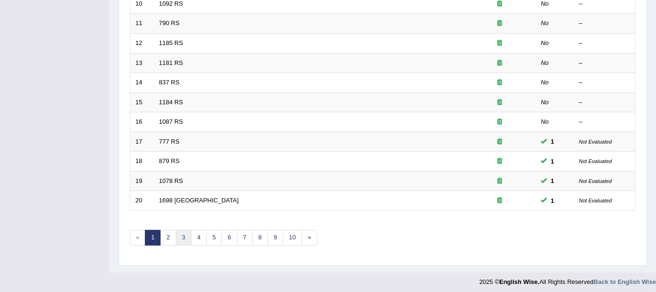
click at [179, 238] on link "3" at bounding box center [184, 238] width 16 height 16
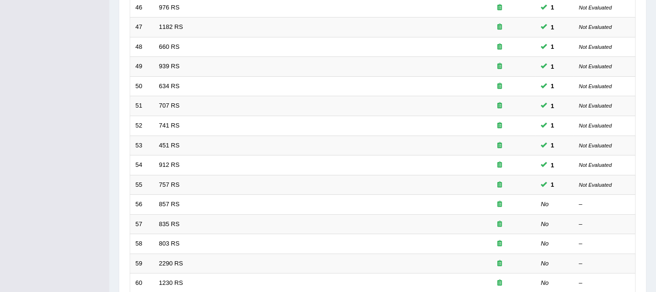
scroll to position [245, 0]
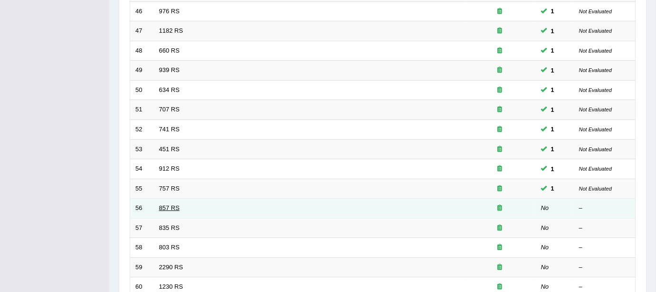
click at [177, 207] on link "857 RS" at bounding box center [169, 208] width 20 height 7
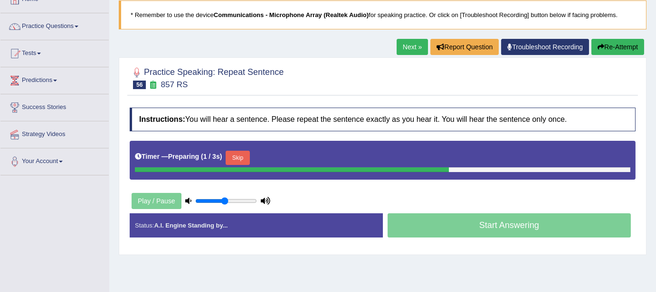
scroll to position [72, 0]
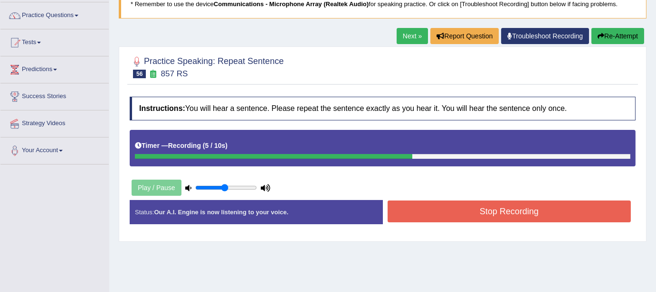
click at [445, 212] on button "Stop Recording" at bounding box center [509, 212] width 244 height 22
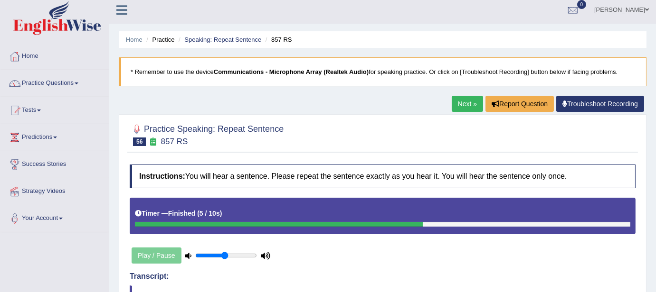
scroll to position [0, 0]
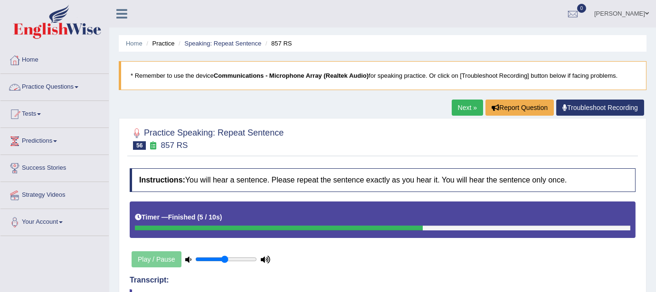
click at [77, 90] on link "Practice Questions" at bounding box center [54, 86] width 108 height 24
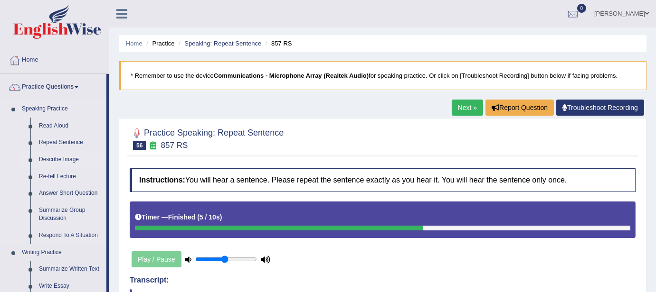
click at [61, 163] on link "Describe Image" at bounding box center [71, 159] width 72 height 17
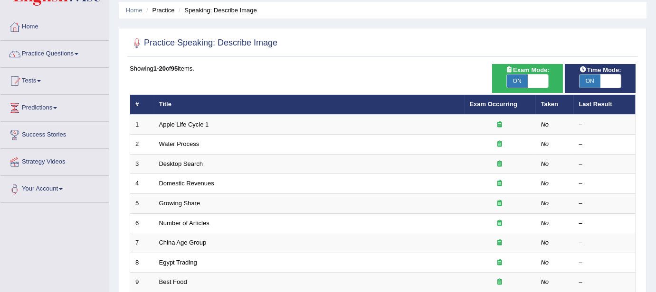
scroll to position [36, 0]
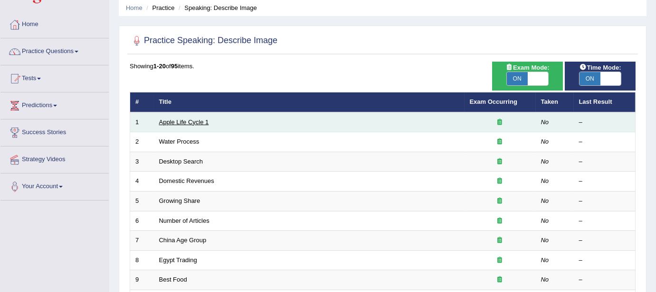
click at [191, 122] on link "Apple Life Cycle 1" at bounding box center [184, 122] width 50 height 7
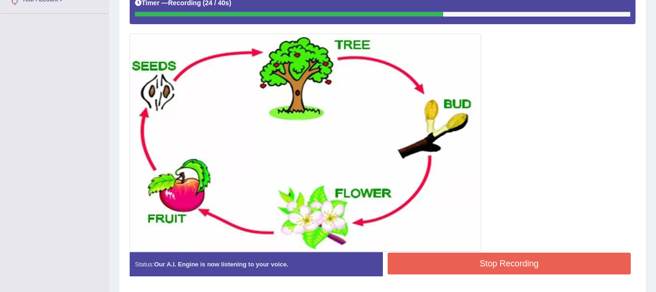
scroll to position [254, 0]
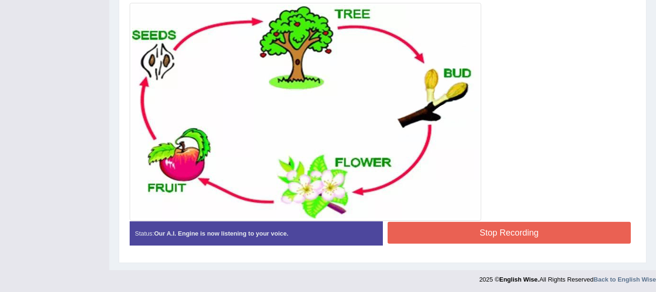
click at [486, 227] on button "Stop Recording" at bounding box center [509, 233] width 244 height 22
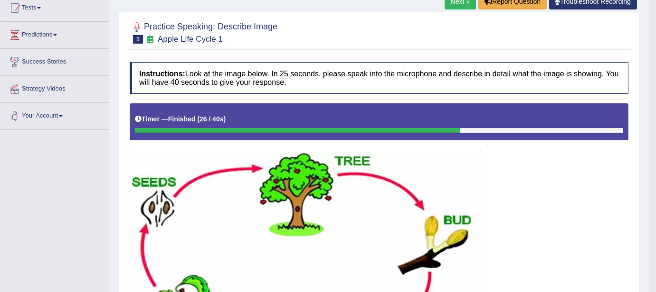
scroll to position [0, 0]
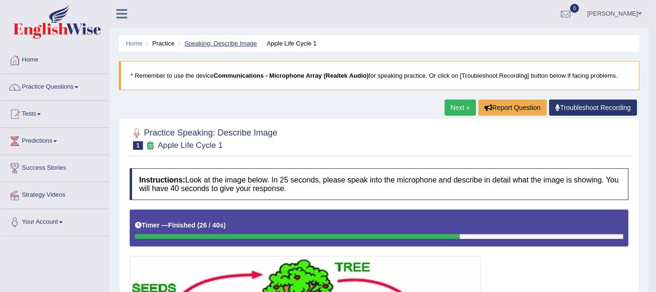
click at [234, 44] on link "Speaking: Describe Image" at bounding box center [220, 43] width 72 height 7
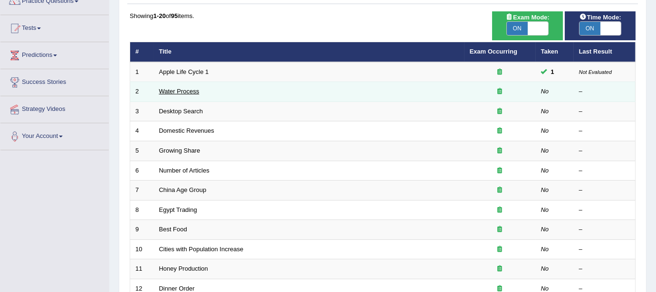
click at [184, 91] on link "Water Process" at bounding box center [179, 91] width 40 height 7
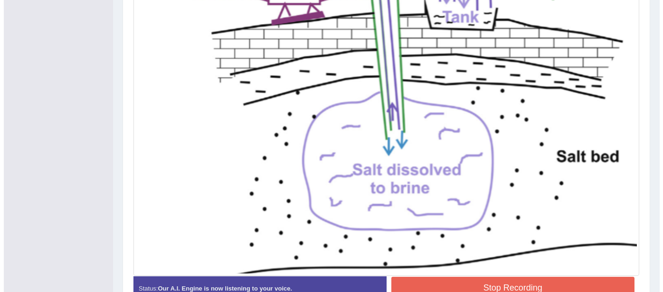
scroll to position [378, 0]
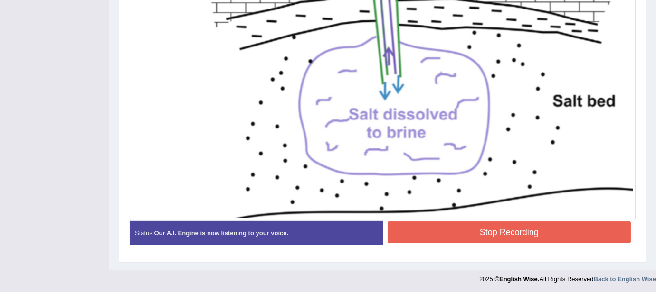
click at [486, 229] on button "Stop Recording" at bounding box center [509, 233] width 244 height 22
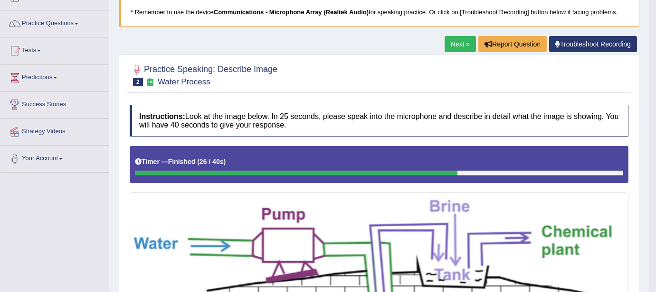
scroll to position [0, 0]
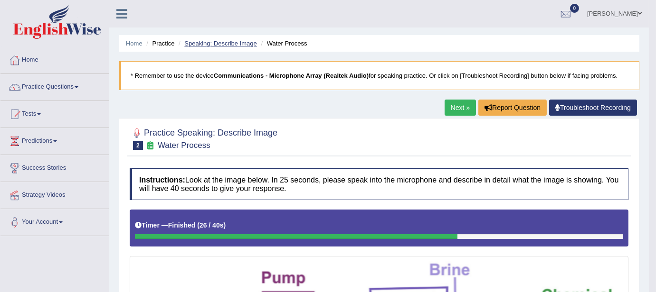
click at [221, 44] on link "Speaking: Describe Image" at bounding box center [220, 43] width 72 height 7
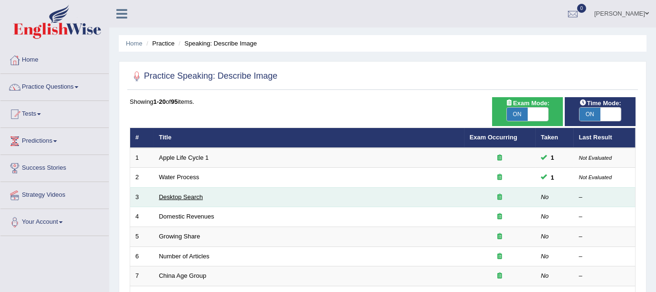
click at [188, 197] on link "Desktop Search" at bounding box center [181, 197] width 44 height 7
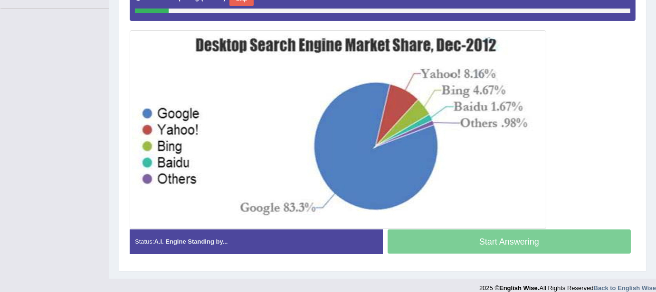
scroll to position [208, 0]
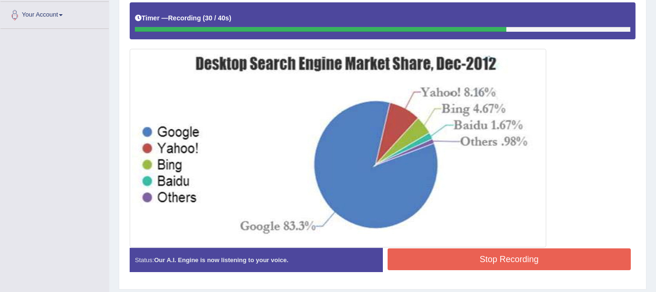
click at [511, 259] on button "Stop Recording" at bounding box center [509, 260] width 244 height 22
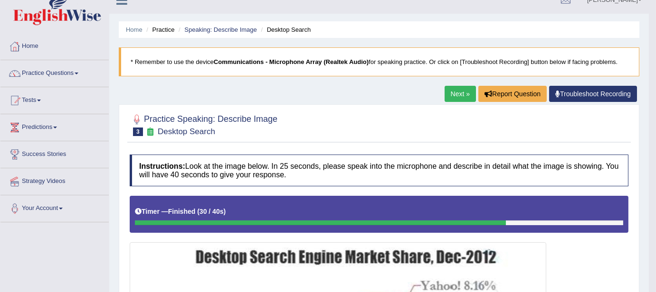
scroll to position [0, 0]
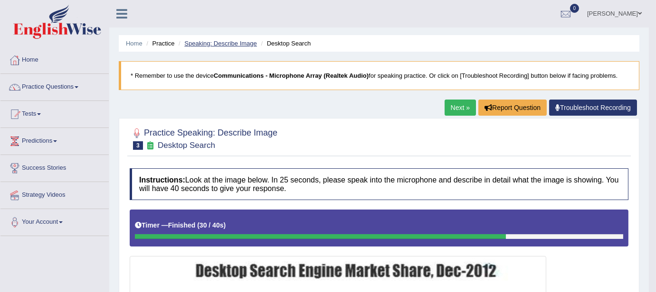
click at [245, 41] on link "Speaking: Describe Image" at bounding box center [220, 43] width 72 height 7
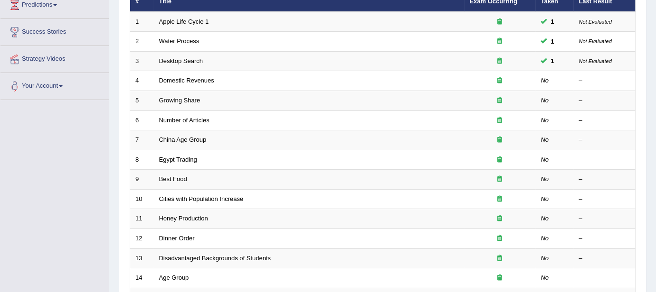
scroll to position [137, 0]
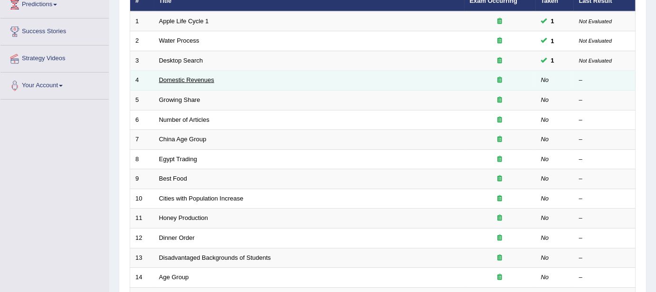
click at [177, 81] on link "Domestic Revenues" at bounding box center [186, 79] width 55 height 7
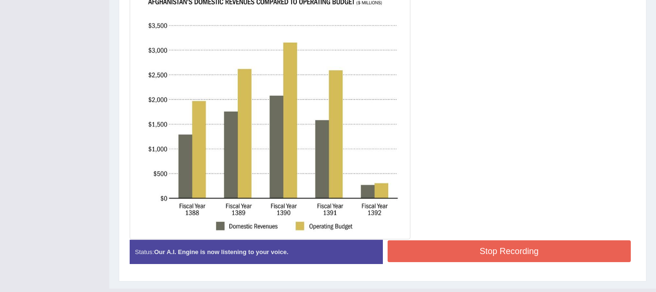
scroll to position [280, 0]
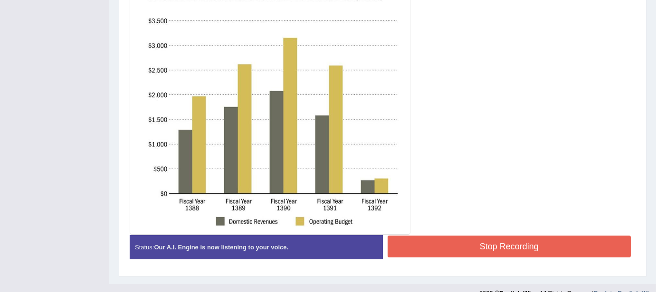
click at [540, 249] on button "Stop Recording" at bounding box center [509, 247] width 244 height 22
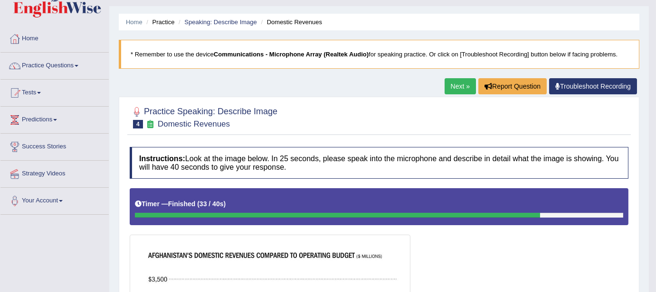
scroll to position [0, 0]
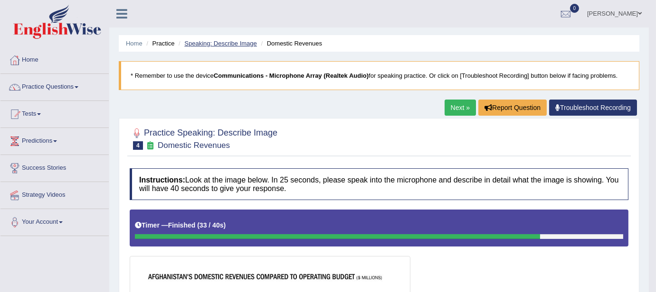
click at [237, 42] on link "Speaking: Describe Image" at bounding box center [220, 43] width 72 height 7
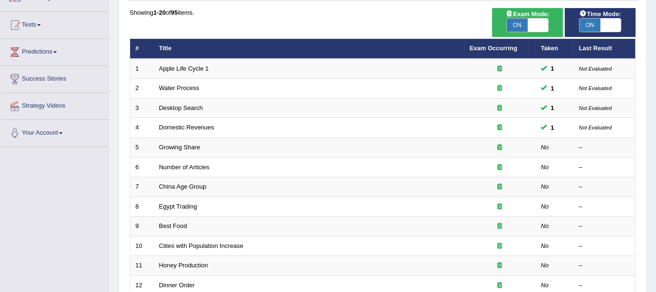
scroll to position [101, 0]
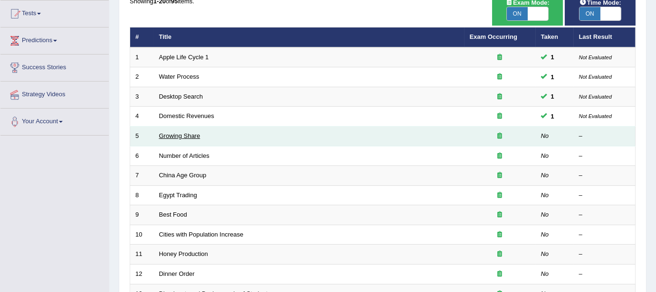
click at [175, 136] on link "Growing Share" at bounding box center [179, 135] width 41 height 7
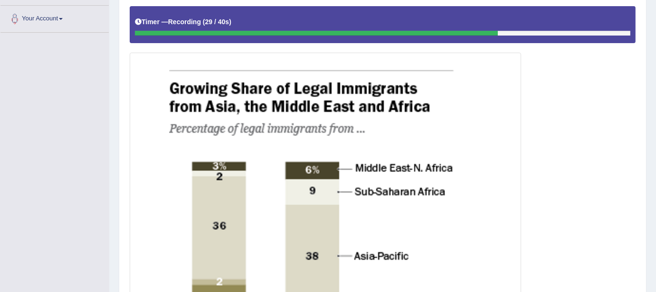
scroll to position [541, 0]
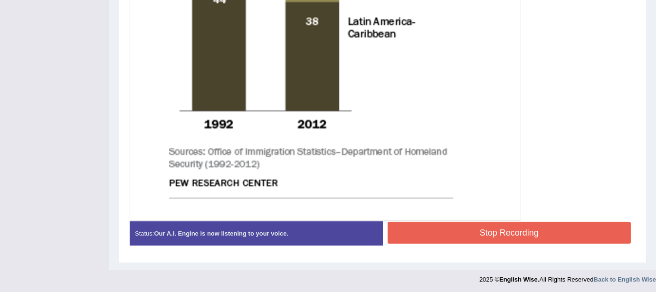
click at [515, 233] on button "Stop Recording" at bounding box center [509, 233] width 244 height 22
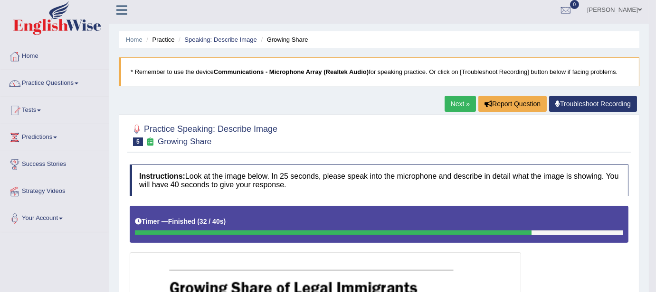
scroll to position [0, 0]
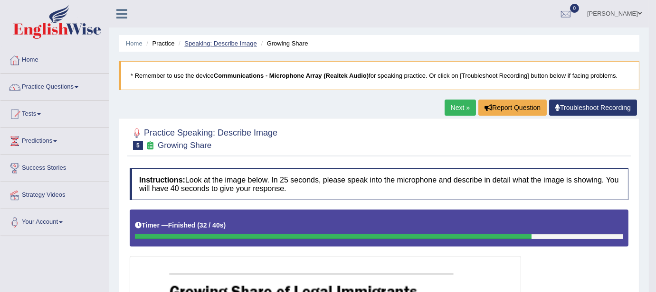
click at [225, 45] on link "Speaking: Describe Image" at bounding box center [220, 43] width 72 height 7
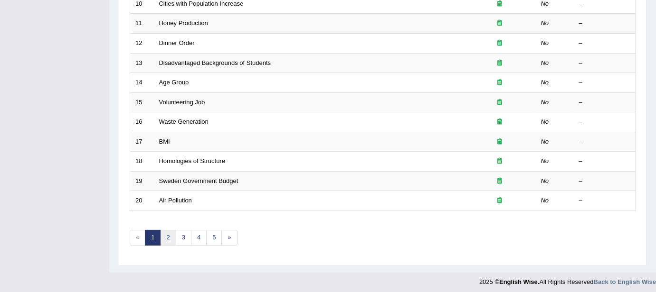
click at [167, 231] on link "2" at bounding box center [168, 238] width 16 height 16
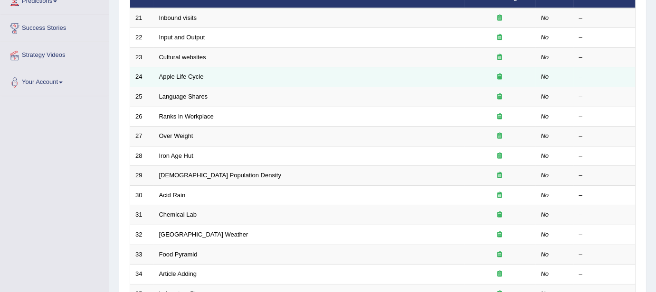
scroll to position [44, 0]
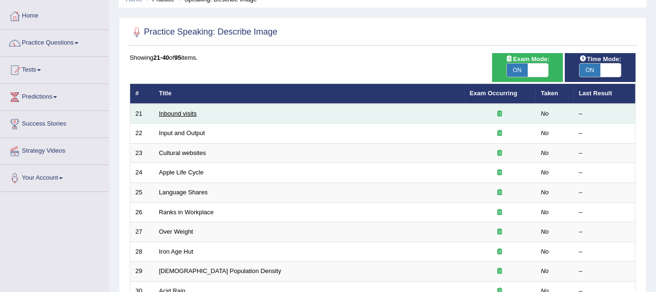
click at [181, 113] on link "Inbound visits" at bounding box center [178, 113] width 38 height 7
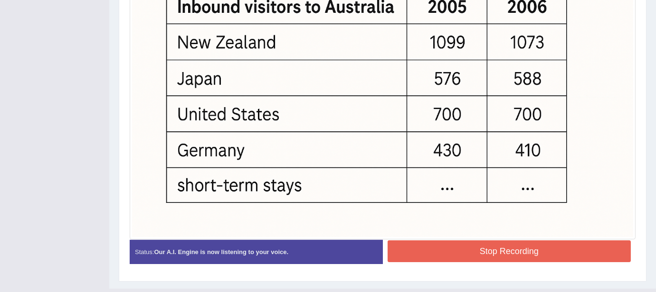
scroll to position [375, 0]
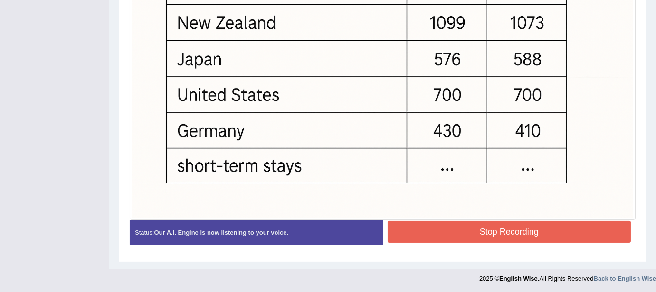
click at [499, 232] on button "Stop Recording" at bounding box center [509, 232] width 244 height 22
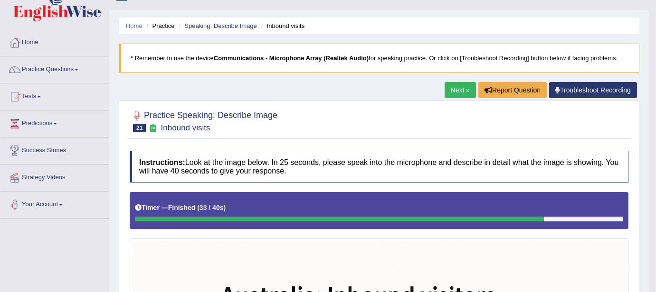
scroll to position [0, 0]
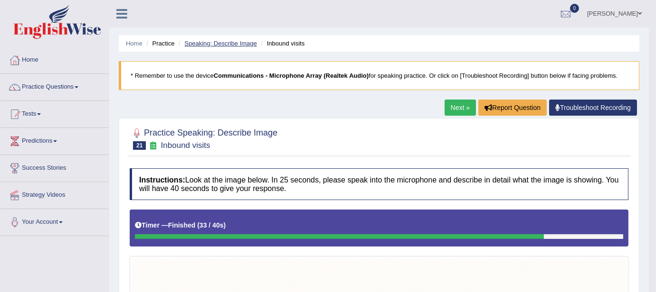
click at [239, 42] on link "Speaking: Describe Image" at bounding box center [220, 43] width 72 height 7
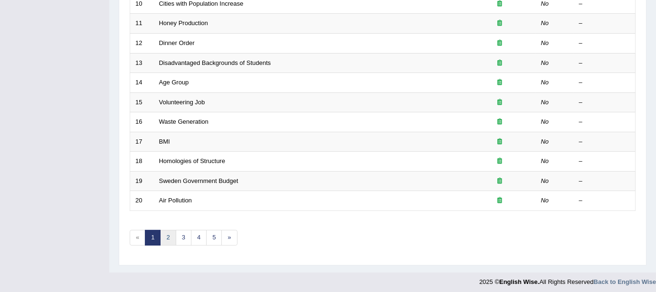
click at [165, 237] on link "2" at bounding box center [168, 238] width 16 height 16
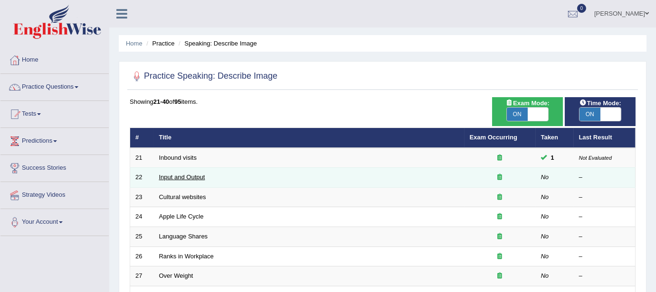
click at [179, 179] on link "Input and Output" at bounding box center [182, 177] width 46 height 7
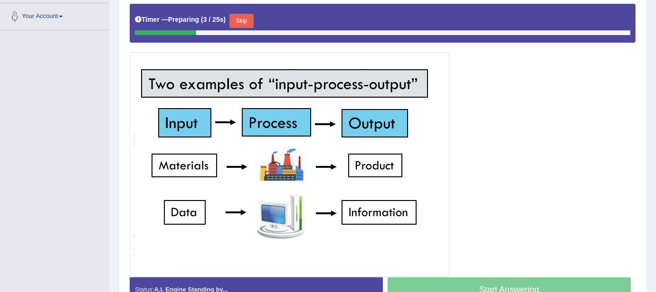
scroll to position [208, 0]
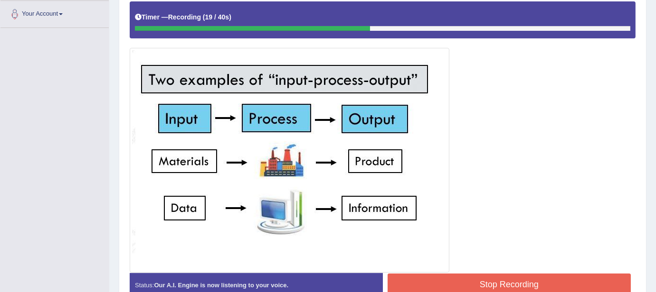
click at [462, 280] on button "Stop Recording" at bounding box center [509, 285] width 244 height 22
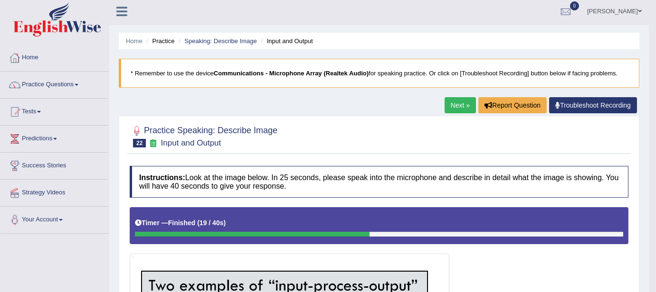
scroll to position [0, 0]
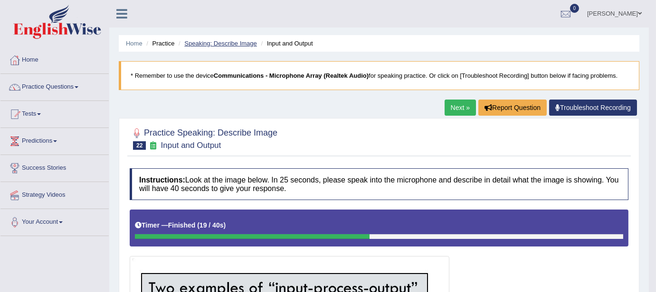
click at [222, 45] on link "Speaking: Describe Image" at bounding box center [220, 43] width 72 height 7
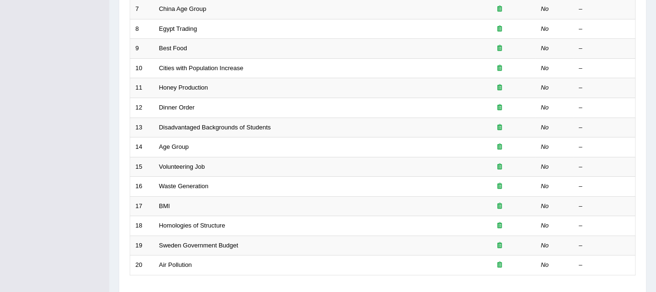
scroll to position [332, 0]
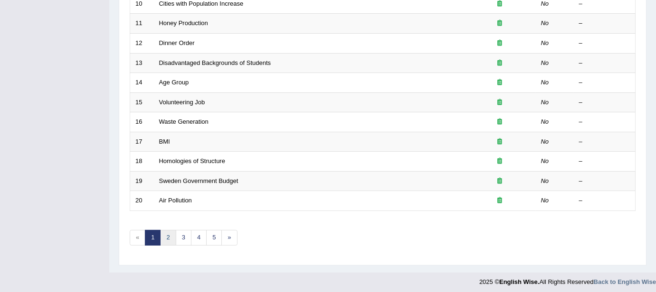
click at [165, 231] on link "2" at bounding box center [168, 238] width 16 height 16
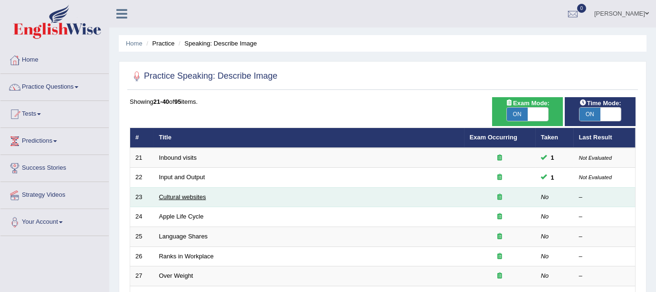
click at [166, 197] on link "Cultural websites" at bounding box center [182, 197] width 47 height 7
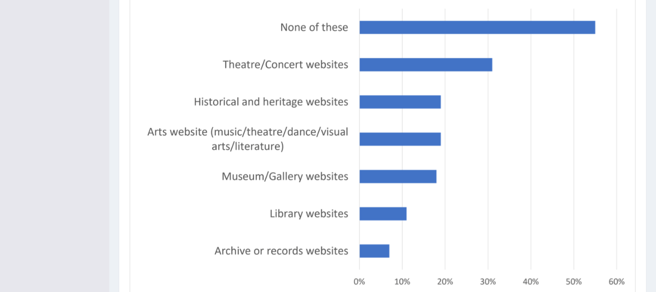
scroll to position [378, 0]
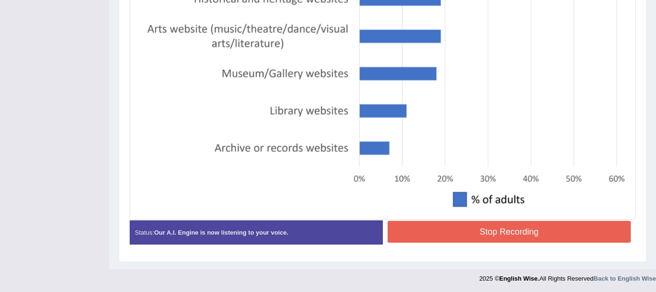
click at [466, 224] on button "Stop Recording" at bounding box center [509, 232] width 244 height 22
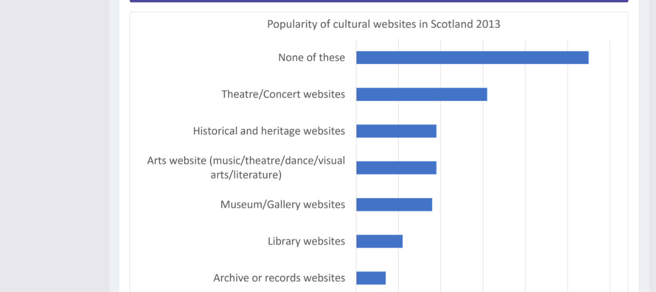
scroll to position [0, 0]
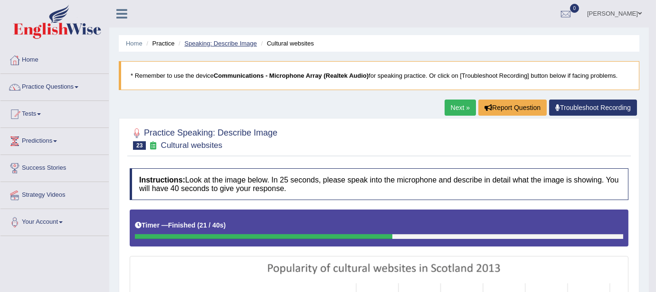
click at [213, 44] on link "Speaking: Describe Image" at bounding box center [220, 43] width 72 height 7
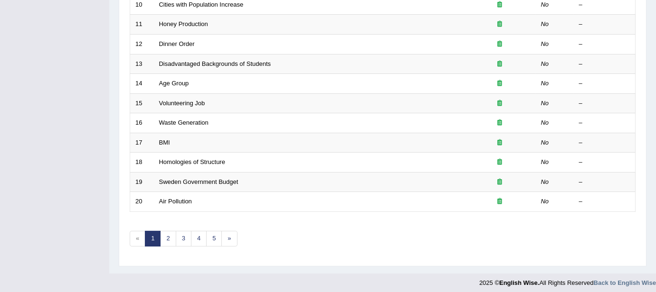
scroll to position [332, 0]
click at [172, 237] on link "2" at bounding box center [168, 238] width 16 height 16
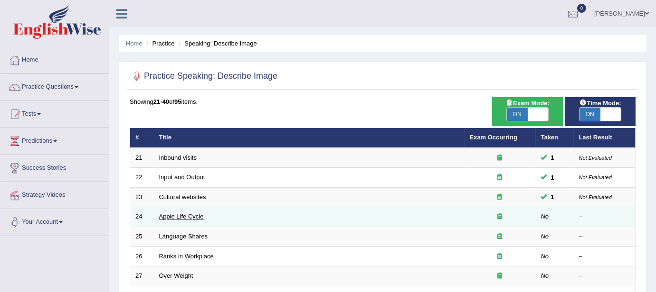
click at [195, 216] on link "Apple Life Cycle" at bounding box center [181, 216] width 45 height 7
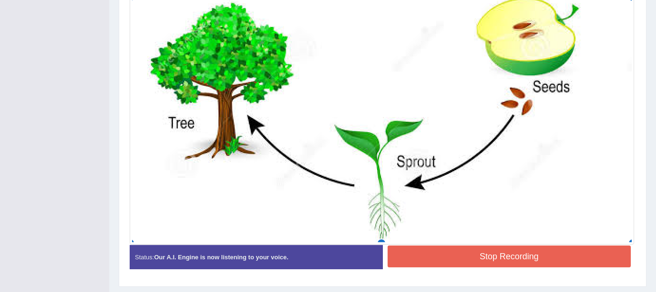
scroll to position [528, 0]
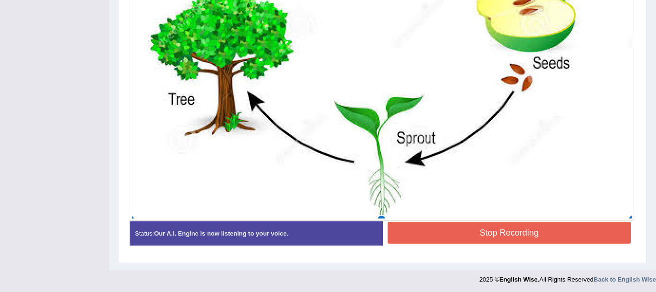
click at [500, 239] on button "Stop Recording" at bounding box center [509, 233] width 244 height 22
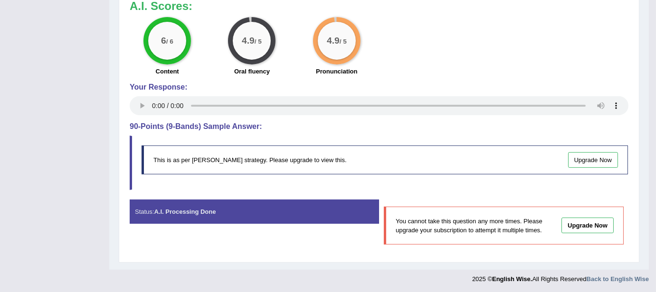
scroll to position [0, 0]
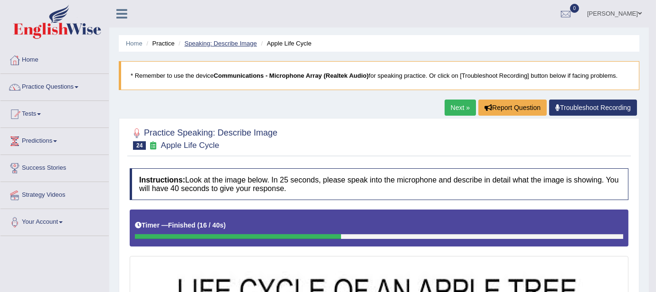
click at [206, 43] on link "Speaking: Describe Image" at bounding box center [220, 43] width 72 height 7
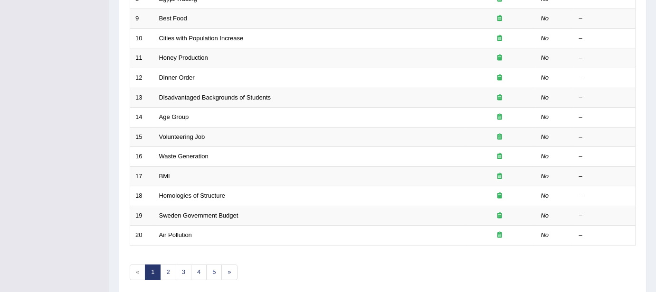
scroll to position [332, 0]
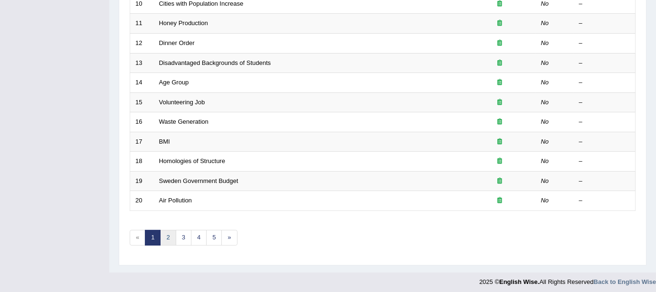
click at [170, 235] on link "2" at bounding box center [168, 238] width 16 height 16
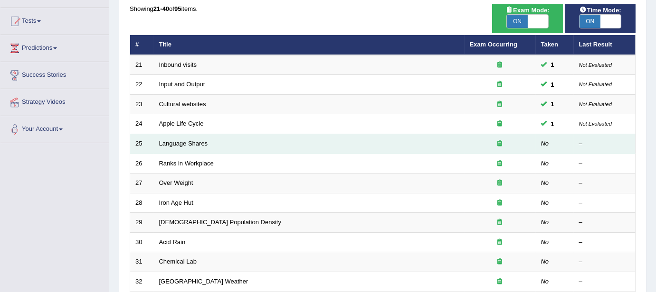
scroll to position [115, 0]
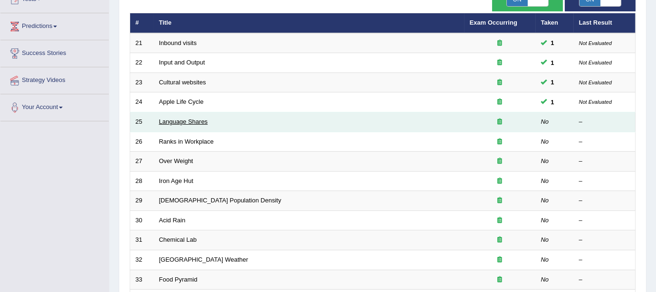
click at [178, 122] on link "Language Shares" at bounding box center [183, 121] width 49 height 7
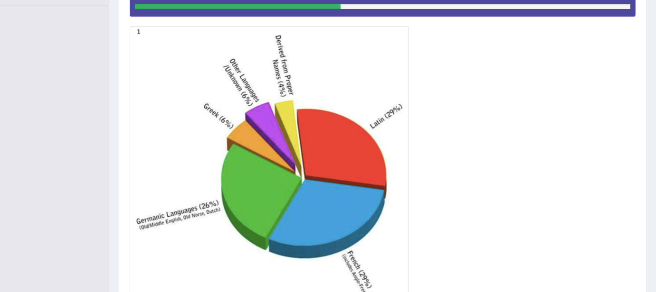
scroll to position [311, 0]
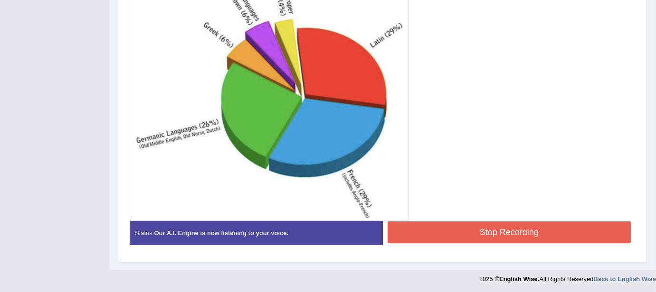
click at [499, 232] on button "Stop Recording" at bounding box center [509, 233] width 244 height 22
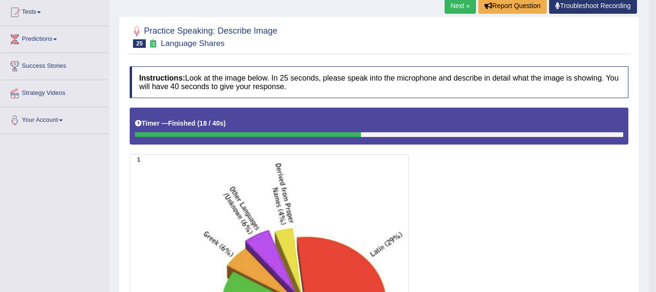
scroll to position [0, 0]
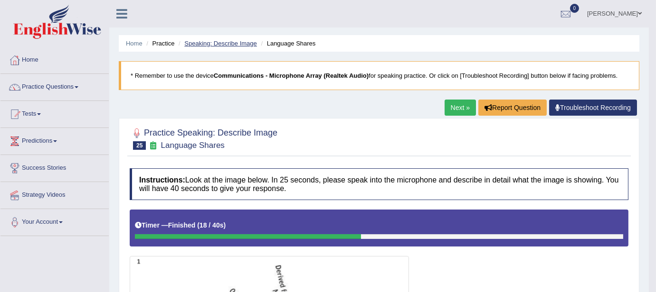
click at [225, 43] on link "Speaking: Describe Image" at bounding box center [220, 43] width 72 height 7
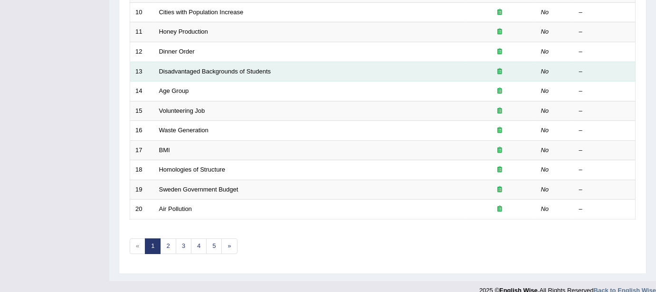
scroll to position [332, 0]
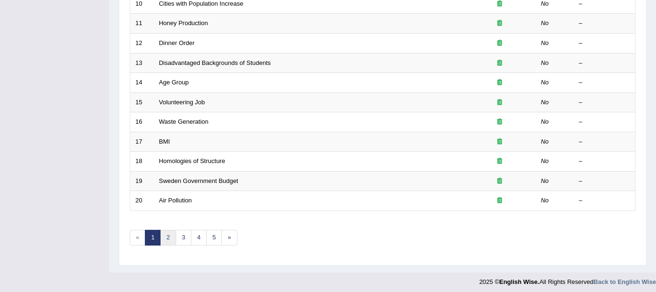
click at [172, 239] on link "2" at bounding box center [168, 238] width 16 height 16
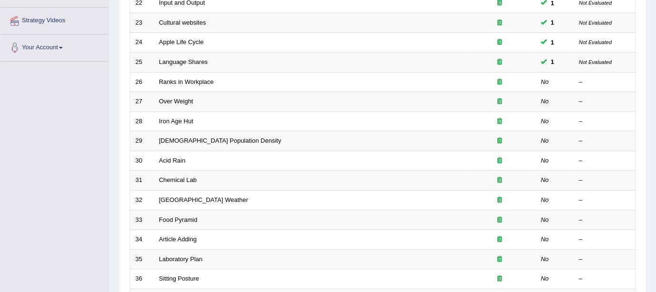
scroll to position [172, 0]
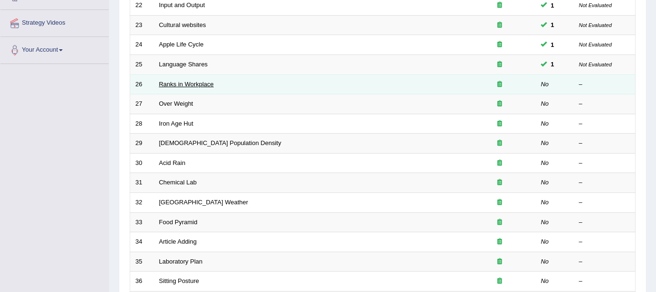
click at [178, 84] on link "Ranks in Workplace" at bounding box center [186, 84] width 55 height 7
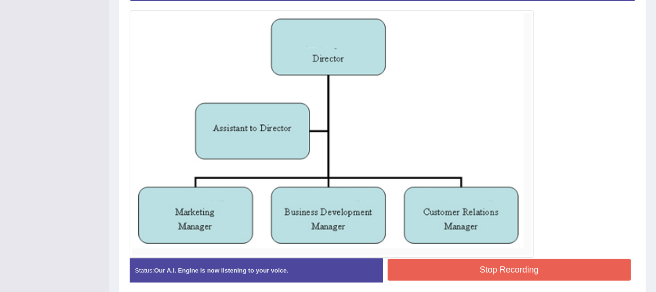
scroll to position [283, 0]
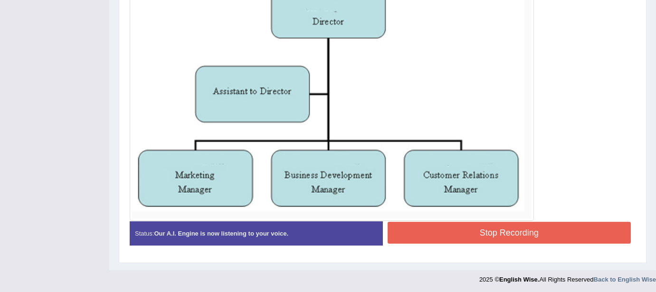
click at [458, 224] on button "Stop Recording" at bounding box center [509, 233] width 244 height 22
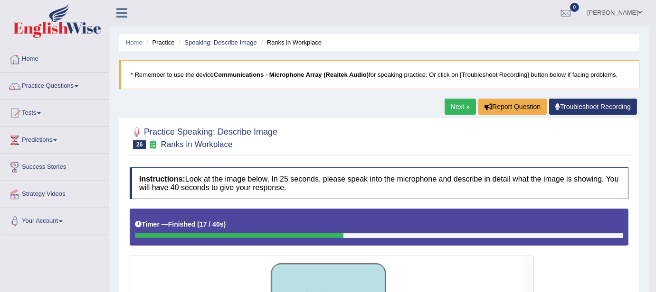
scroll to position [0, 0]
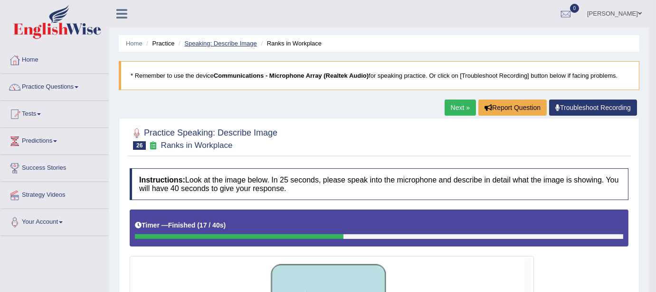
click at [216, 45] on link "Speaking: Describe Image" at bounding box center [220, 43] width 72 height 7
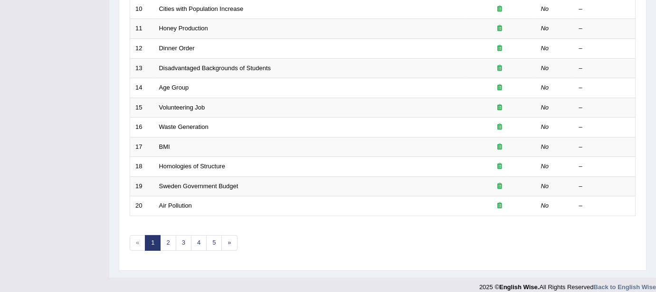
scroll to position [332, 0]
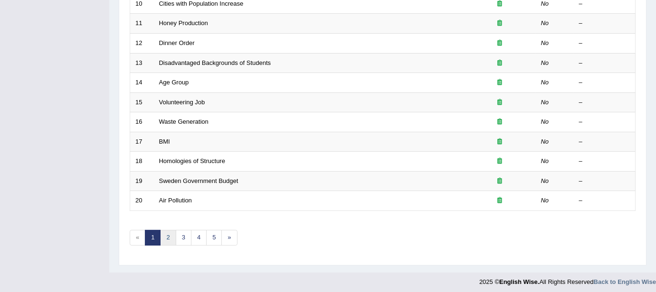
click at [164, 241] on link "2" at bounding box center [168, 238] width 16 height 16
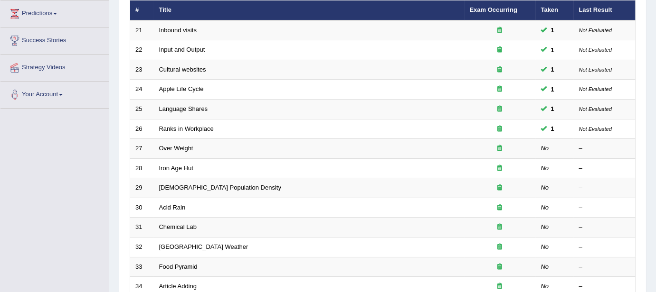
scroll to position [122, 0]
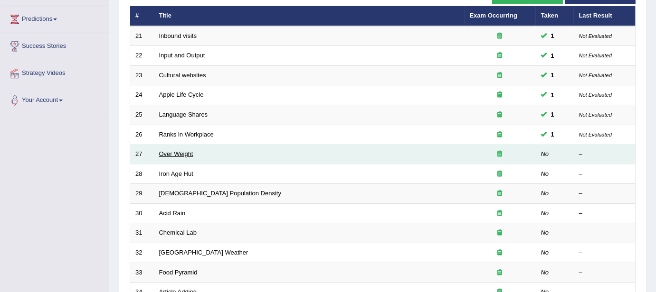
click at [172, 151] on link "Over Weight" at bounding box center [176, 154] width 34 height 7
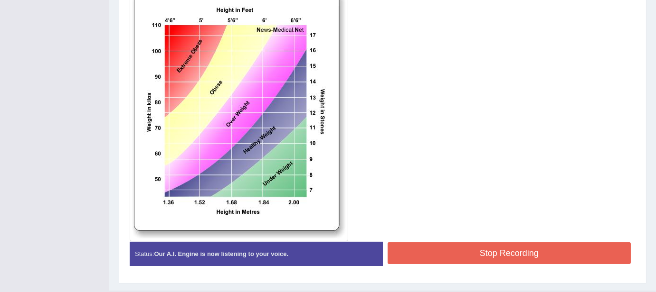
scroll to position [289, 0]
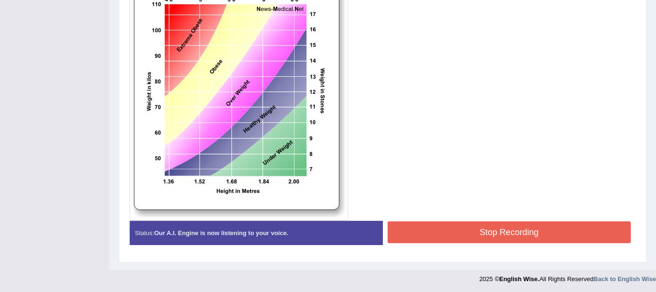
click at [503, 229] on button "Stop Recording" at bounding box center [509, 233] width 244 height 22
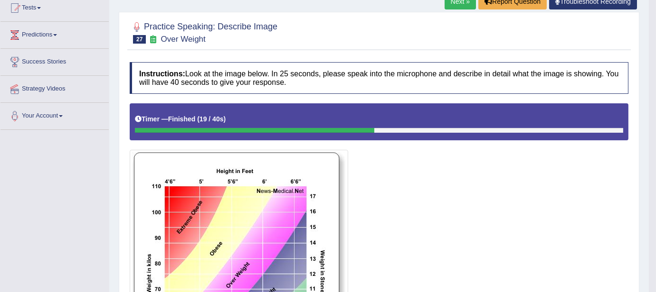
scroll to position [0, 0]
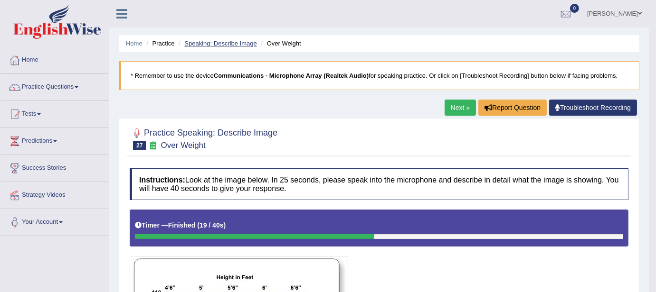
click at [220, 43] on link "Speaking: Describe Image" at bounding box center [220, 43] width 72 height 7
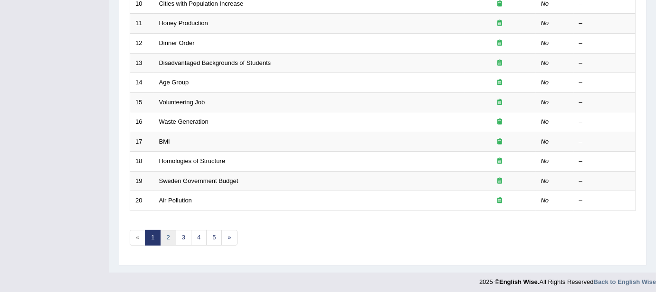
click at [166, 232] on link "2" at bounding box center [168, 238] width 16 height 16
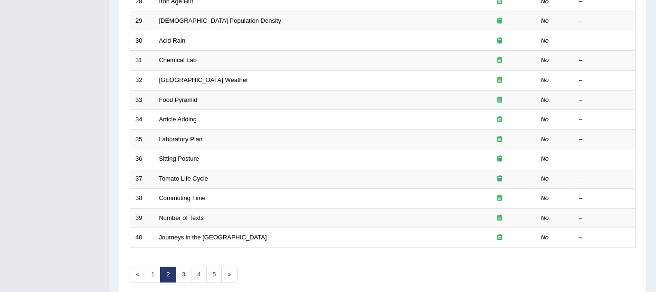
scroll to position [57, 0]
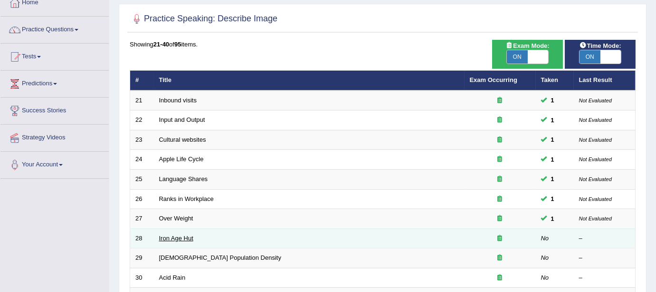
click at [174, 237] on link "Iron Age Hut" at bounding box center [176, 238] width 34 height 7
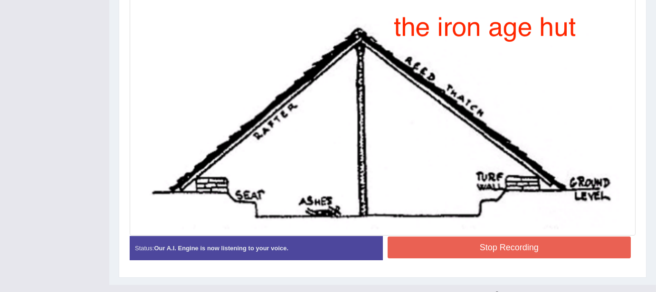
scroll to position [276, 0]
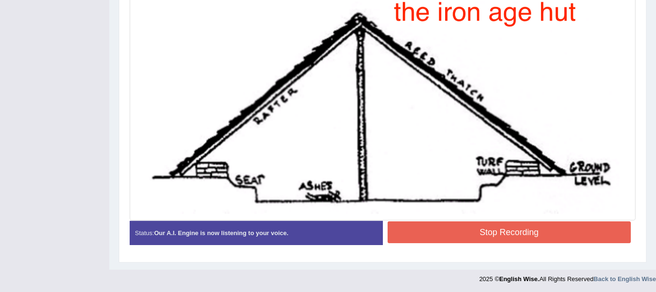
click at [489, 228] on button "Stop Recording" at bounding box center [509, 233] width 244 height 22
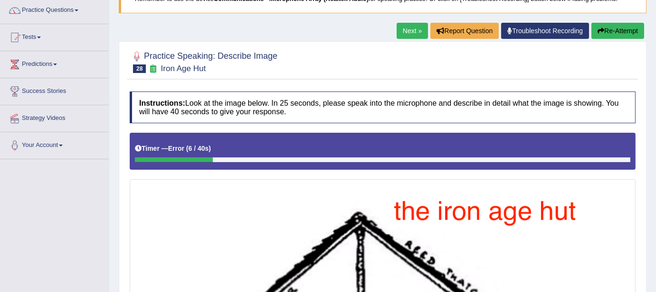
scroll to position [0, 0]
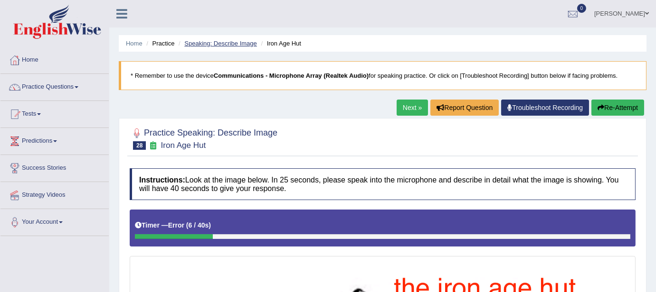
click at [233, 45] on link "Speaking: Describe Image" at bounding box center [220, 43] width 72 height 7
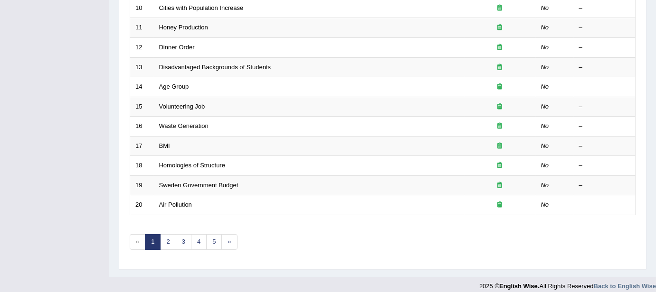
scroll to position [332, 0]
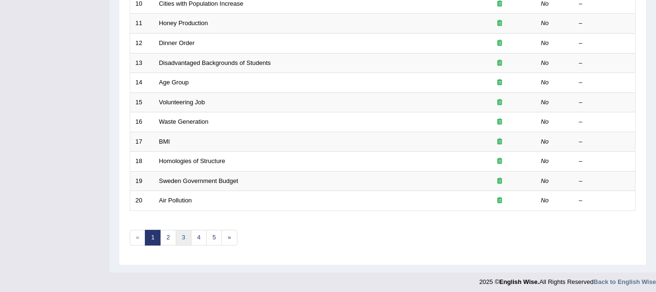
click at [180, 238] on link "3" at bounding box center [184, 238] width 16 height 16
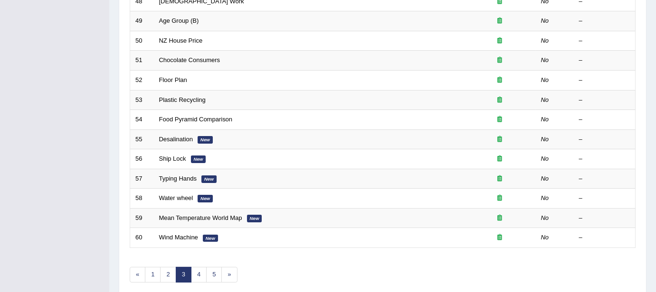
scroll to position [332, 0]
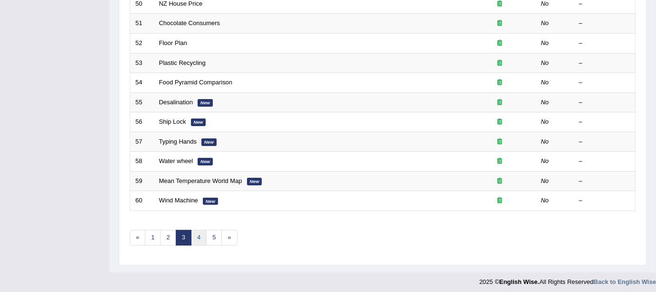
click at [197, 230] on link "4" at bounding box center [199, 238] width 16 height 16
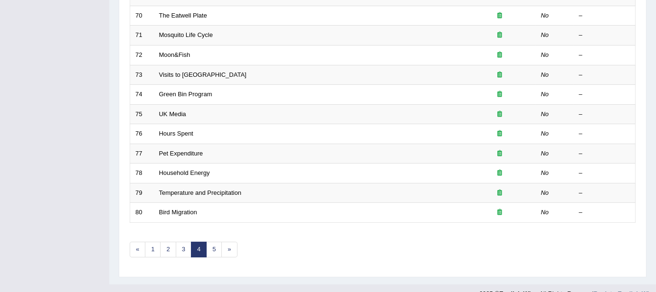
scroll to position [332, 0]
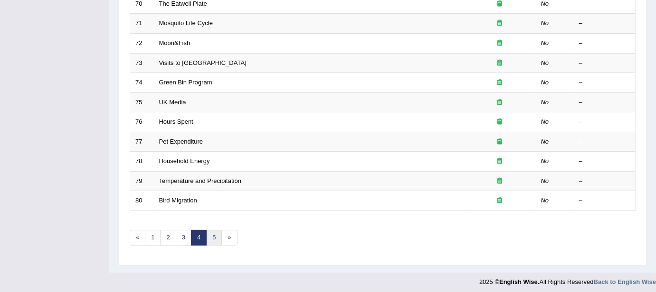
click at [212, 241] on link "5" at bounding box center [214, 238] width 16 height 16
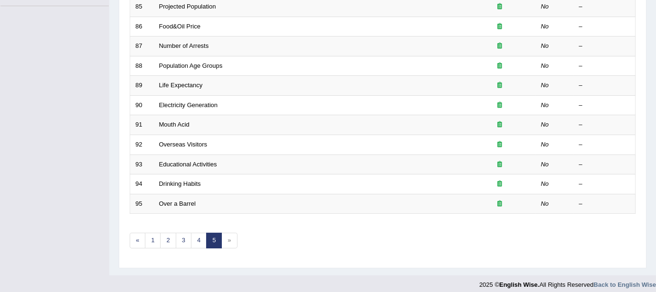
scroll to position [234, 0]
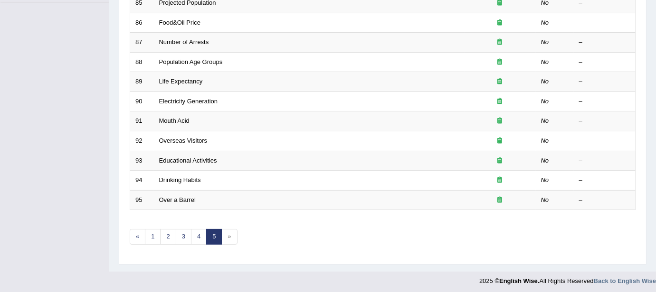
click at [228, 236] on span "»" at bounding box center [229, 237] width 16 height 16
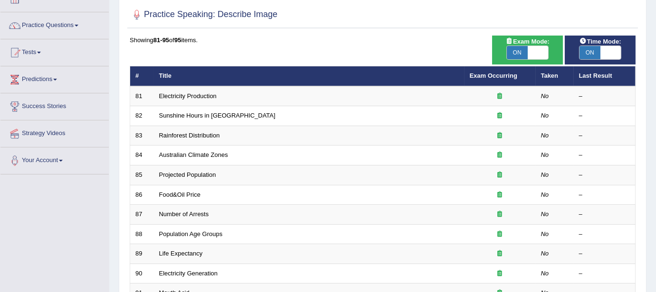
scroll to position [0, 0]
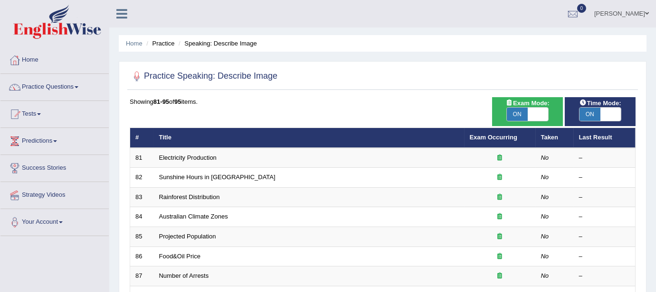
click at [526, 110] on span "ON" at bounding box center [517, 114] width 21 height 13
checkbox input "false"
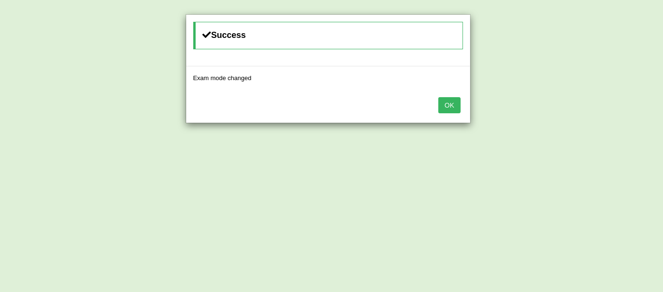
click at [443, 103] on button "OK" at bounding box center [449, 105] width 22 height 16
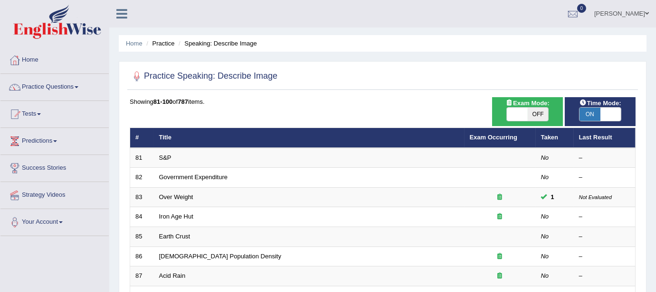
click at [594, 114] on span "ON" at bounding box center [589, 114] width 21 height 13
checkbox input "false"
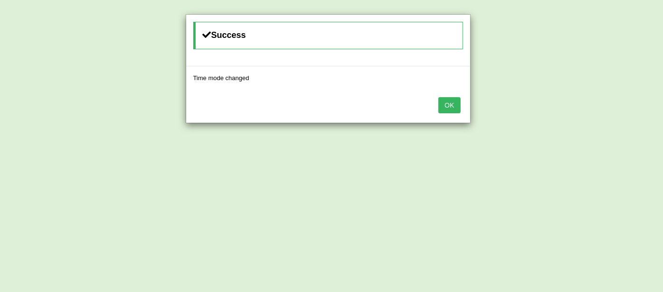
click at [449, 104] on button "OK" at bounding box center [449, 105] width 22 height 16
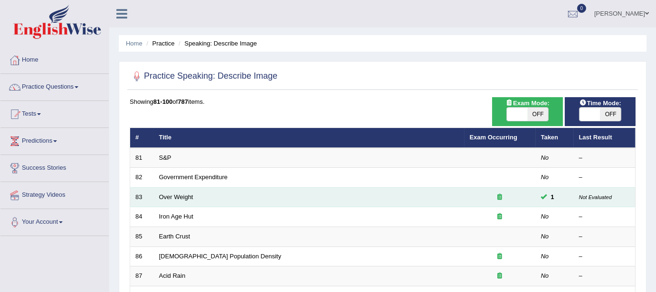
scroll to position [332, 0]
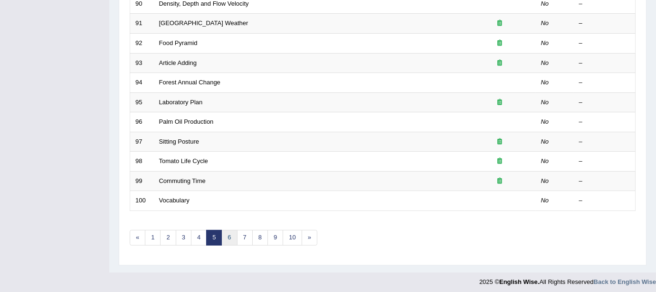
click at [227, 238] on link "6" at bounding box center [229, 238] width 16 height 16
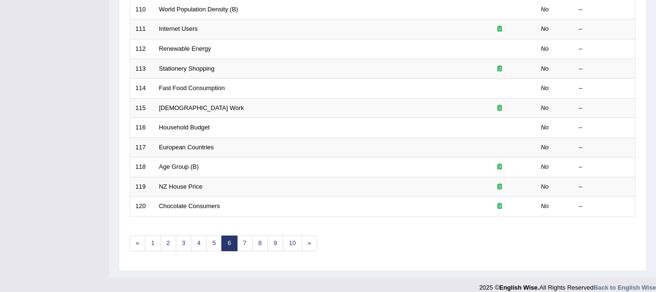
scroll to position [332, 0]
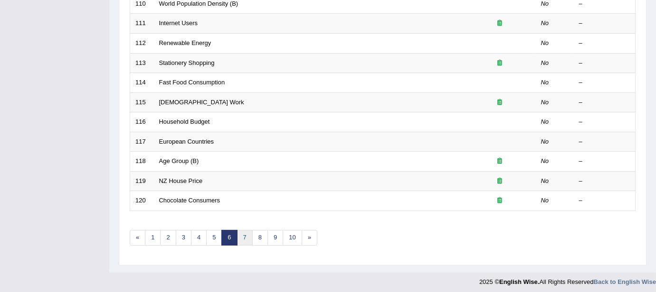
click at [247, 235] on link "7" at bounding box center [245, 238] width 16 height 16
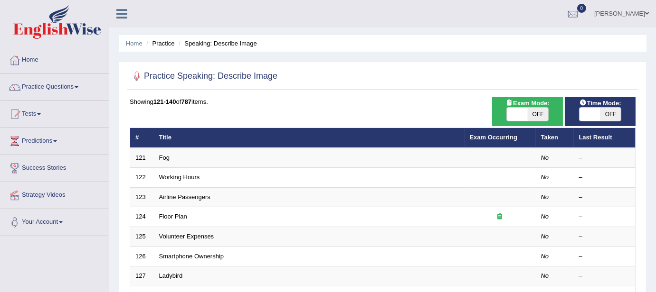
scroll to position [332, 0]
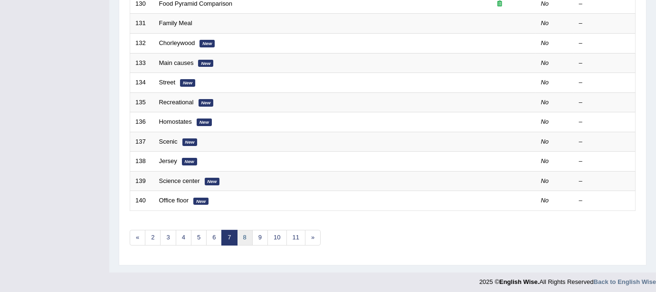
click at [247, 235] on link "8" at bounding box center [245, 238] width 16 height 16
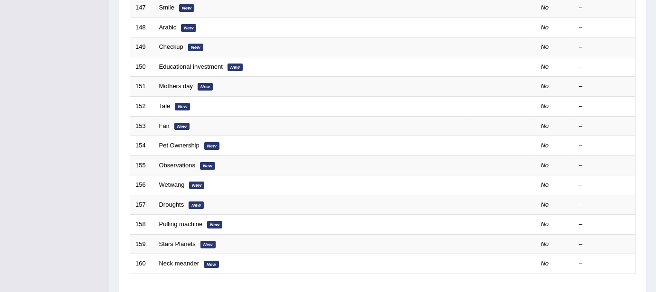
scroll to position [332, 0]
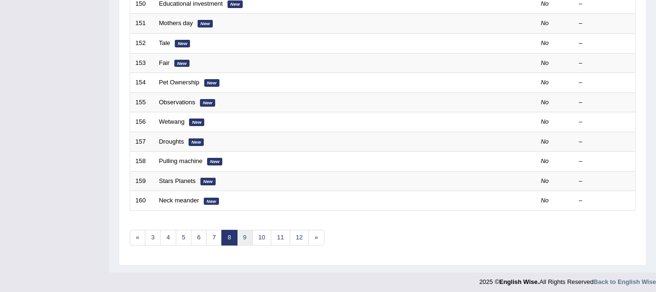
click at [243, 233] on link "9" at bounding box center [245, 238] width 16 height 16
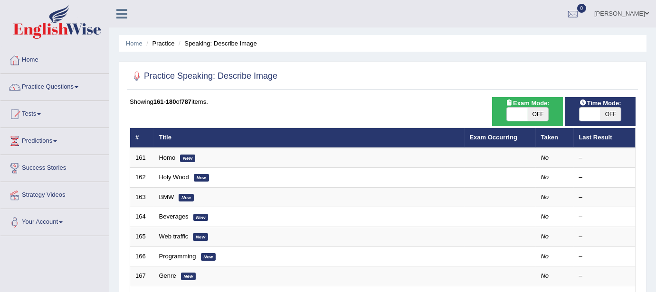
scroll to position [332, 0]
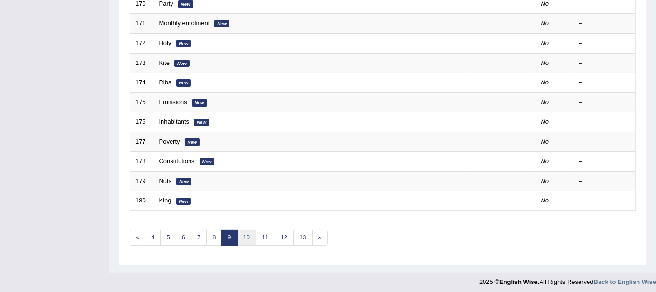
click at [247, 232] on link "10" at bounding box center [246, 238] width 19 height 16
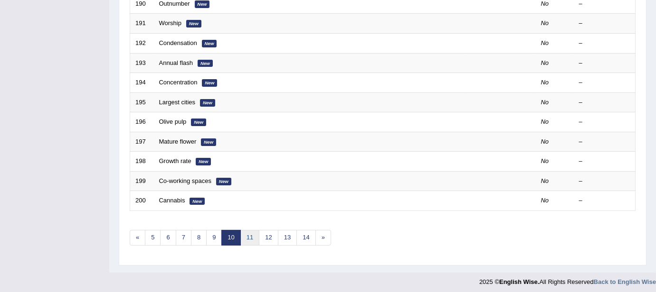
click at [249, 237] on link "11" at bounding box center [249, 238] width 19 height 16
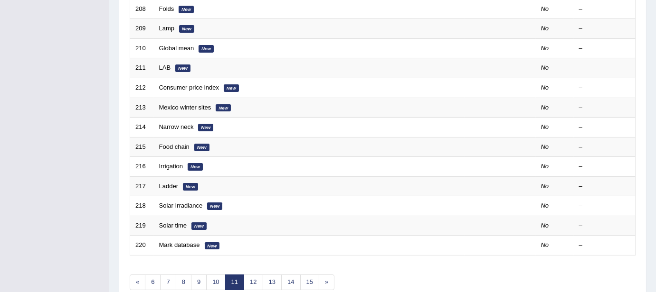
scroll to position [332, 0]
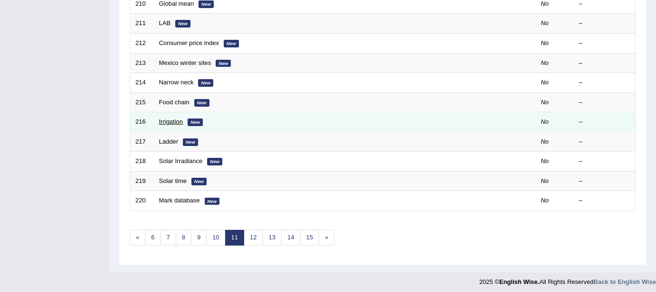
click at [174, 121] on link "Irrigation" at bounding box center [171, 121] width 24 height 7
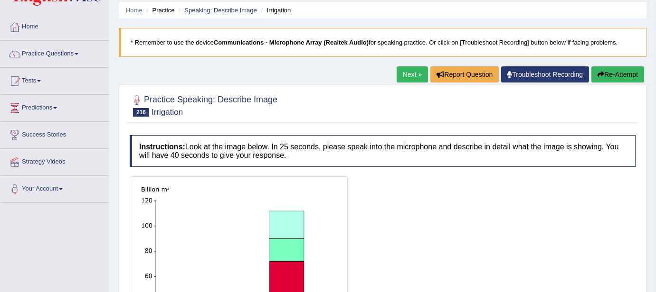
scroll to position [206, 0]
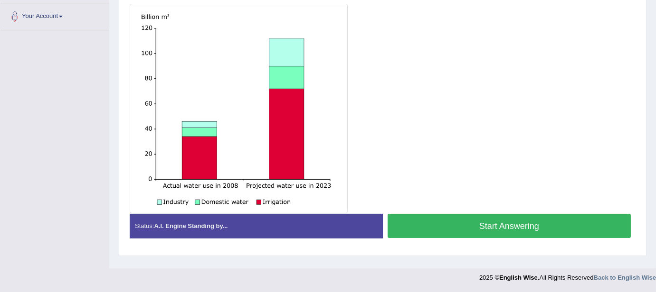
click at [460, 223] on button "Start Answering" at bounding box center [509, 226] width 244 height 24
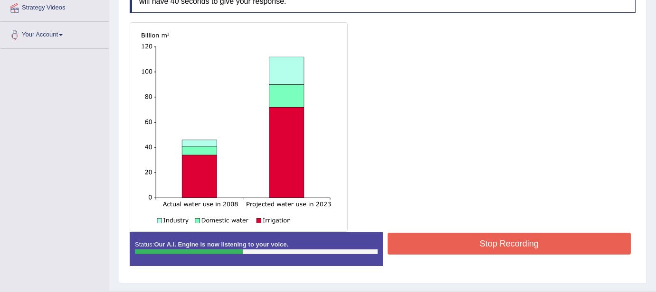
scroll to position [208, 0]
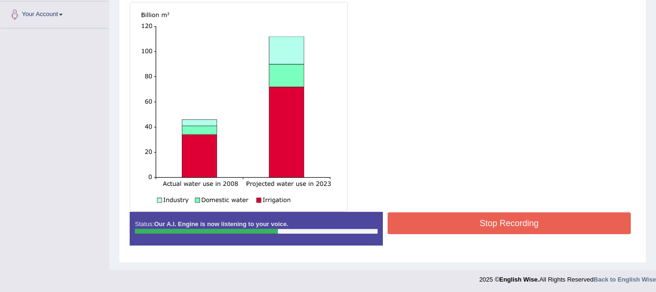
click at [464, 220] on button "Stop Recording" at bounding box center [509, 224] width 244 height 22
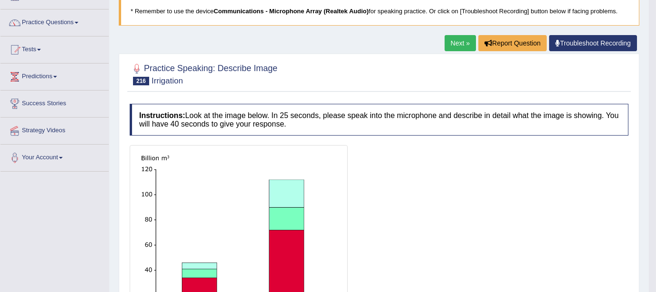
scroll to position [0, 0]
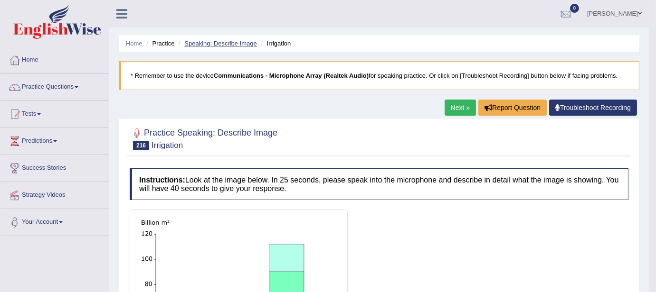
click at [217, 42] on link "Speaking: Describe Image" at bounding box center [220, 43] width 72 height 7
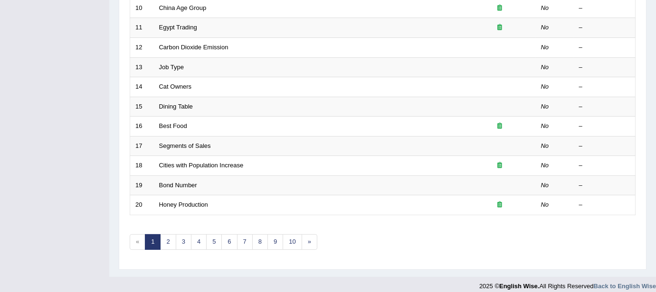
scroll to position [332, 0]
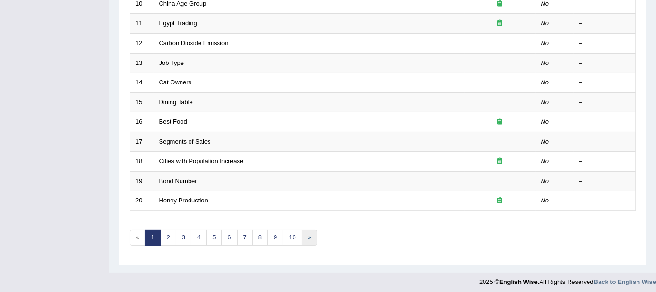
click at [307, 231] on link "»" at bounding box center [310, 238] width 16 height 16
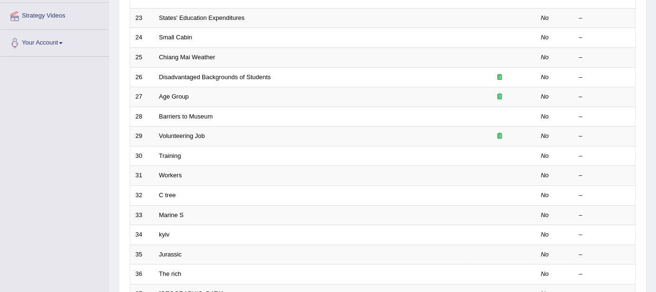
scroll to position [332, 0]
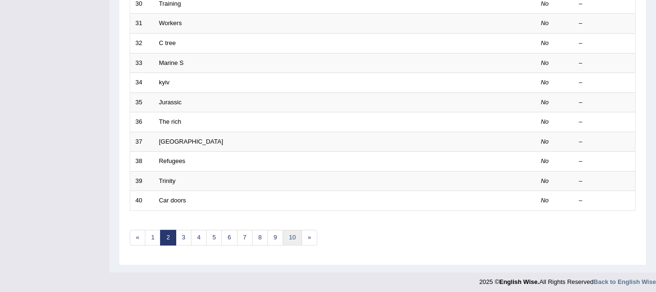
click at [295, 236] on link "10" at bounding box center [292, 238] width 19 height 16
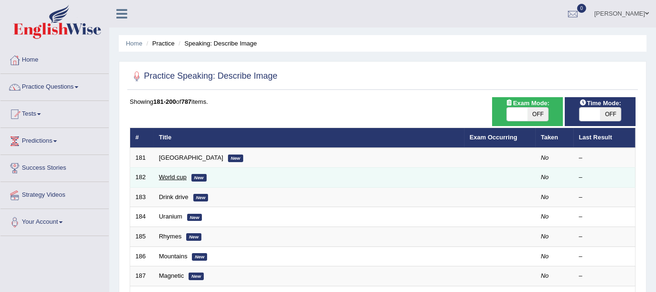
click at [170, 177] on link "World cup" at bounding box center [173, 177] width 28 height 7
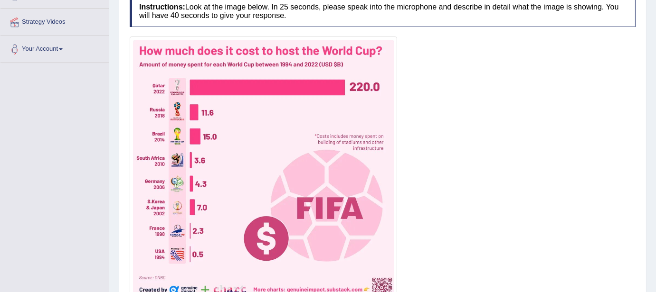
scroll to position [219, 0]
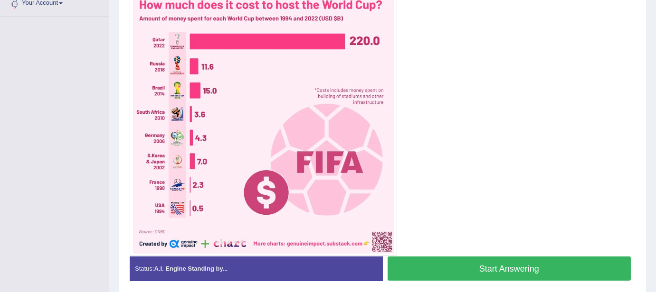
click at [453, 264] on button "Start Answering" at bounding box center [509, 269] width 244 height 24
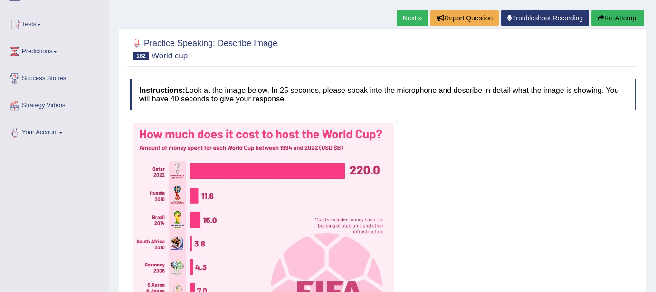
scroll to position [264, 0]
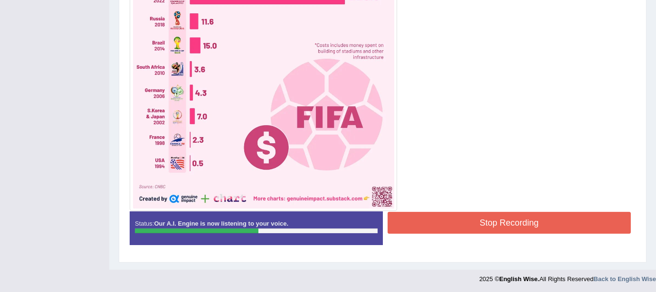
click at [479, 221] on button "Stop Recording" at bounding box center [509, 223] width 244 height 22
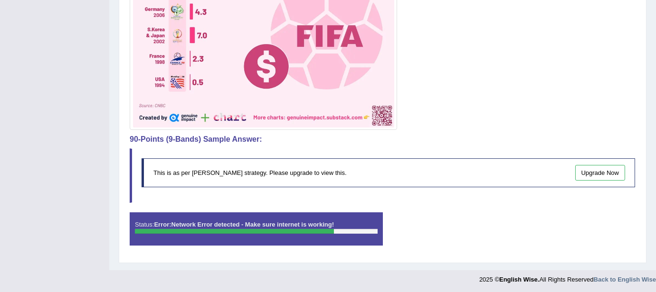
scroll to position [0, 0]
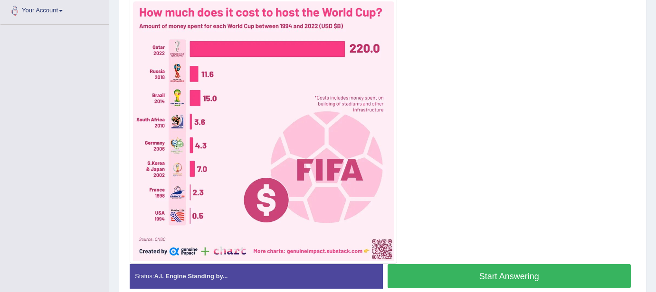
scroll to position [212, 0]
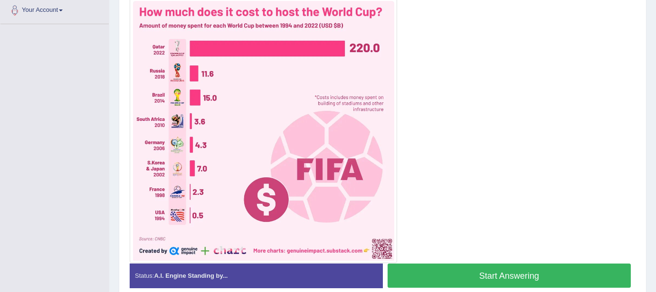
click at [543, 273] on button "Start Answering" at bounding box center [509, 276] width 244 height 24
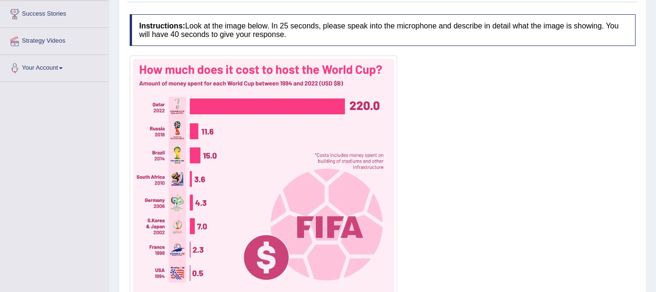
scroll to position [264, 0]
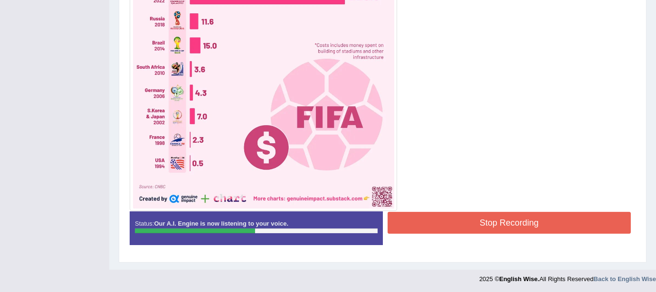
click at [497, 222] on button "Stop Recording" at bounding box center [509, 223] width 244 height 22
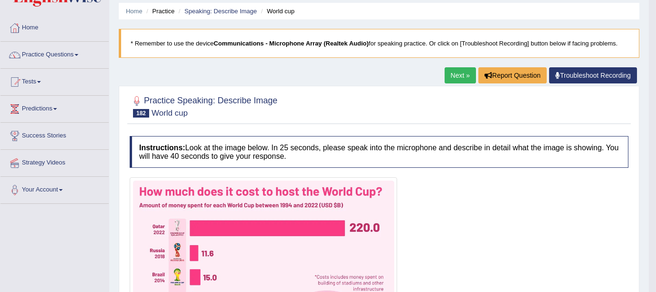
scroll to position [0, 0]
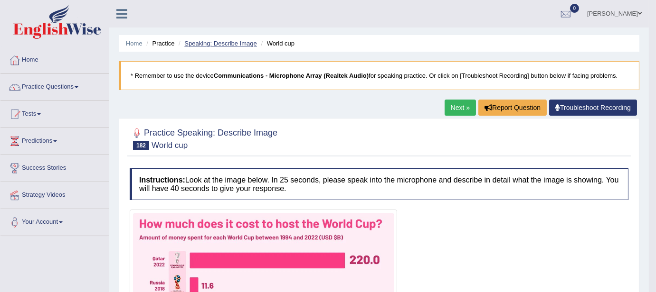
click at [226, 45] on link "Speaking: Describe Image" at bounding box center [220, 43] width 72 height 7
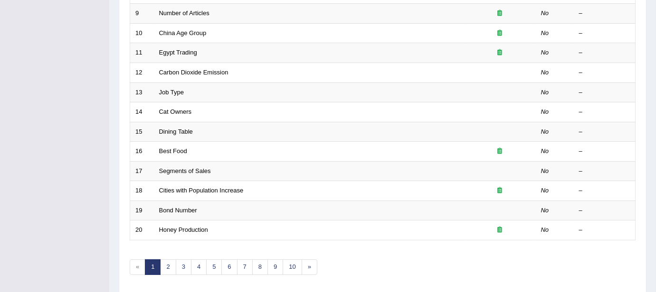
scroll to position [332, 0]
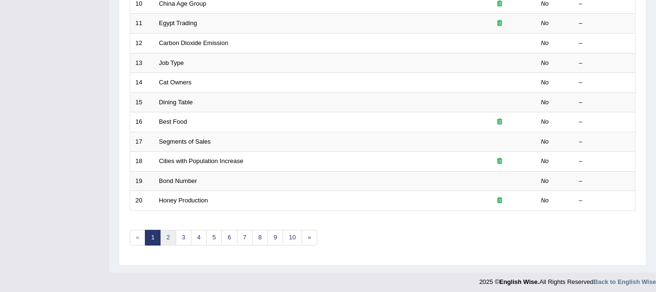
click at [171, 235] on link "2" at bounding box center [168, 238] width 16 height 16
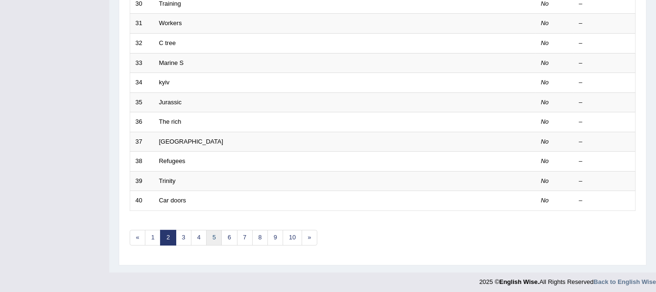
click at [218, 232] on link "5" at bounding box center [214, 238] width 16 height 16
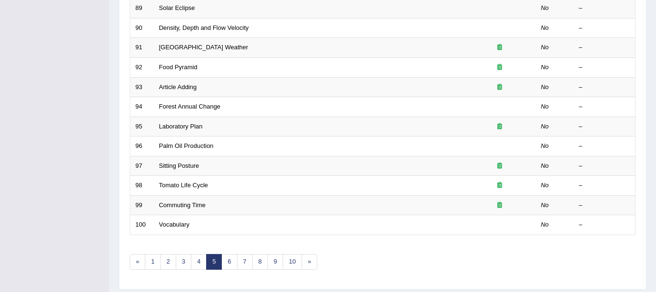
scroll to position [332, 0]
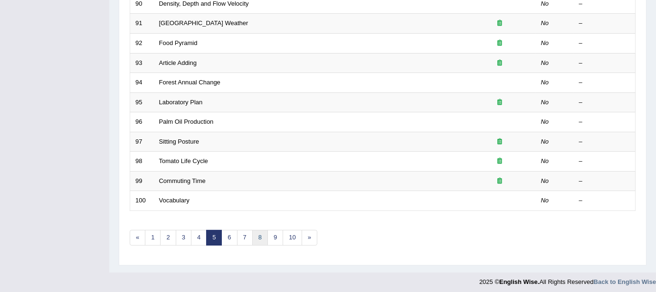
click at [254, 232] on link "8" at bounding box center [260, 238] width 16 height 16
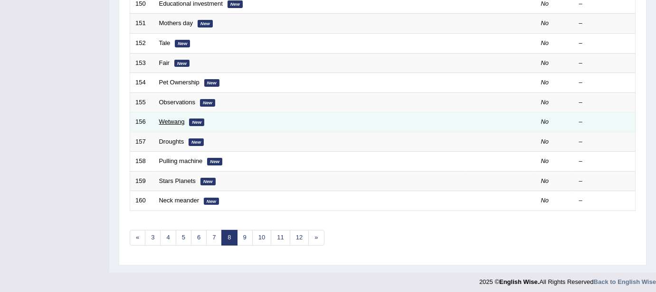
click at [171, 118] on link "Wetwang" at bounding box center [172, 121] width 26 height 7
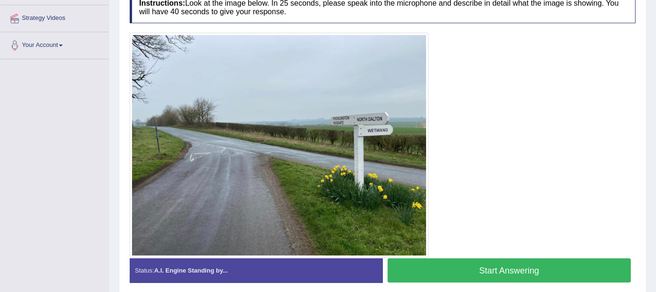
scroll to position [164, 0]
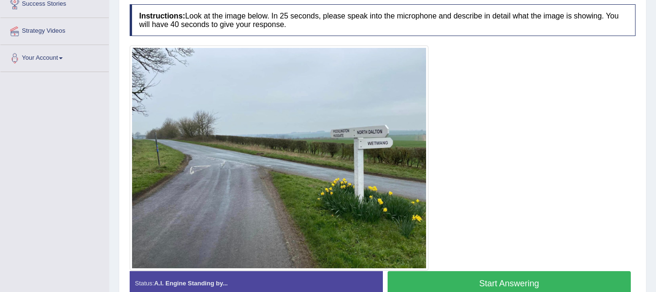
click at [479, 284] on button "Start Answering" at bounding box center [509, 284] width 244 height 24
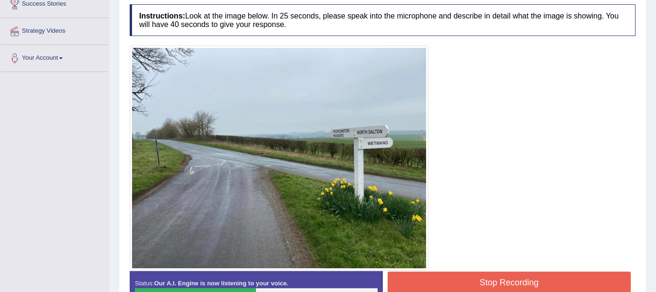
click at [511, 279] on button "Stop Recording" at bounding box center [509, 283] width 244 height 22
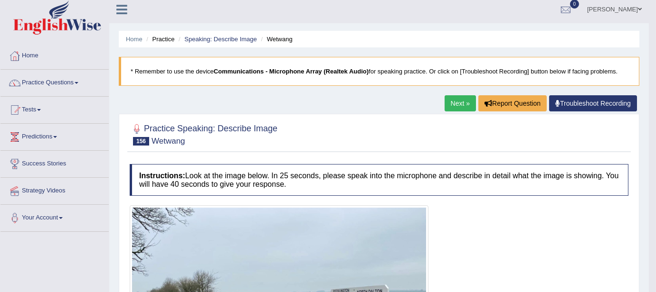
scroll to position [0, 0]
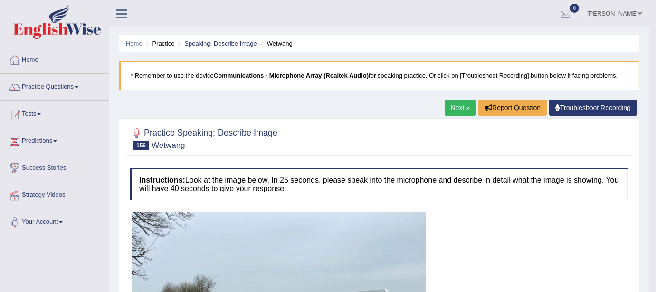
click at [226, 41] on link "Speaking: Describe Image" at bounding box center [220, 43] width 72 height 7
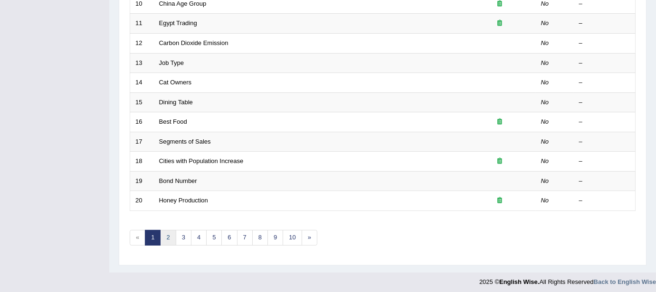
click at [173, 233] on link "2" at bounding box center [168, 238] width 16 height 16
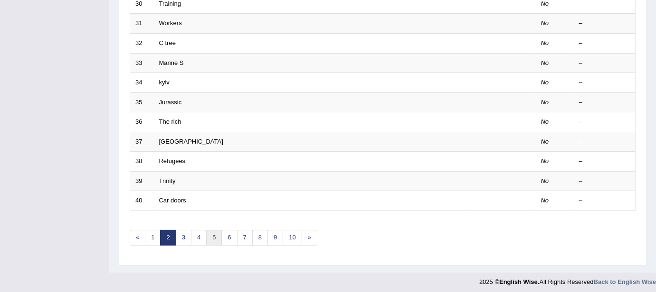
click at [216, 234] on link "5" at bounding box center [214, 238] width 16 height 16
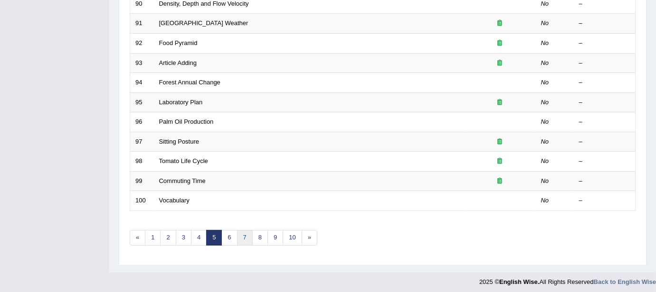
click at [248, 236] on link "7" at bounding box center [245, 238] width 16 height 16
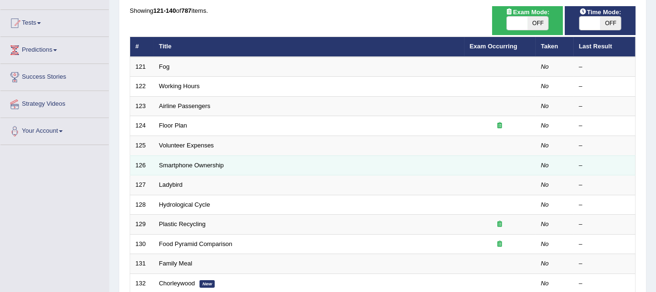
scroll to position [107, 0]
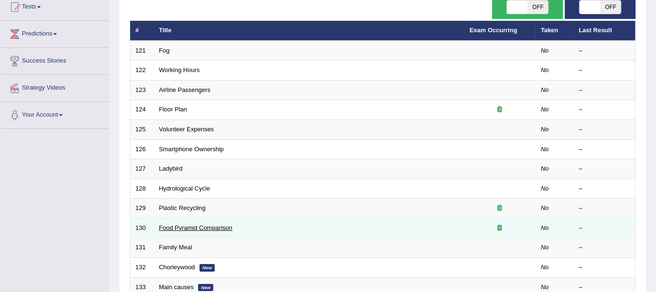
click at [221, 227] on link "Food Pyramid Comparison" at bounding box center [196, 228] width 74 height 7
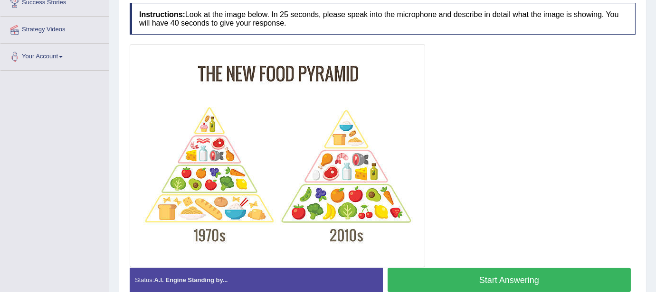
scroll to position [155, 0]
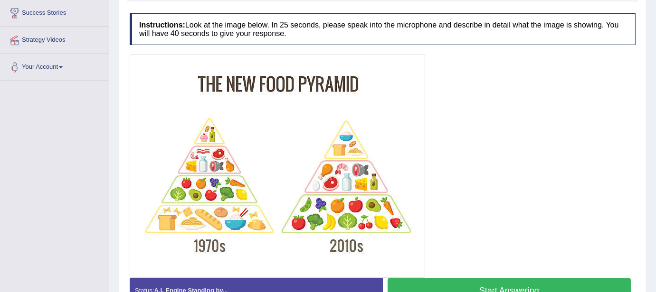
click at [499, 283] on button "Start Answering" at bounding box center [509, 291] width 244 height 24
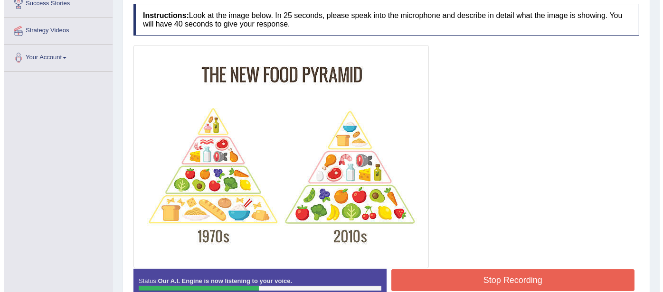
scroll to position [222, 0]
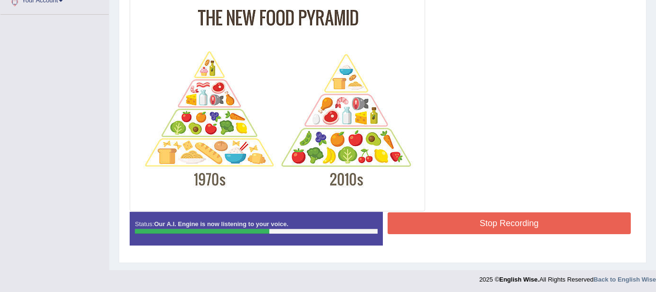
click at [493, 219] on button "Stop Recording" at bounding box center [509, 224] width 244 height 22
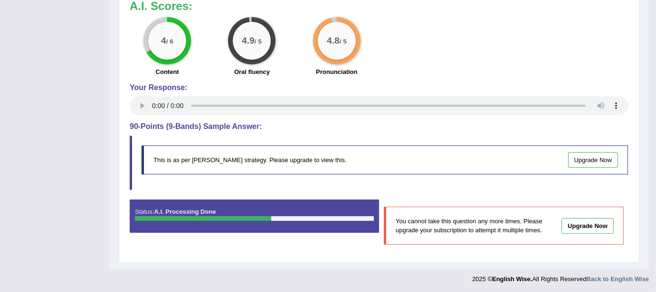
scroll to position [0, 0]
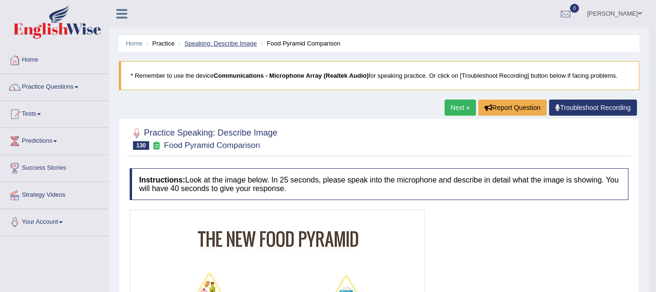
click at [222, 42] on link "Speaking: Describe Image" at bounding box center [220, 43] width 72 height 7
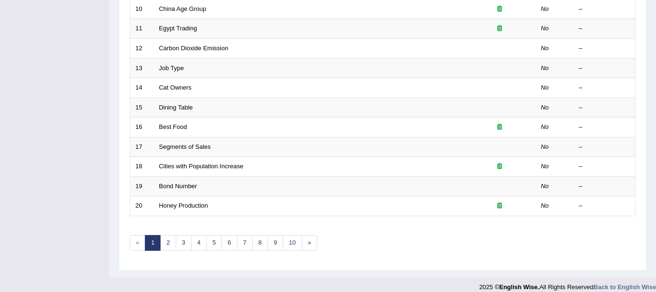
scroll to position [332, 0]
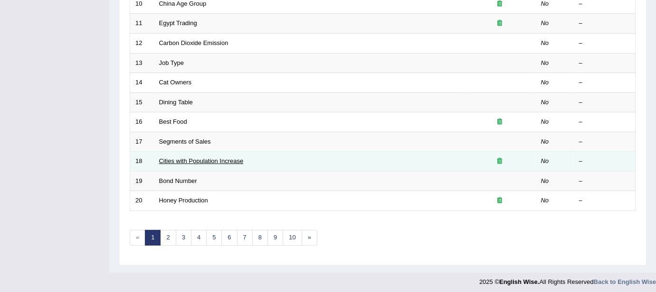
click at [209, 160] on link "Cities with Population Increase" at bounding box center [201, 161] width 85 height 7
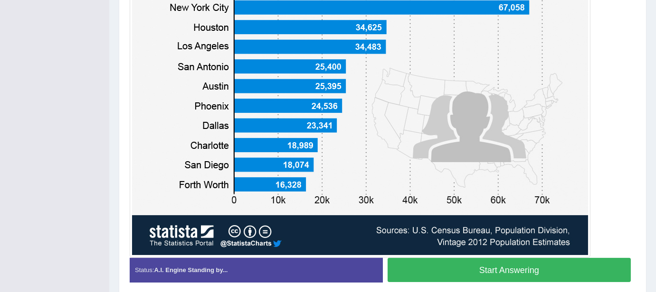
scroll to position [283, 0]
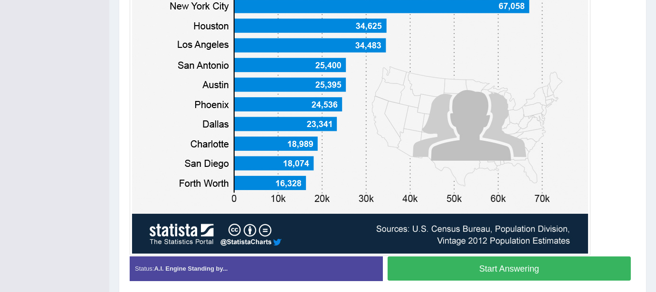
click at [475, 274] on button "Start Answering" at bounding box center [509, 269] width 244 height 24
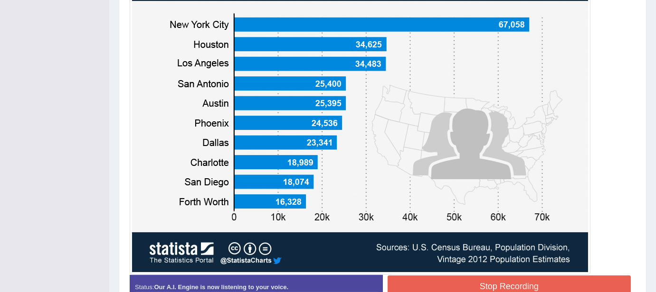
scroll to position [270, 0]
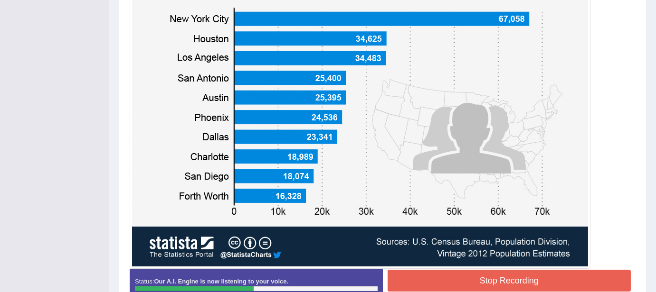
click at [507, 277] on button "Stop Recording" at bounding box center [509, 281] width 244 height 22
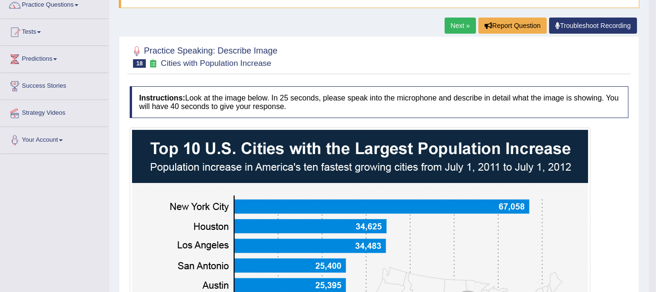
scroll to position [0, 0]
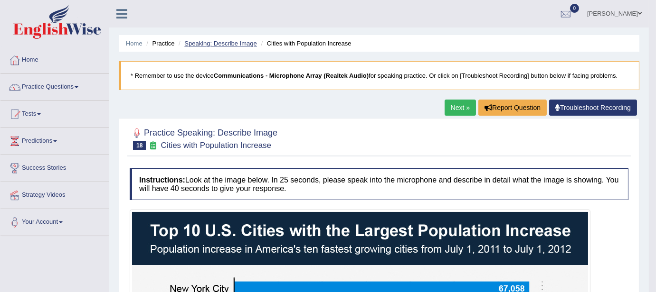
click at [230, 45] on link "Speaking: Describe Image" at bounding box center [220, 43] width 72 height 7
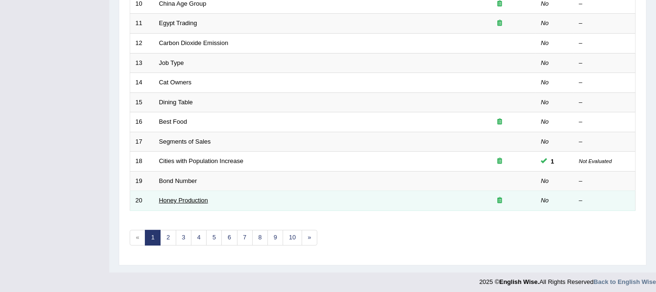
click at [197, 197] on link "Honey Production" at bounding box center [183, 200] width 49 height 7
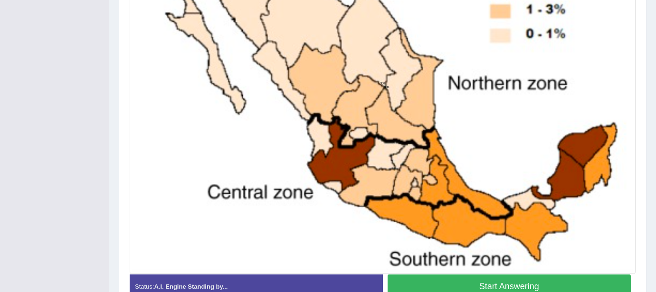
scroll to position [372, 0]
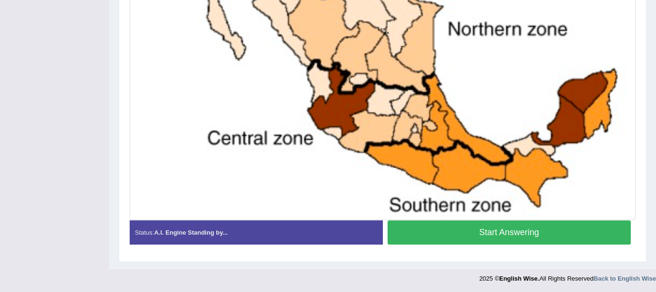
click at [478, 234] on button "Start Answering" at bounding box center [509, 233] width 244 height 24
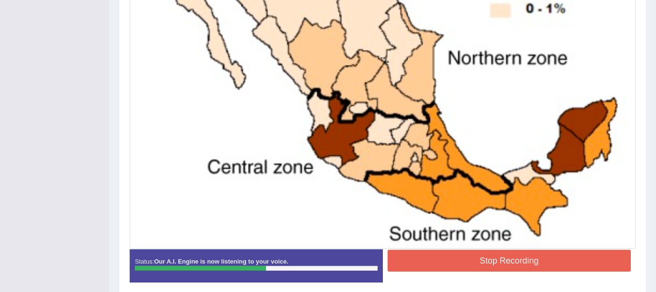
scroll to position [379, 0]
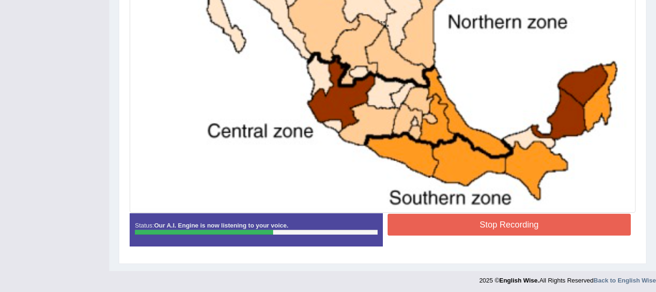
click at [473, 226] on button "Stop Recording" at bounding box center [509, 225] width 244 height 22
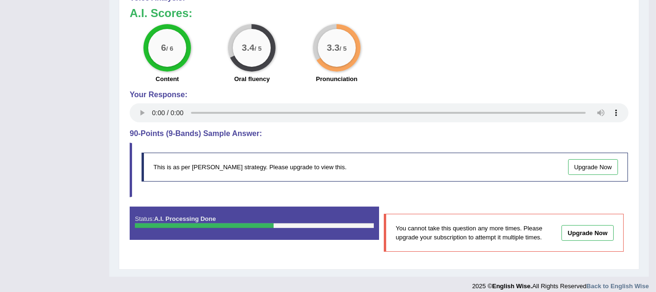
scroll to position [0, 0]
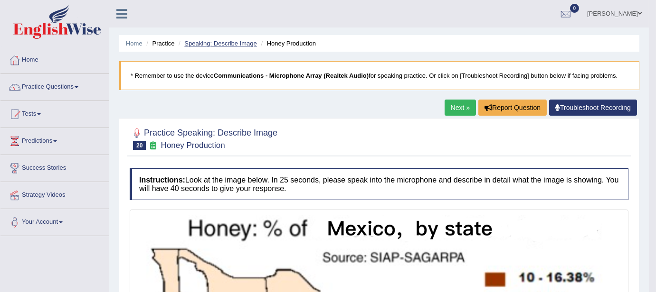
click at [218, 42] on link "Speaking: Describe Image" at bounding box center [220, 43] width 72 height 7
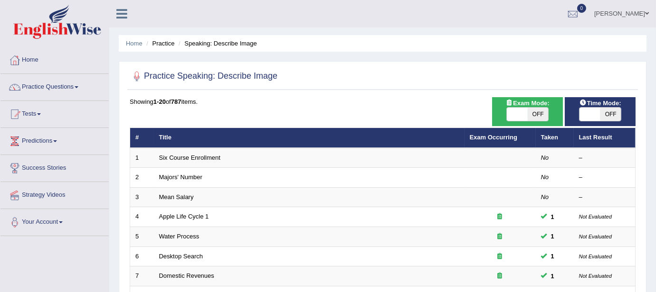
click at [298, 22] on ul "[PERSON_NAME] Toggle navigation Username: sam1234567 Access Type: Online Subscr…" at bounding box center [464, 13] width 383 height 27
